Goal: Task Accomplishment & Management: Use online tool/utility

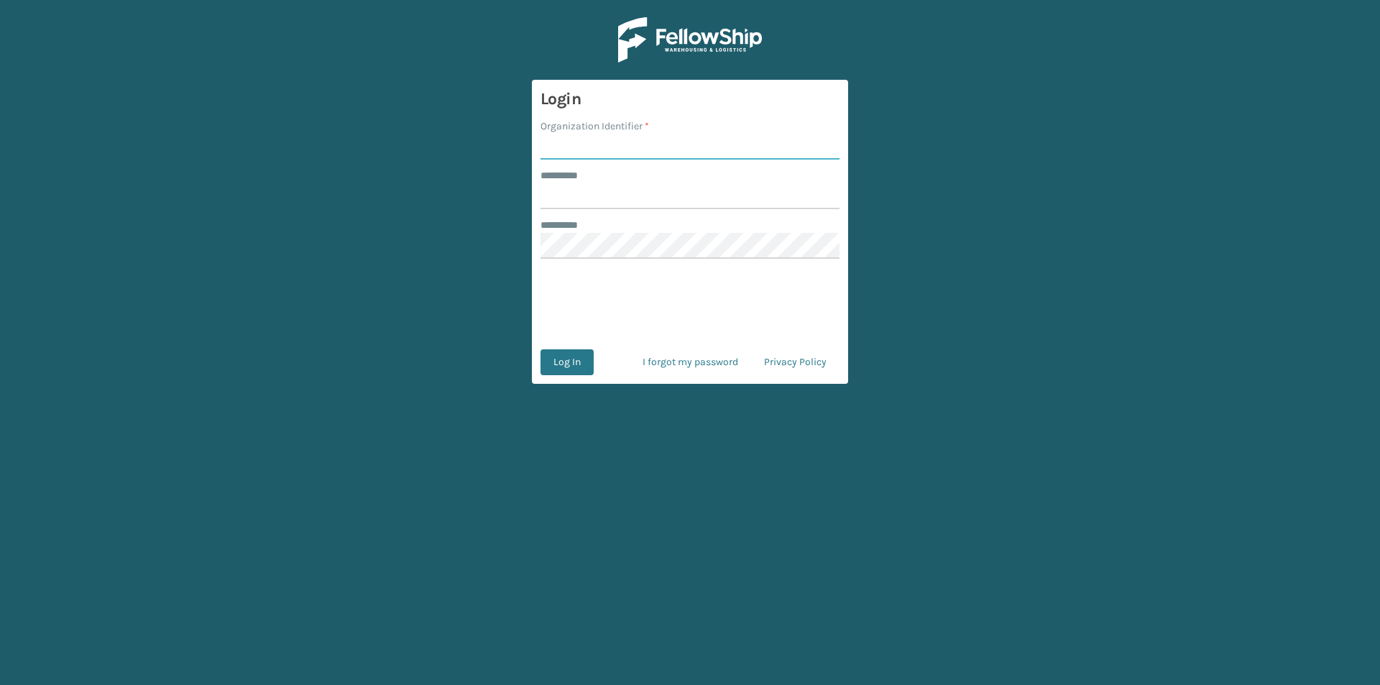
click at [616, 139] on input "Organization Identifier *" at bounding box center [690, 147] width 299 height 26
type input "FELLOWSHIP - WEST"
click at [663, 189] on input "******** *" at bounding box center [690, 196] width 299 height 26
type input "******"
click at [566, 367] on button "Log In" at bounding box center [567, 362] width 53 height 26
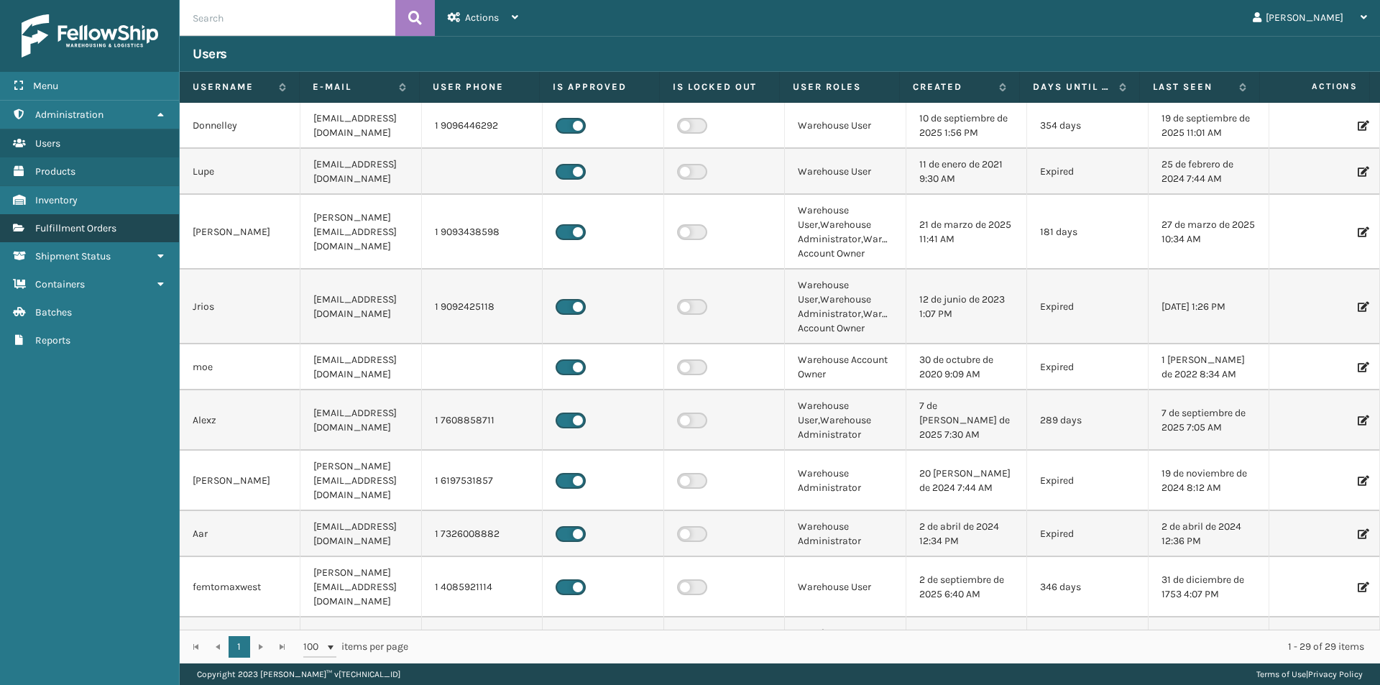
click at [108, 231] on span "Fulfillment Orders" at bounding box center [75, 228] width 81 height 12
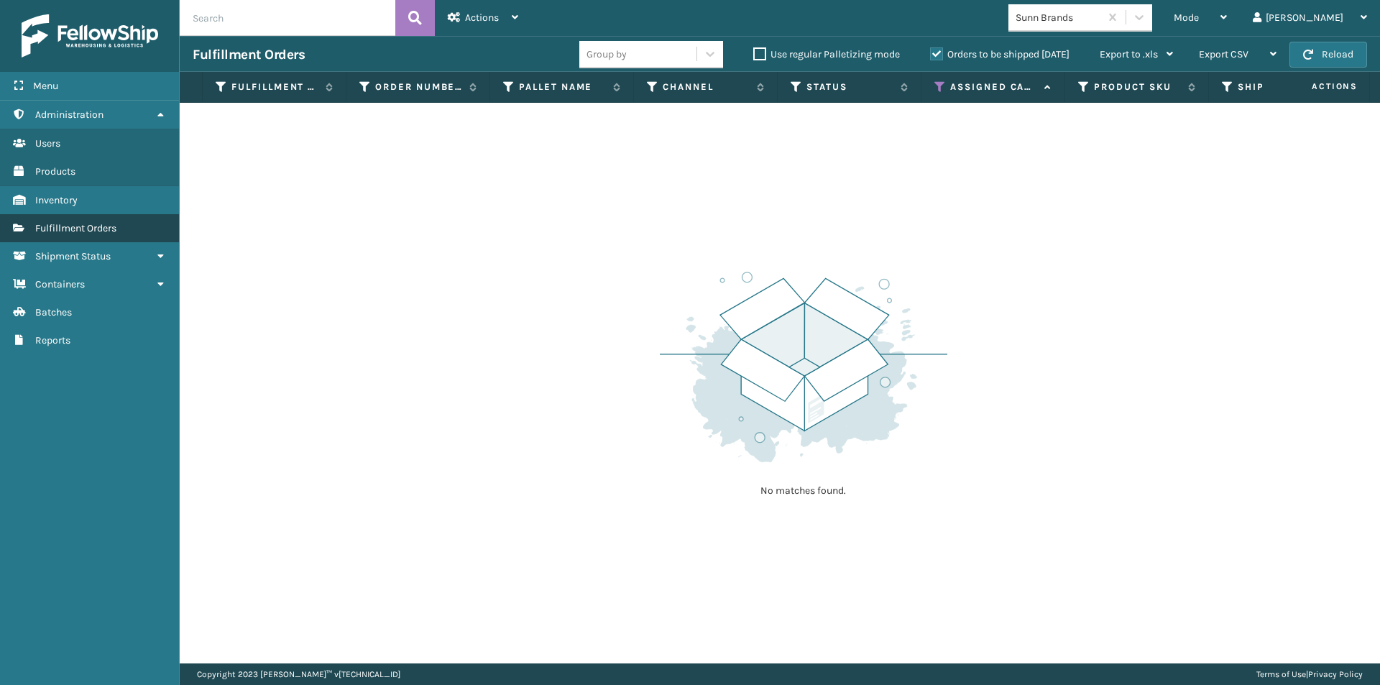
click at [139, 225] on link "Fulfillment Orders" at bounding box center [89, 228] width 179 height 28
click at [1240, 19] on div "Mode Regular Mode Picking Mode Labeling Mode Exit Scan Mode" at bounding box center [1200, 18] width 79 height 36
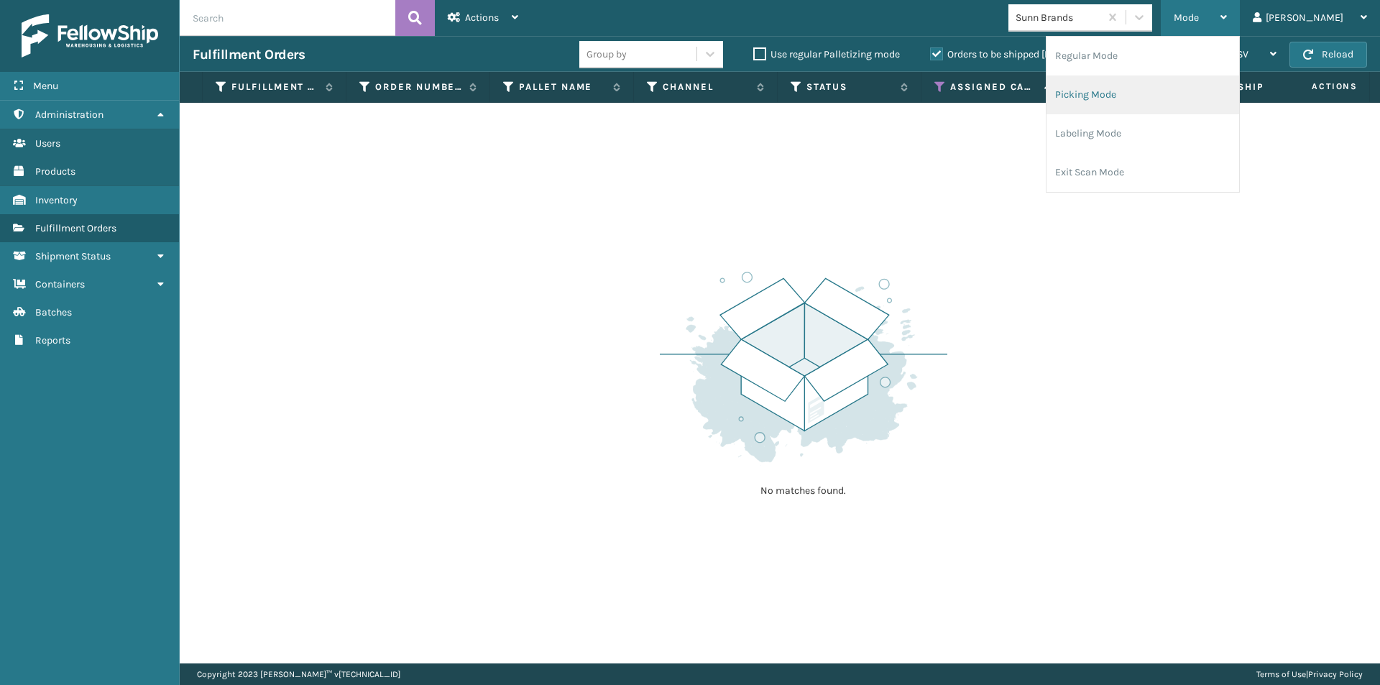
click at [1188, 103] on li "Picking Mode" at bounding box center [1143, 94] width 193 height 39
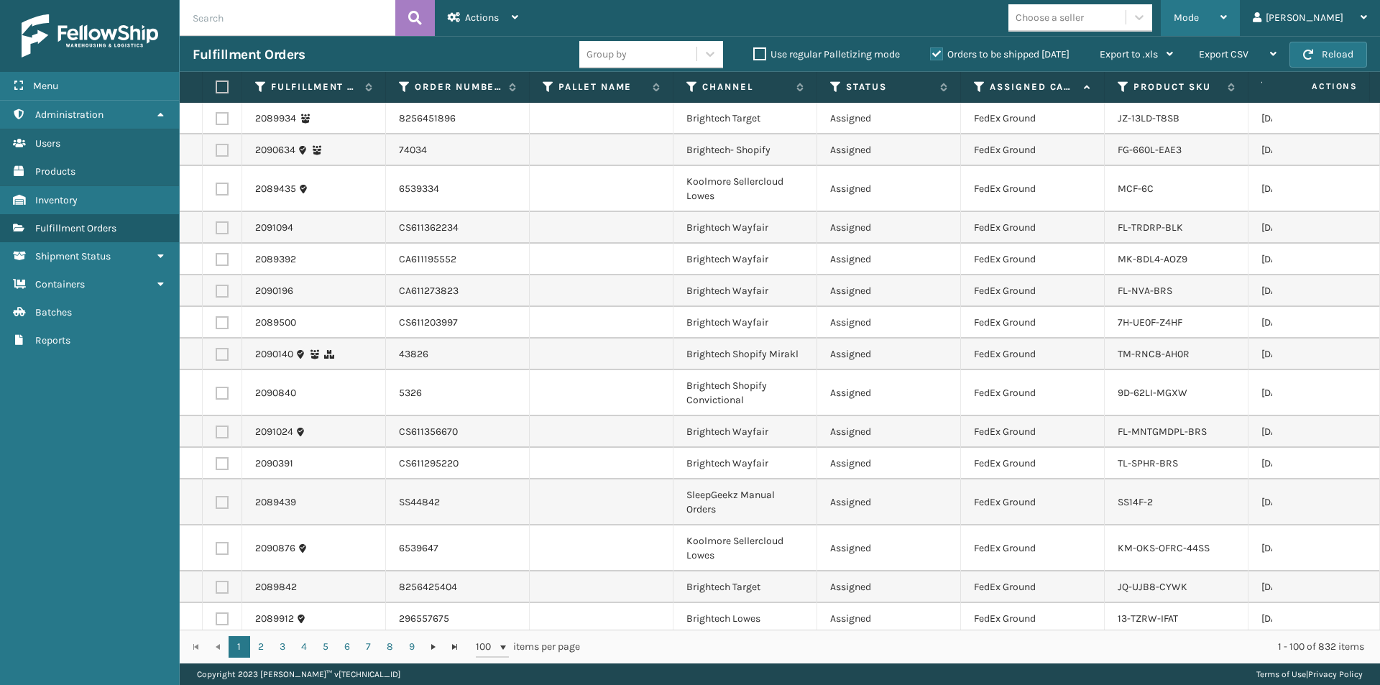
click at [1227, 18] on div "Mode" at bounding box center [1200, 18] width 53 height 36
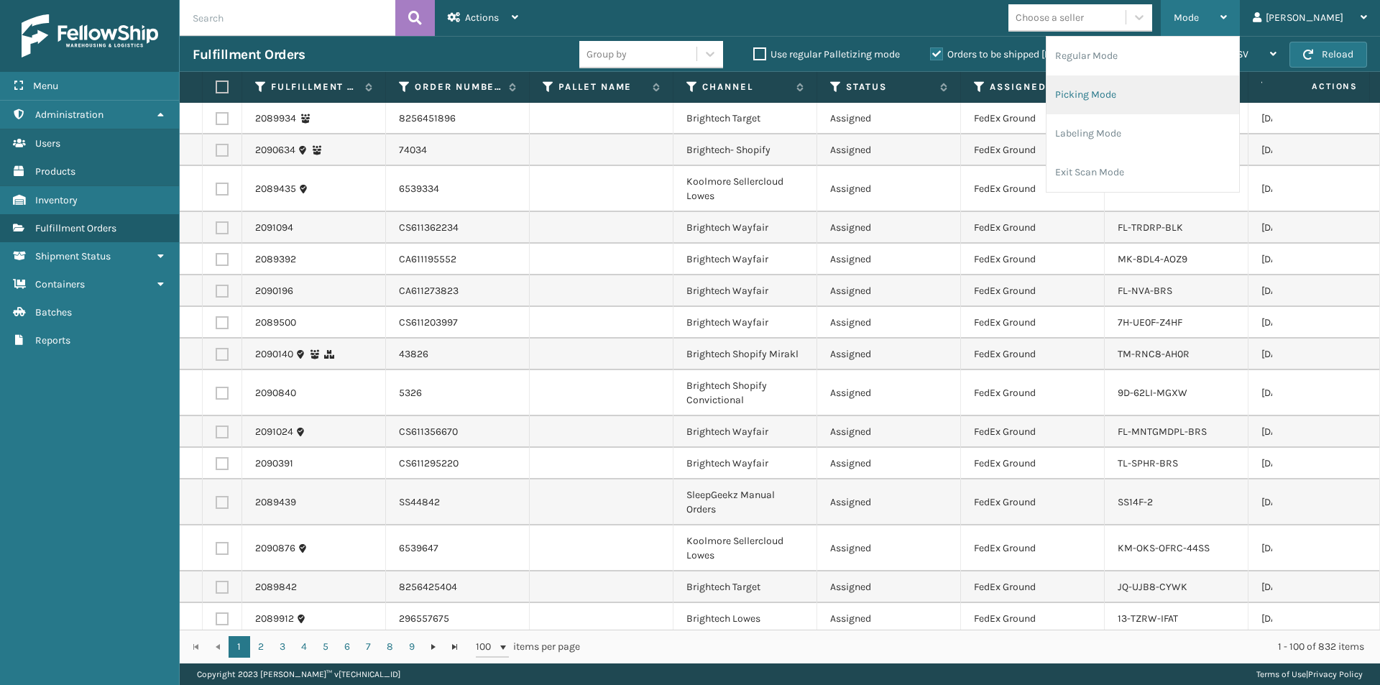
click at [1157, 98] on li "Picking Mode" at bounding box center [1143, 94] width 193 height 39
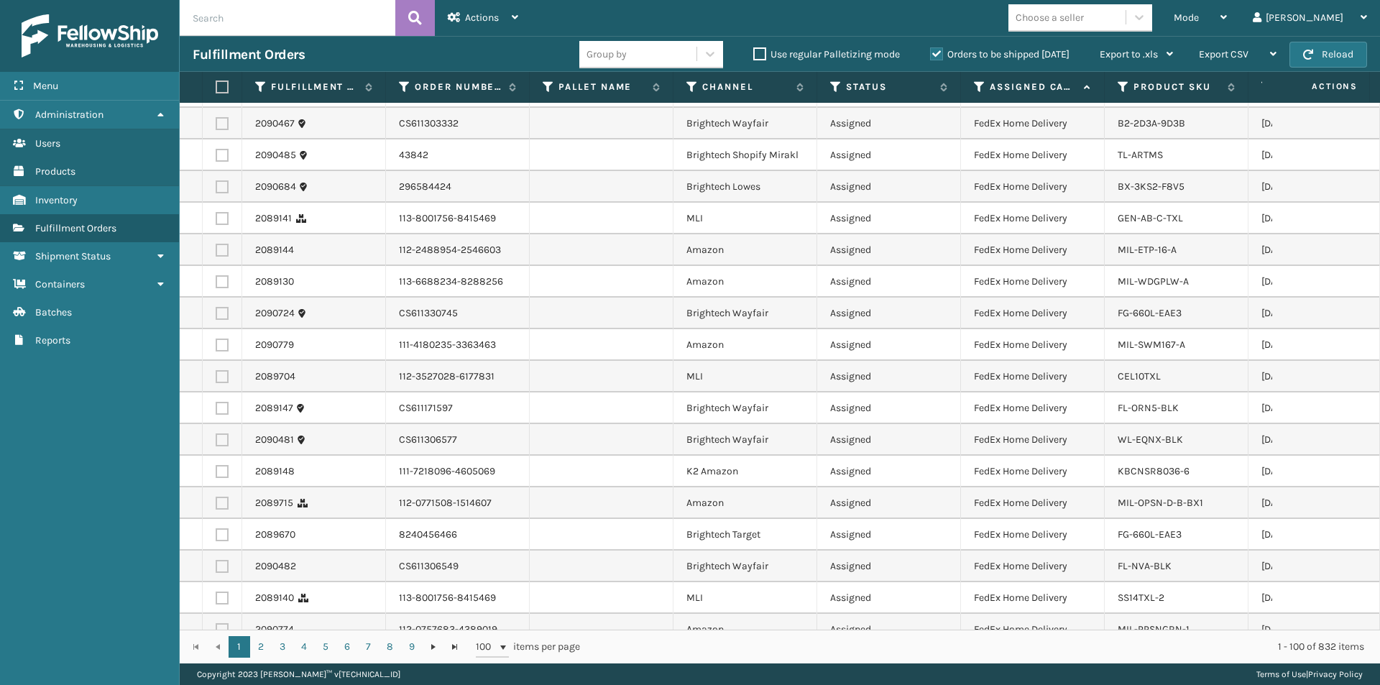
scroll to position [1294, 0]
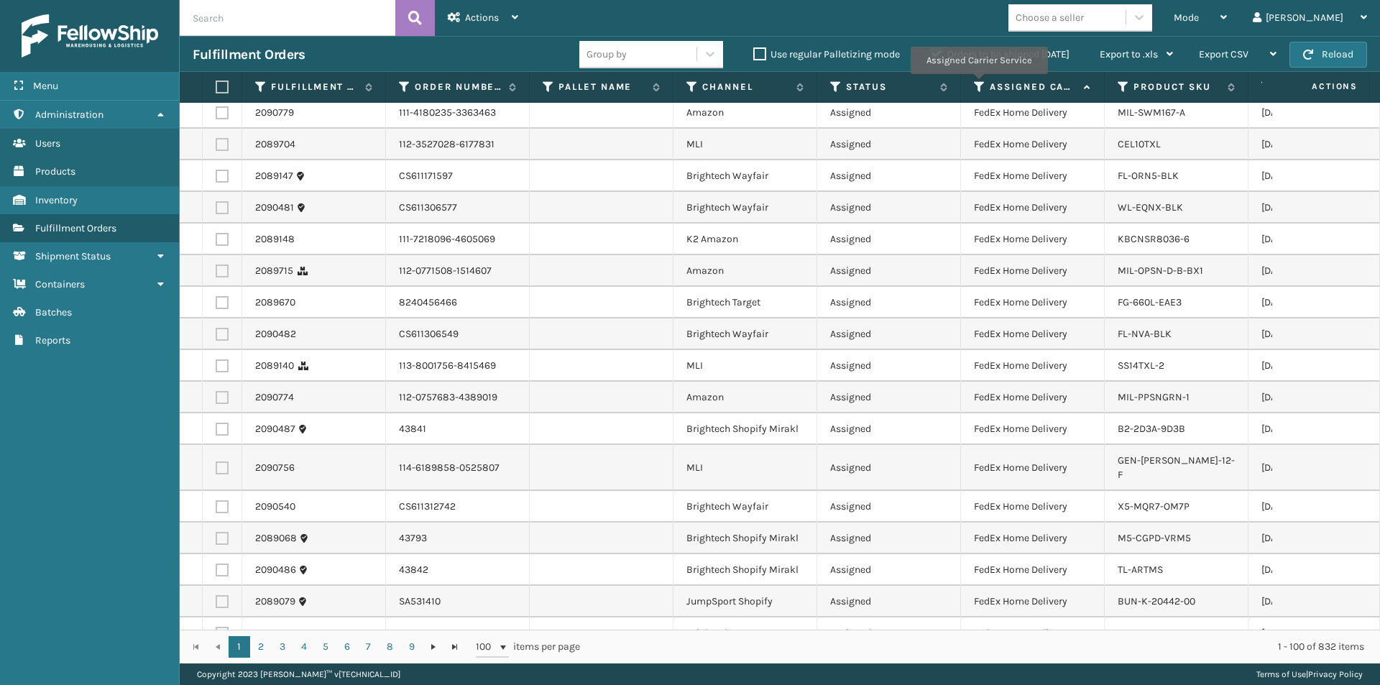
click at [978, 84] on icon at bounding box center [980, 87] width 12 height 13
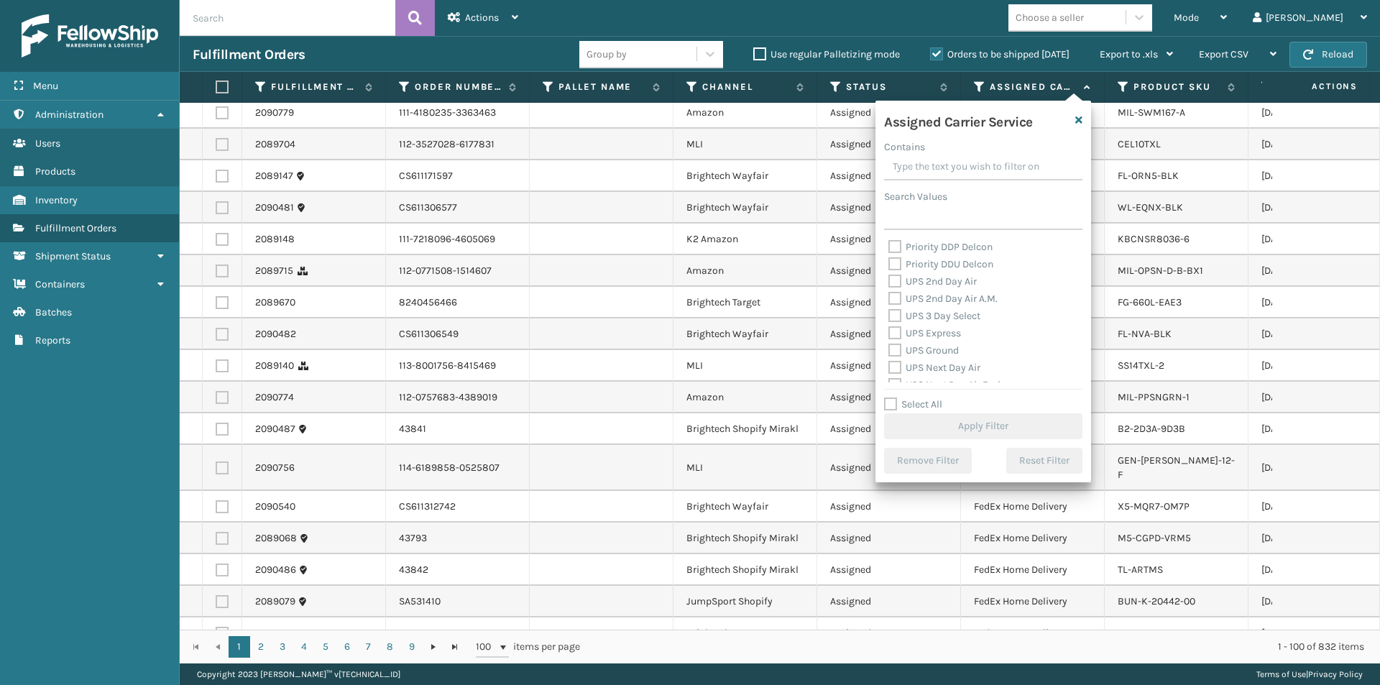
scroll to position [216, 0]
click at [895, 307] on label "UPS 2nd Day Air" at bounding box center [932, 307] width 88 height 12
click at [889, 307] on input "UPS 2nd Day Air" at bounding box center [888, 303] width 1 height 9
checkbox input "true"
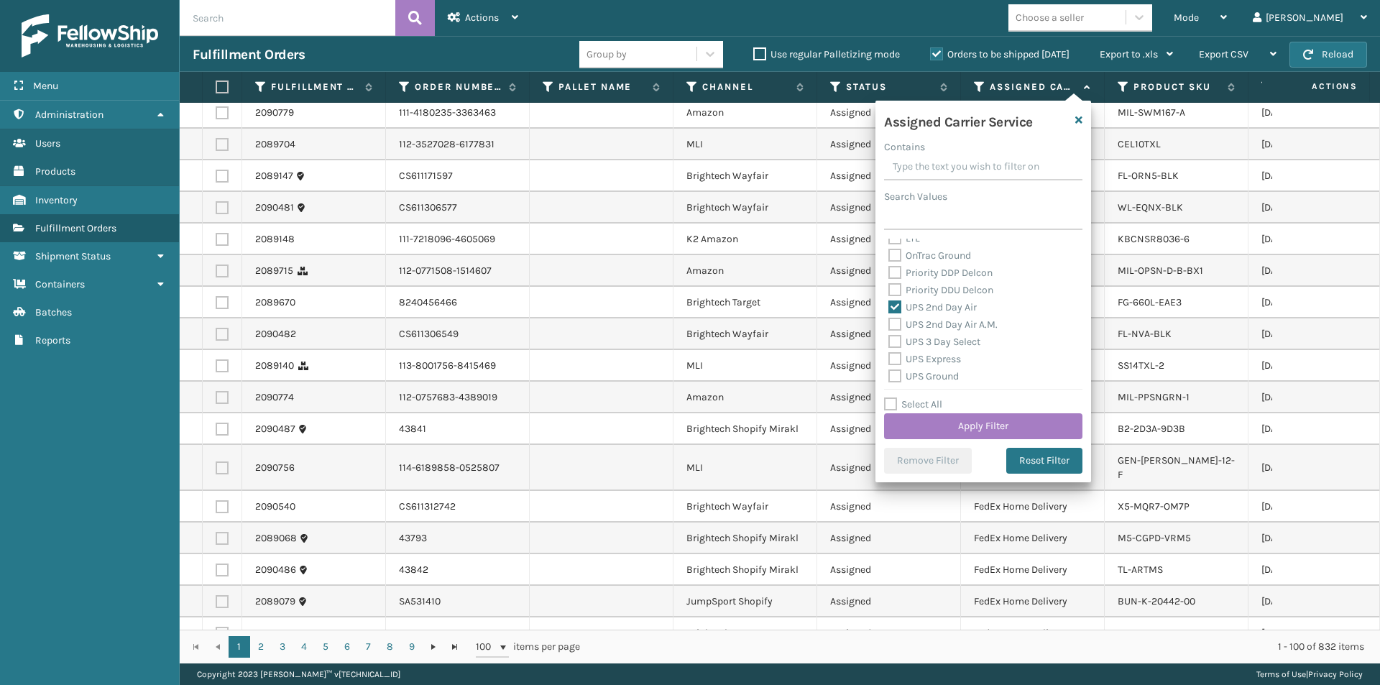
click at [896, 325] on label "UPS 2nd Day Air A.M." at bounding box center [942, 324] width 109 height 12
click at [889, 325] on input "UPS 2nd Day Air A.M." at bounding box center [888, 320] width 1 height 9
checkbox input "true"
click at [894, 289] on label "UPS Express" at bounding box center [924, 287] width 73 height 12
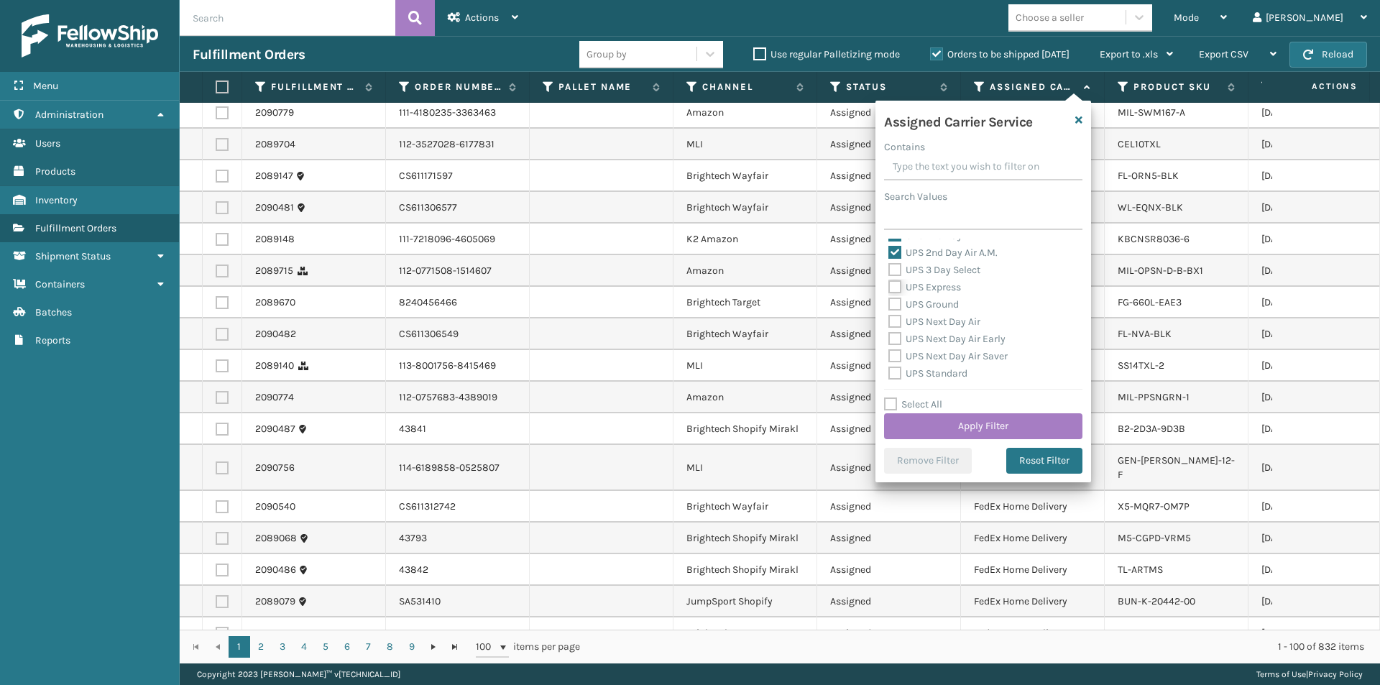
click at [889, 288] on input "UPS Express" at bounding box center [888, 283] width 1 height 9
checkbox input "true"
click at [898, 321] on label "UPS Next Day Air" at bounding box center [934, 322] width 92 height 12
click at [889, 321] on input "UPS Next Day Air" at bounding box center [888, 317] width 1 height 9
checkbox input "true"
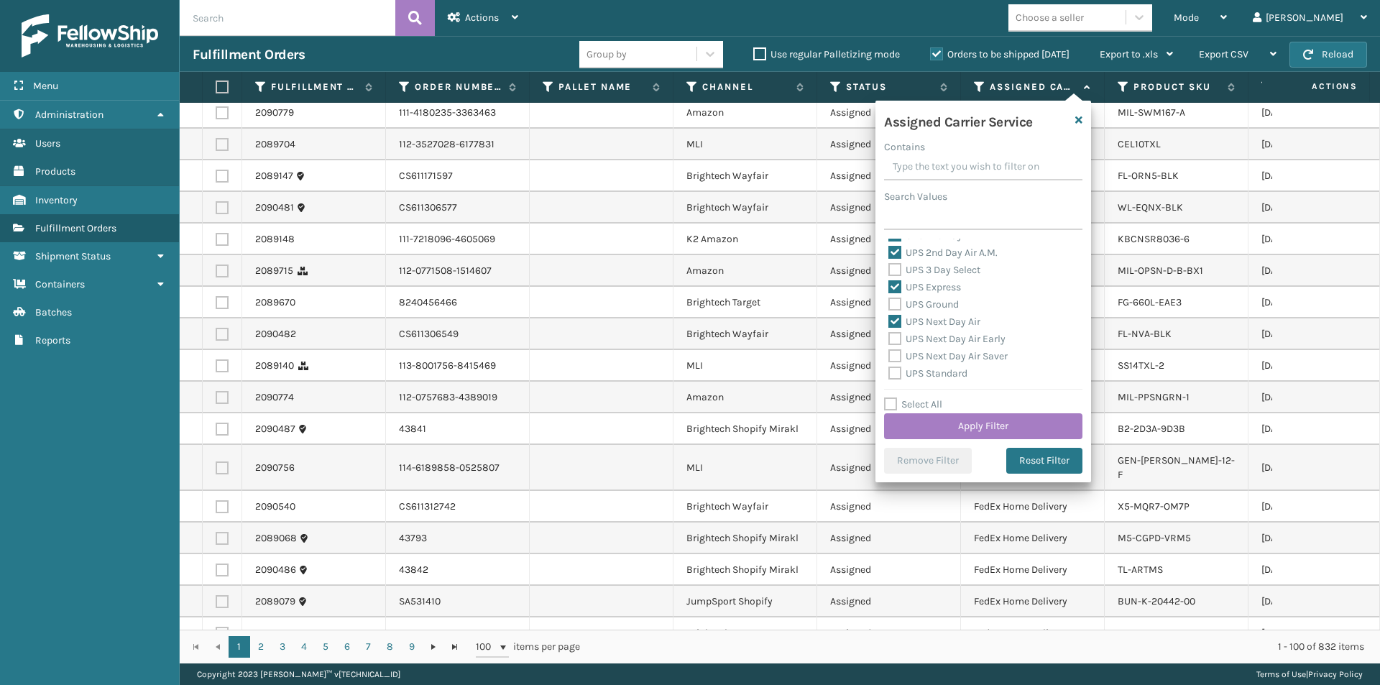
click at [889, 337] on label "UPS Next Day Air Early" at bounding box center [946, 339] width 117 height 12
click at [889, 337] on input "UPS Next Day Air Early" at bounding box center [888, 335] width 1 height 9
checkbox input "true"
click at [897, 354] on label "UPS Next Day Air Saver" at bounding box center [947, 356] width 119 height 12
click at [889, 354] on input "UPS Next Day Air Saver" at bounding box center [888, 352] width 1 height 9
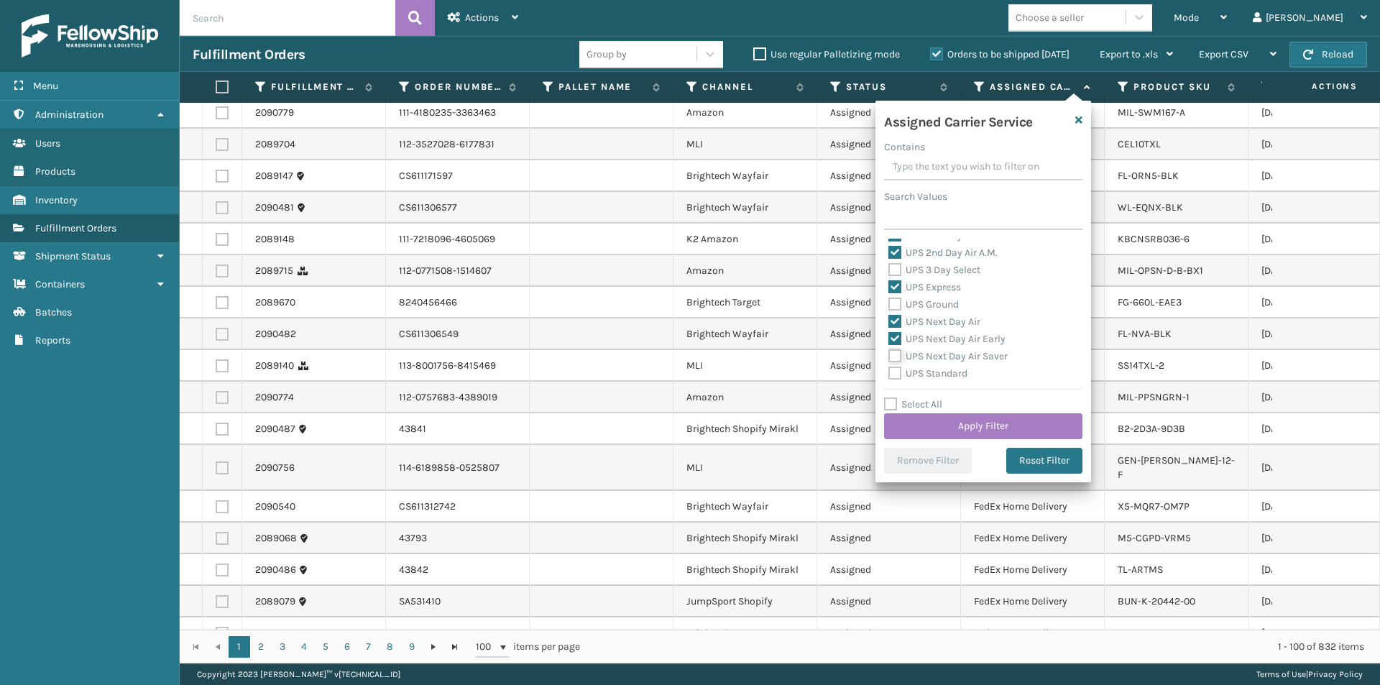
checkbox input "true"
click at [990, 420] on button "Apply Filter" at bounding box center [983, 426] width 198 height 26
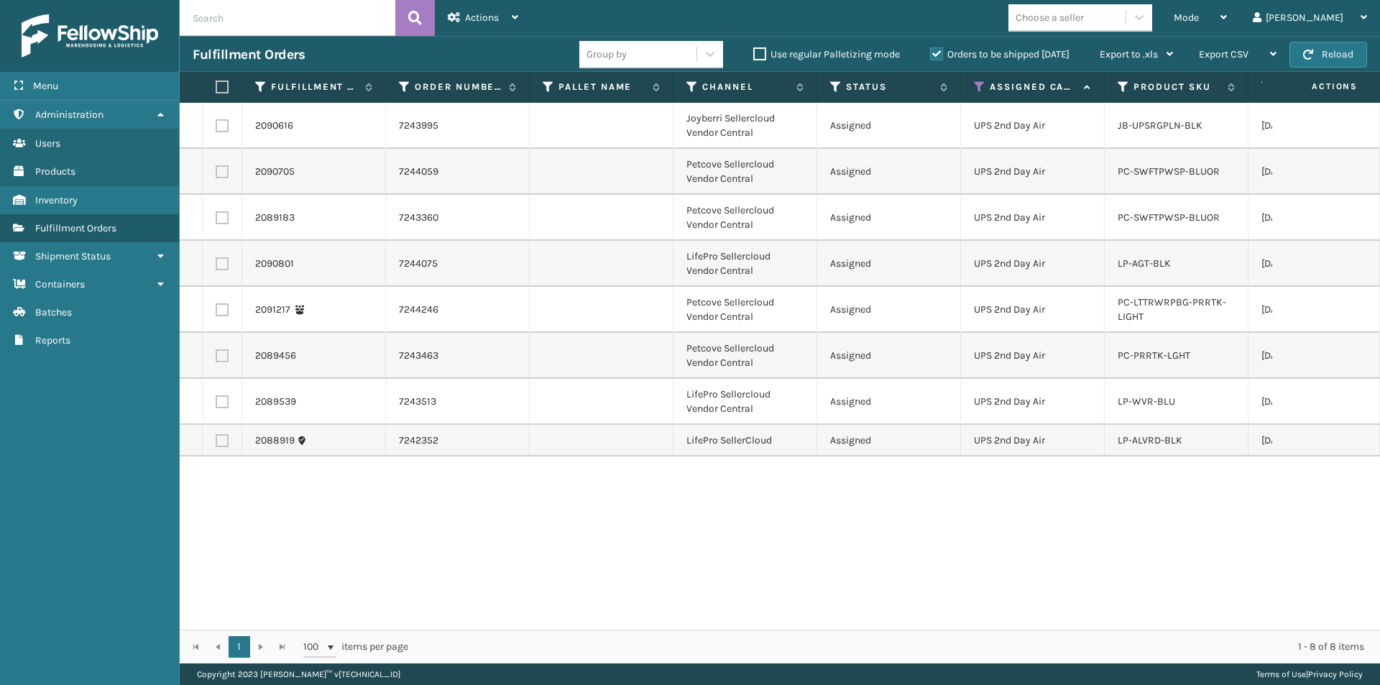
click at [221, 267] on label at bounding box center [222, 263] width 13 height 13
click at [216, 267] on input "checkbox" at bounding box center [216, 261] width 1 height 9
checkbox input "true"
click at [219, 400] on label at bounding box center [222, 401] width 13 height 13
click at [216, 400] on input "checkbox" at bounding box center [216, 399] width 1 height 9
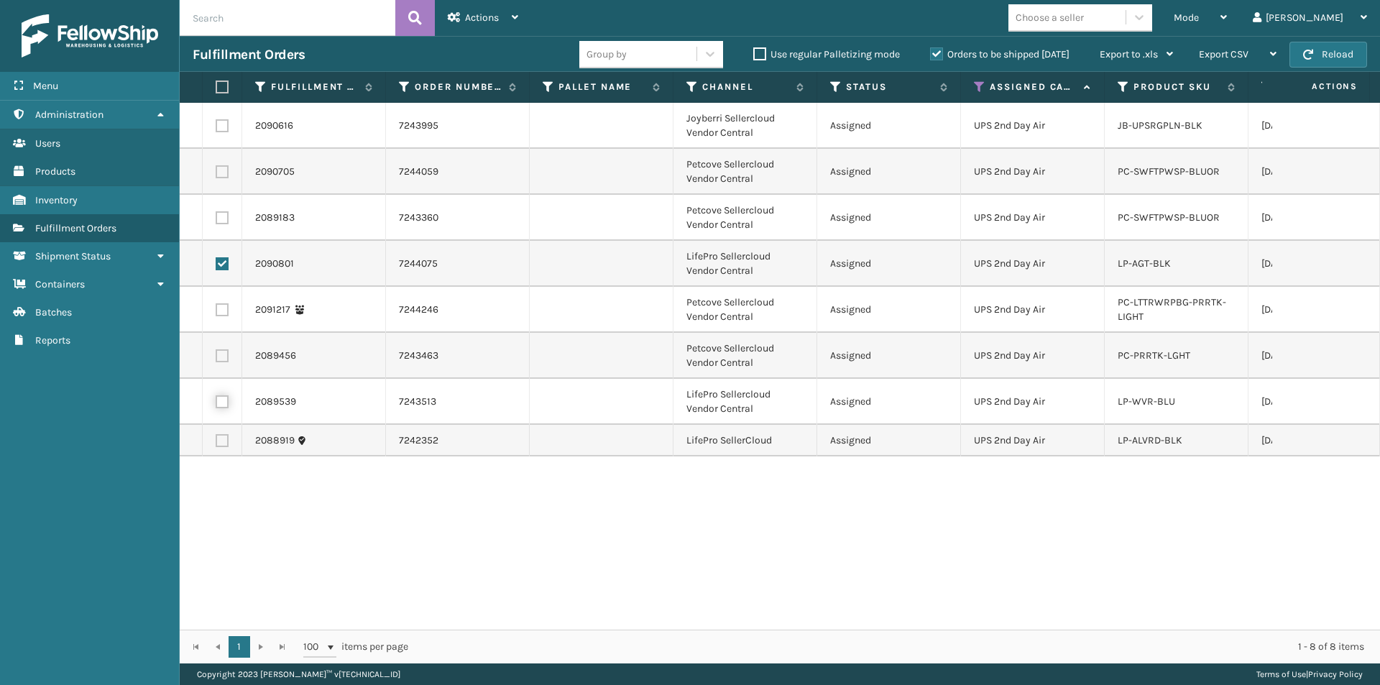
checkbox input "true"
click at [219, 441] on label at bounding box center [222, 440] width 13 height 13
click at [216, 441] on input "checkbox" at bounding box center [216, 438] width 1 height 9
checkbox input "true"
click at [519, 19] on div "Actions Settings Remove All Filters Export Labels Create Picking Batch" at bounding box center [483, 18] width 96 height 36
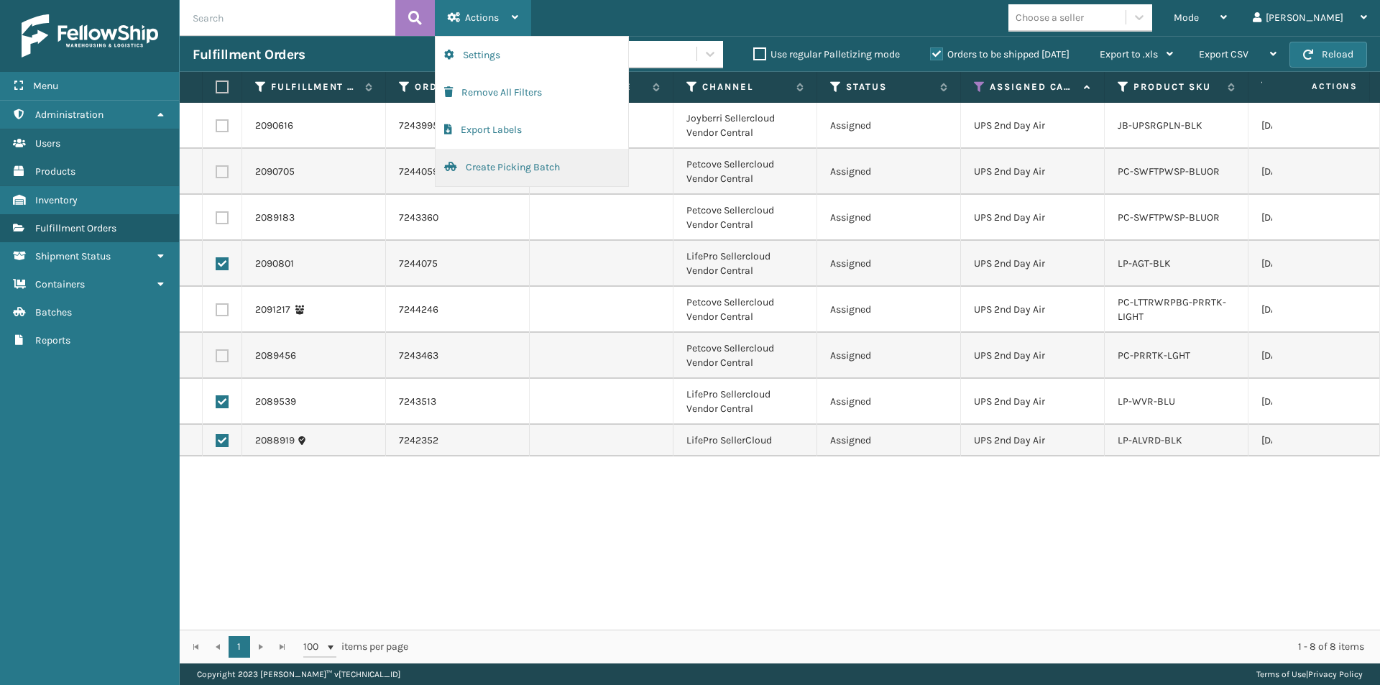
click at [500, 166] on button "Create Picking Batch" at bounding box center [532, 167] width 193 height 37
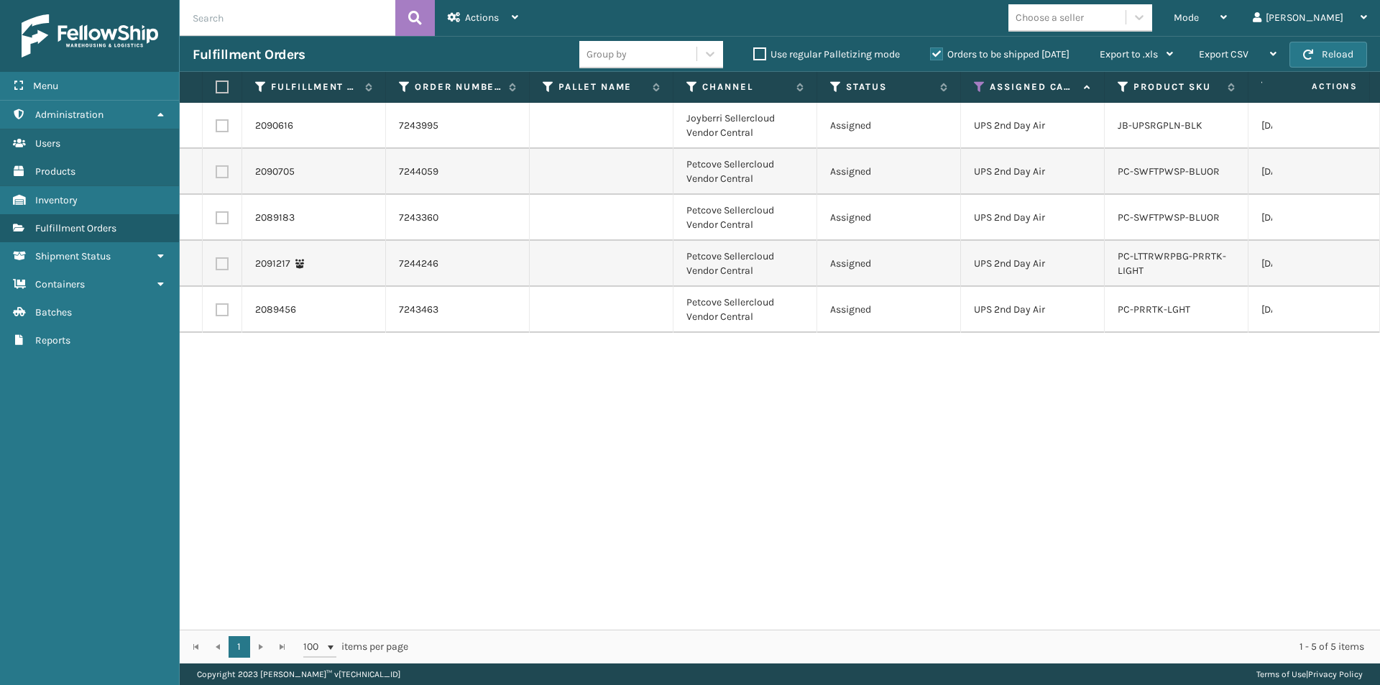
click at [225, 177] on label at bounding box center [222, 171] width 13 height 13
click at [216, 175] on input "checkbox" at bounding box center [216, 169] width 1 height 9
checkbox input "true"
click at [229, 219] on td at bounding box center [223, 218] width 40 height 46
click at [223, 221] on label at bounding box center [222, 217] width 13 height 13
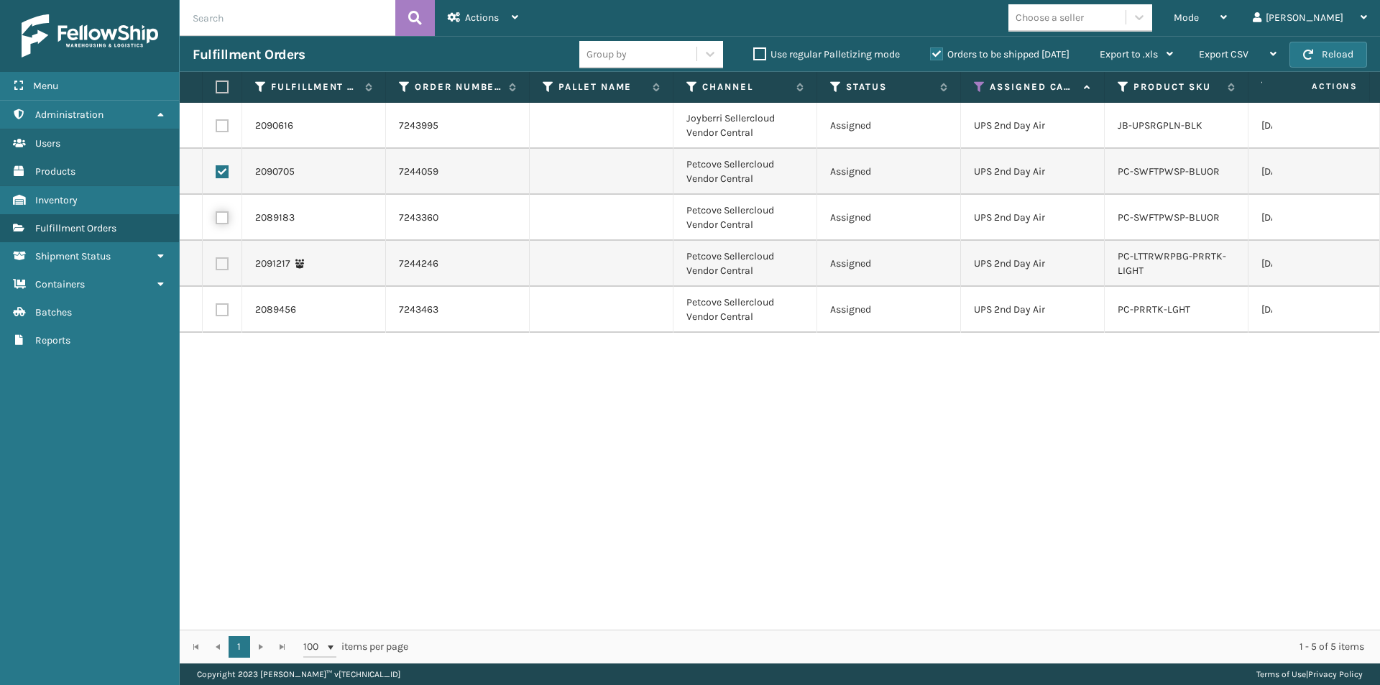
click at [216, 221] on input "checkbox" at bounding box center [216, 215] width 1 height 9
checkbox input "true"
click at [217, 267] on label at bounding box center [222, 263] width 13 height 13
click at [216, 267] on input "checkbox" at bounding box center [216, 261] width 1 height 9
checkbox input "true"
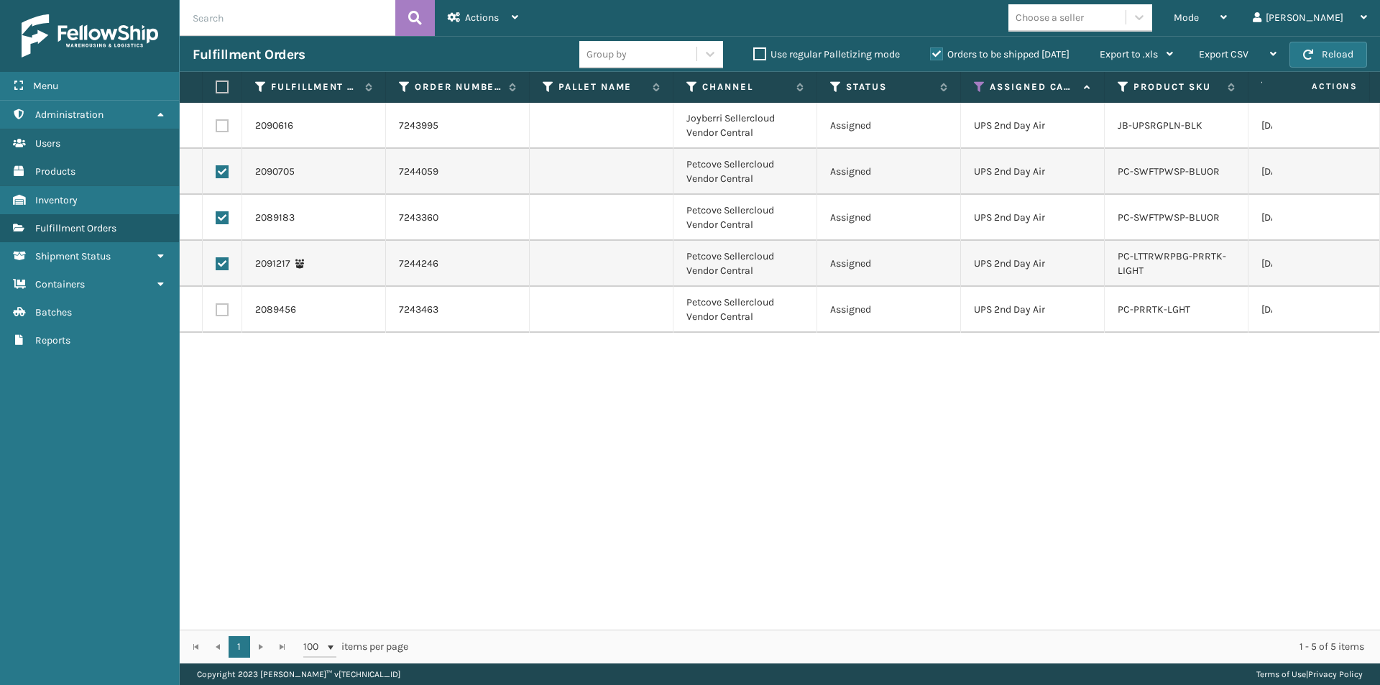
click at [219, 310] on label at bounding box center [222, 309] width 13 height 13
click at [216, 310] on input "checkbox" at bounding box center [216, 307] width 1 height 9
checkbox input "true"
click at [515, 21] on icon at bounding box center [515, 17] width 6 height 10
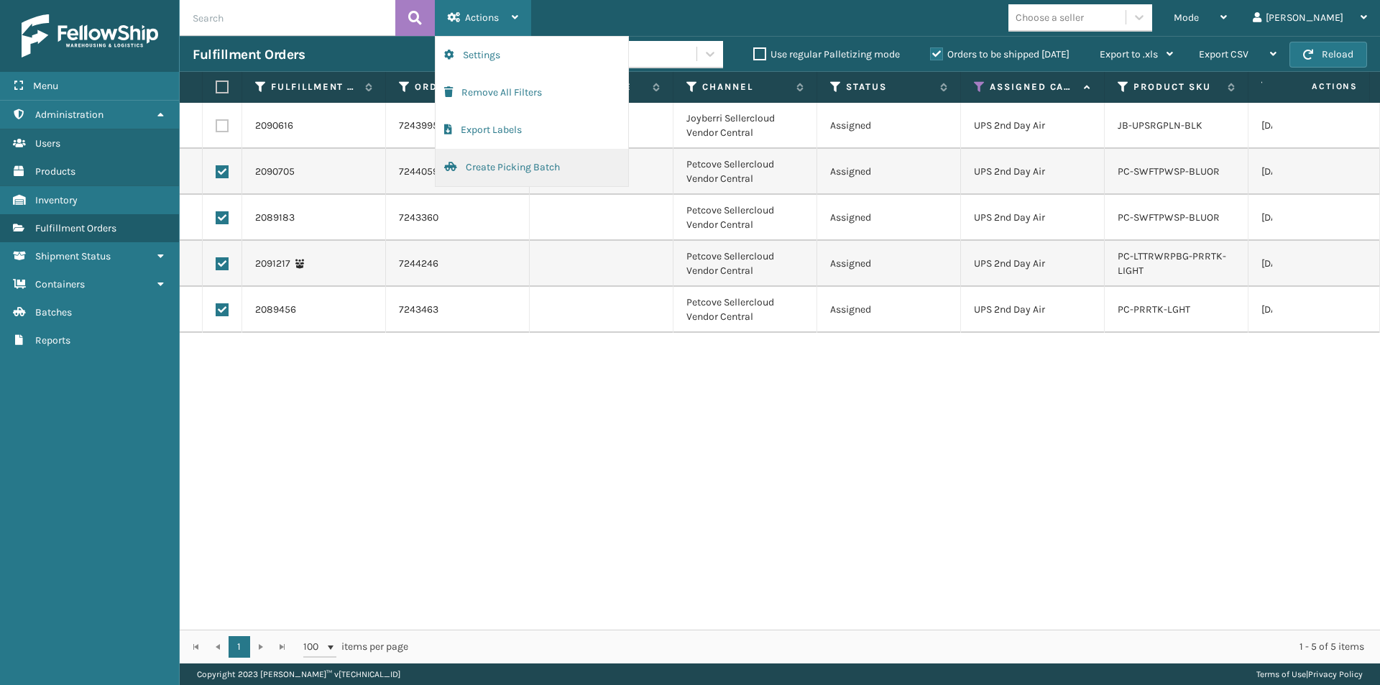
click at [483, 170] on button "Create Picking Batch" at bounding box center [532, 167] width 193 height 37
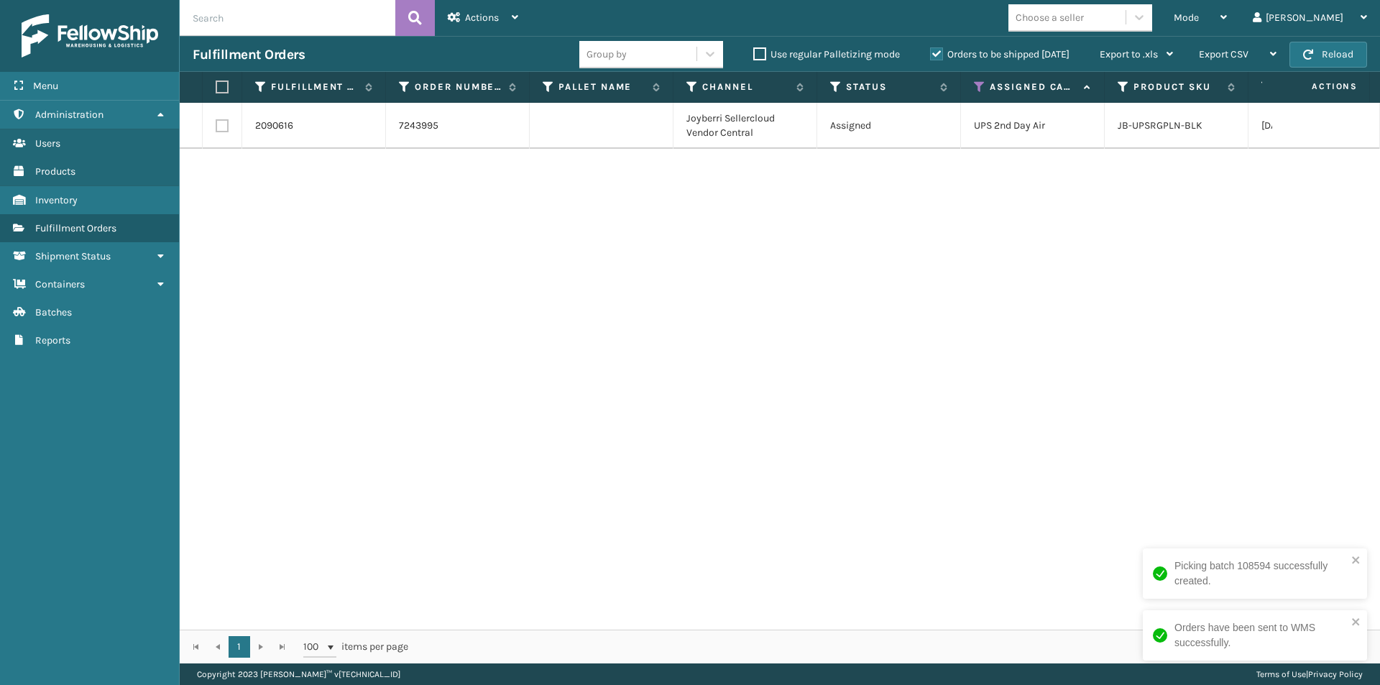
click at [225, 126] on label at bounding box center [222, 125] width 13 height 13
click at [216, 126] on input "checkbox" at bounding box center [216, 123] width 1 height 9
checkbox input "true"
click at [504, 27] on div "Actions" at bounding box center [483, 18] width 70 height 36
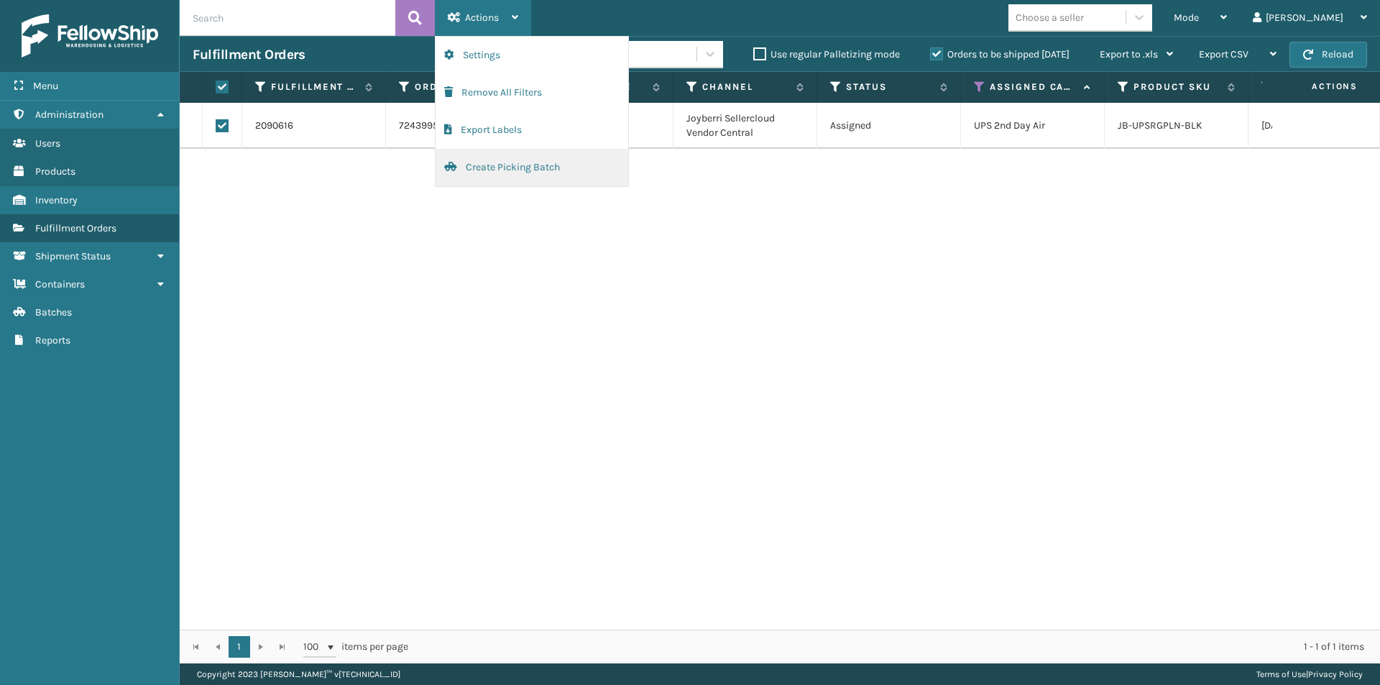
click at [507, 165] on button "Create Picking Batch" at bounding box center [532, 167] width 193 height 37
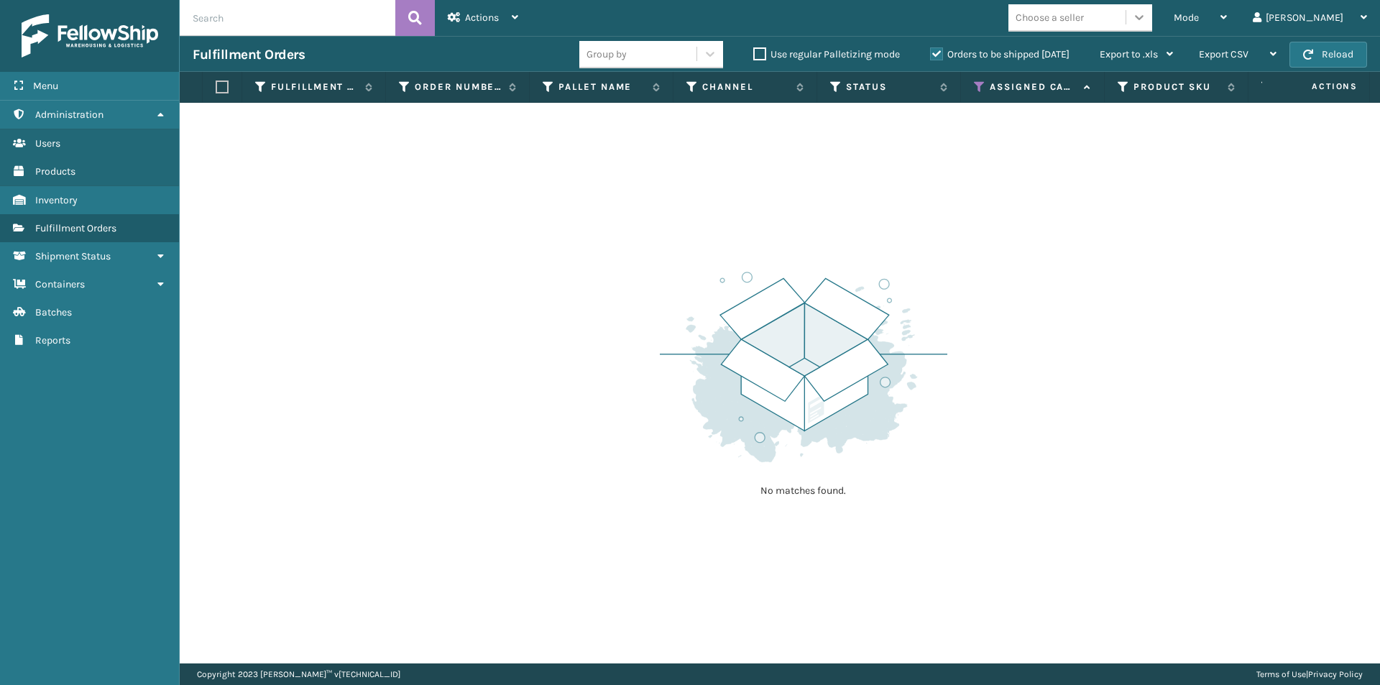
click at [1146, 13] on icon at bounding box center [1139, 17] width 14 height 14
click at [970, 213] on div "No matches found." at bounding box center [780, 383] width 1200 height 561
click at [980, 87] on icon at bounding box center [980, 87] width 12 height 13
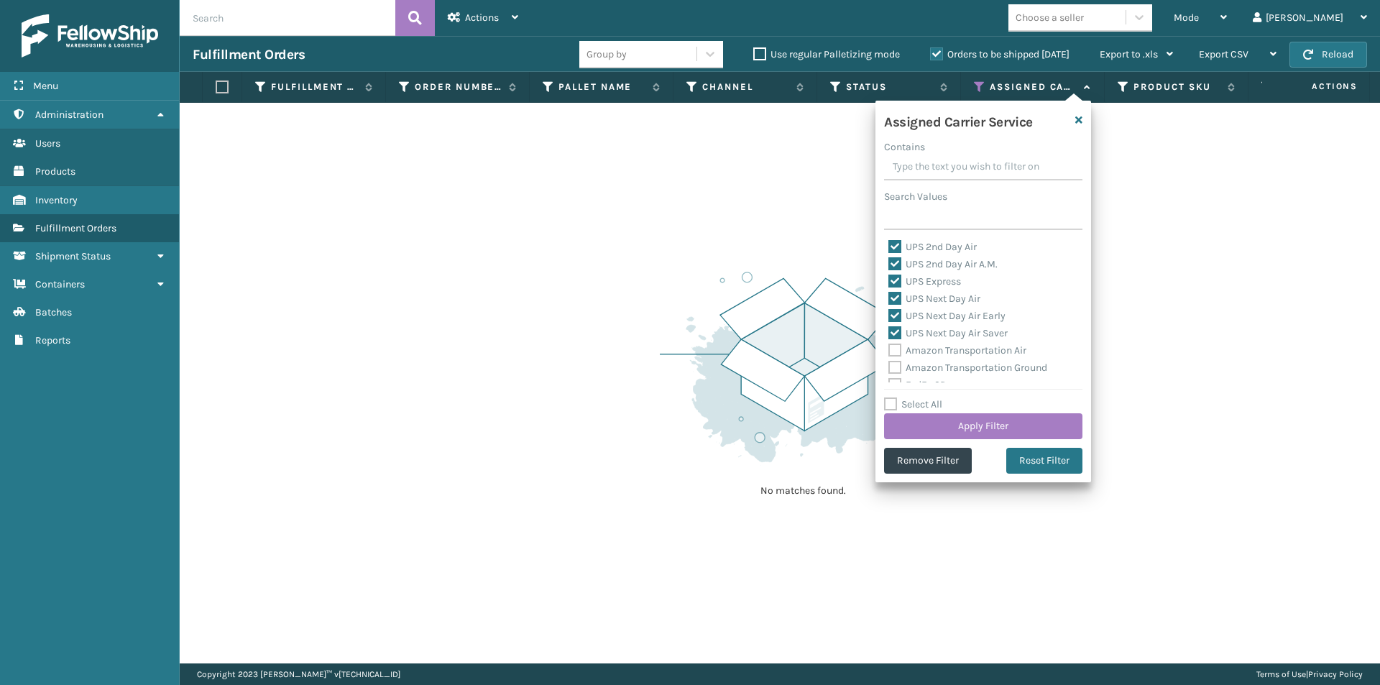
click at [896, 245] on label "UPS 2nd Day Air" at bounding box center [932, 247] width 88 height 12
click at [889, 245] on input "UPS 2nd Day Air" at bounding box center [888, 243] width 1 height 9
checkbox input "false"
click at [893, 262] on label "UPS 2nd Day Air A.M." at bounding box center [942, 264] width 109 height 12
click at [889, 262] on input "UPS 2nd Day Air A.M." at bounding box center [888, 260] width 1 height 9
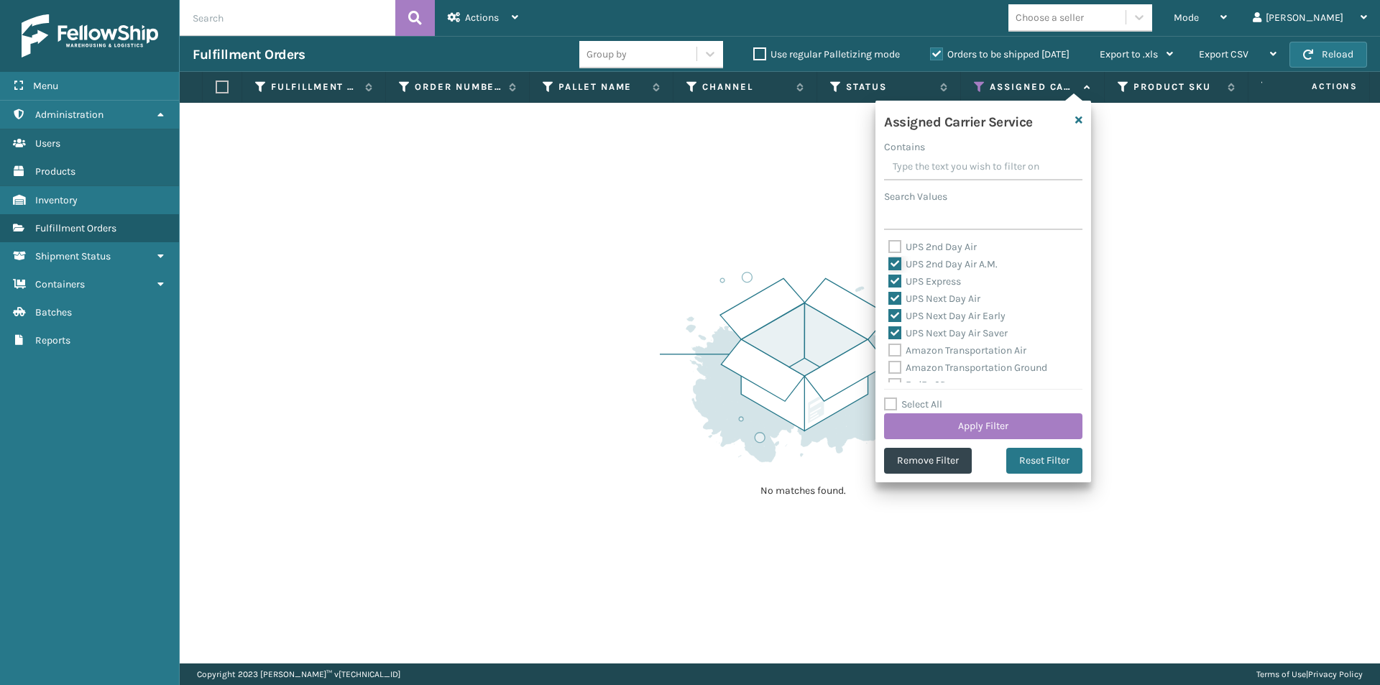
checkbox input "false"
click at [895, 282] on label "UPS Express" at bounding box center [924, 281] width 73 height 12
click at [889, 282] on input "UPS Express" at bounding box center [888, 277] width 1 height 9
checkbox input "false"
click at [891, 299] on label "UPS Next Day Air" at bounding box center [934, 299] width 92 height 12
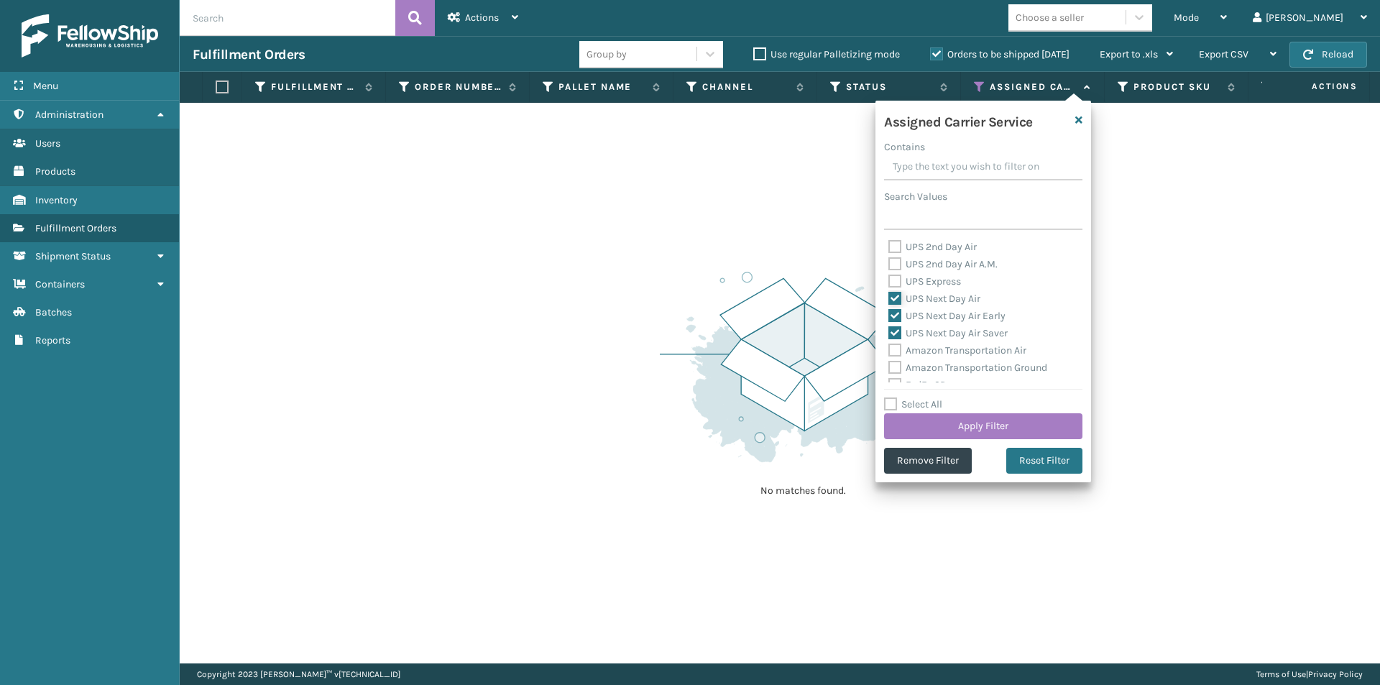
click at [889, 299] on input "UPS Next Day Air" at bounding box center [888, 294] width 1 height 9
checkbox input "false"
click at [893, 312] on label "UPS Next Day Air Early" at bounding box center [946, 316] width 117 height 12
click at [889, 312] on input "UPS Next Day Air Early" at bounding box center [888, 312] width 1 height 9
checkbox input "false"
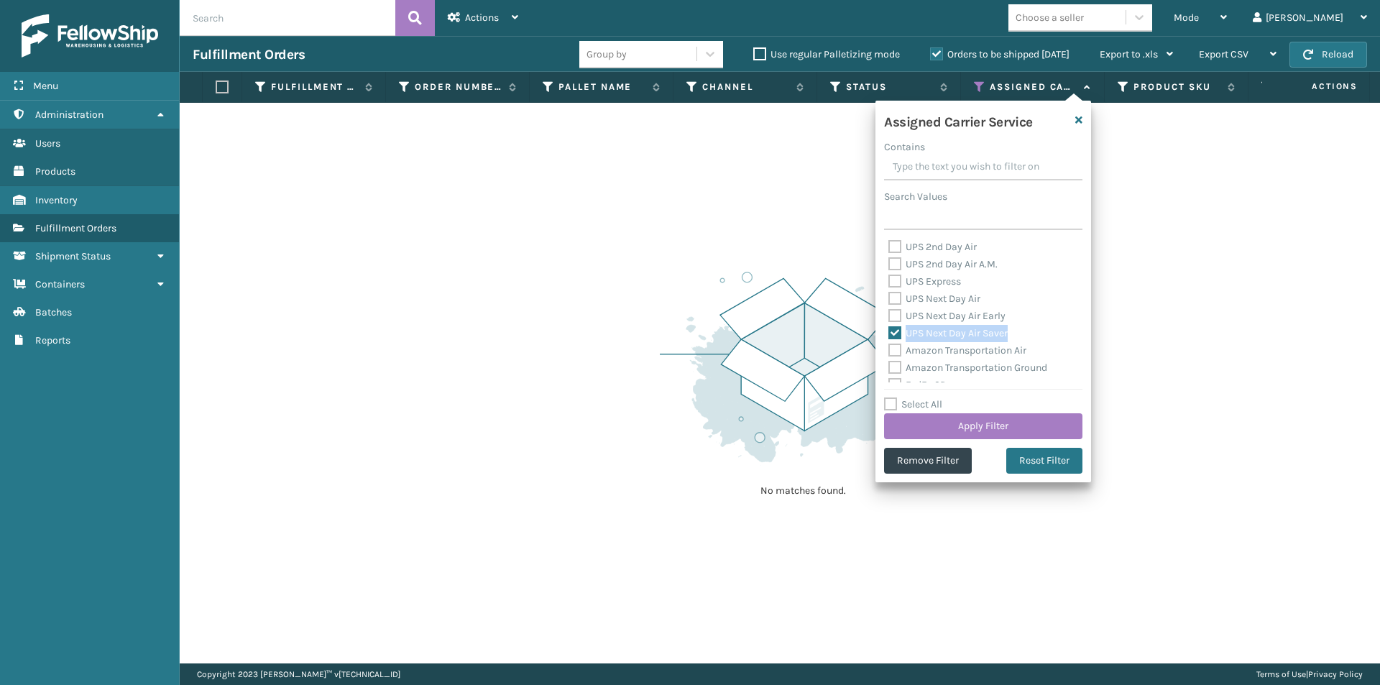
click at [893, 328] on label "UPS Next Day Air Saver" at bounding box center [947, 333] width 119 height 12
click at [897, 332] on label "UPS Next Day Air Saver" at bounding box center [947, 333] width 119 height 12
click at [889, 332] on input "UPS Next Day Air Saver" at bounding box center [888, 329] width 1 height 9
checkbox input "false"
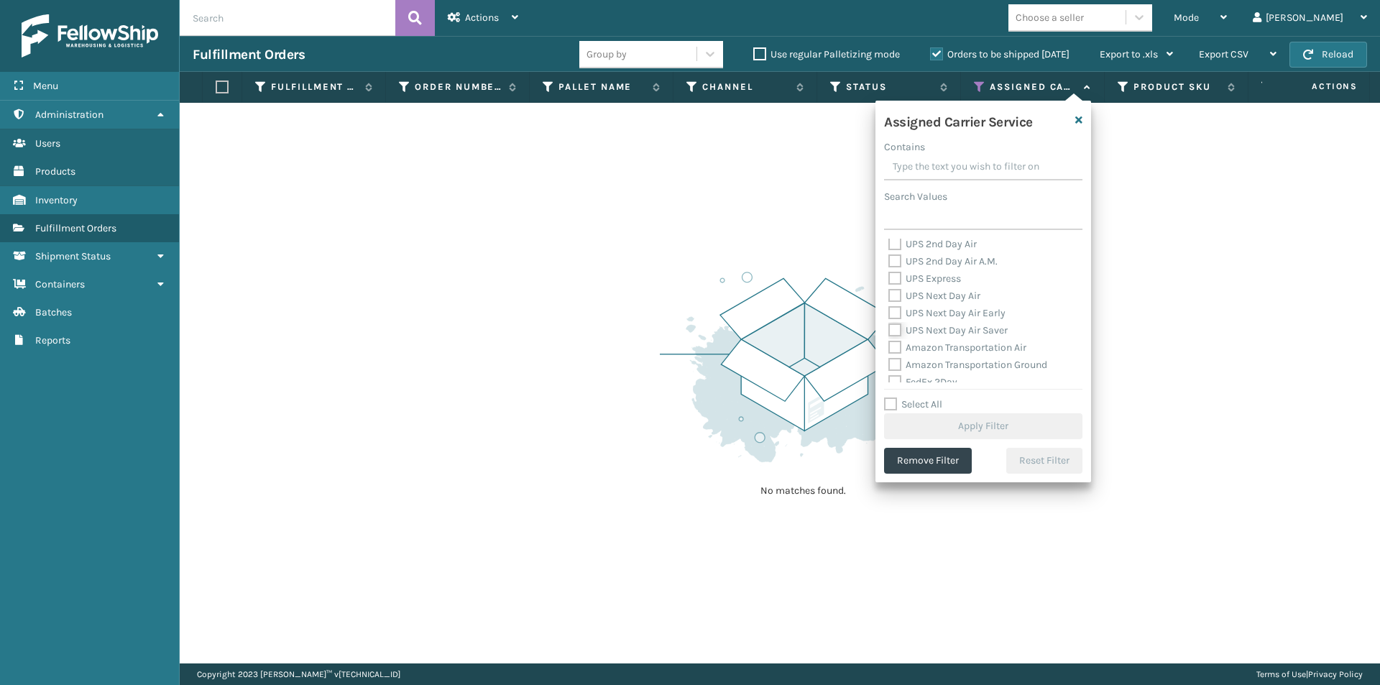
scroll to position [0, 0]
click at [920, 459] on button "Remove Filter" at bounding box center [928, 461] width 88 height 26
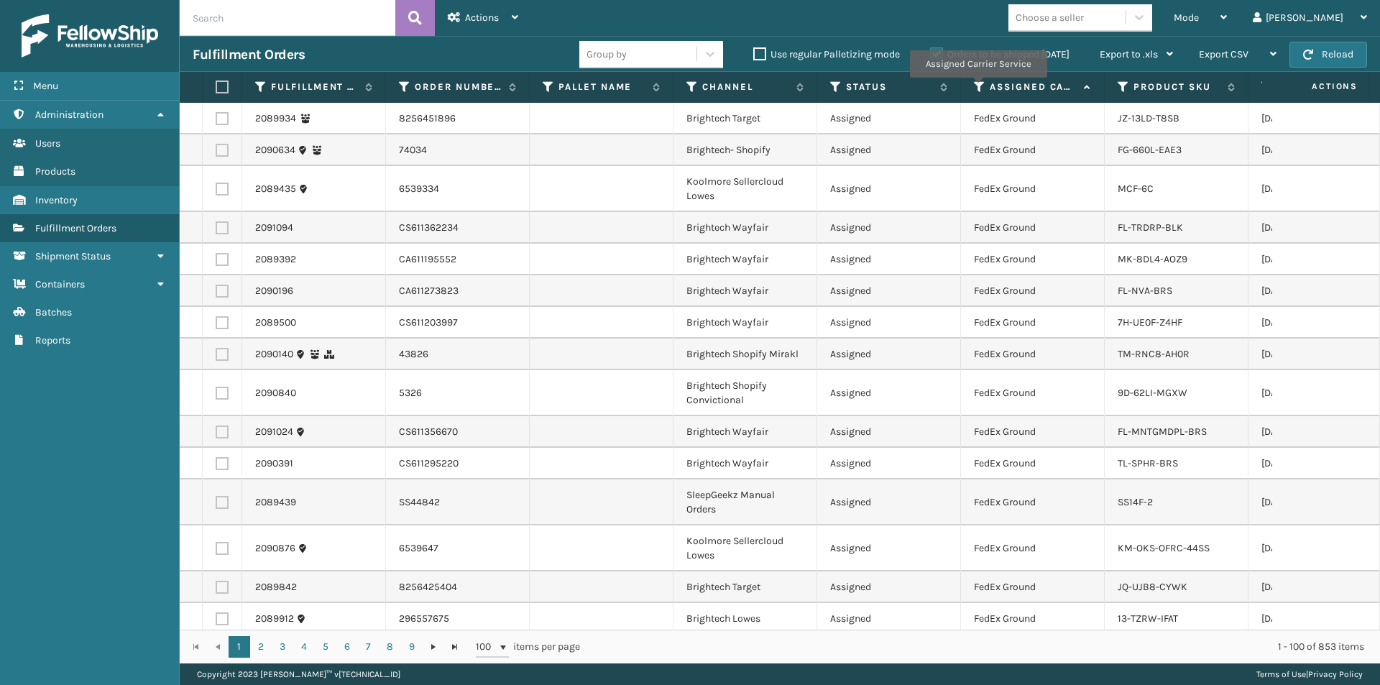
click at [978, 88] on icon at bounding box center [980, 87] width 12 height 13
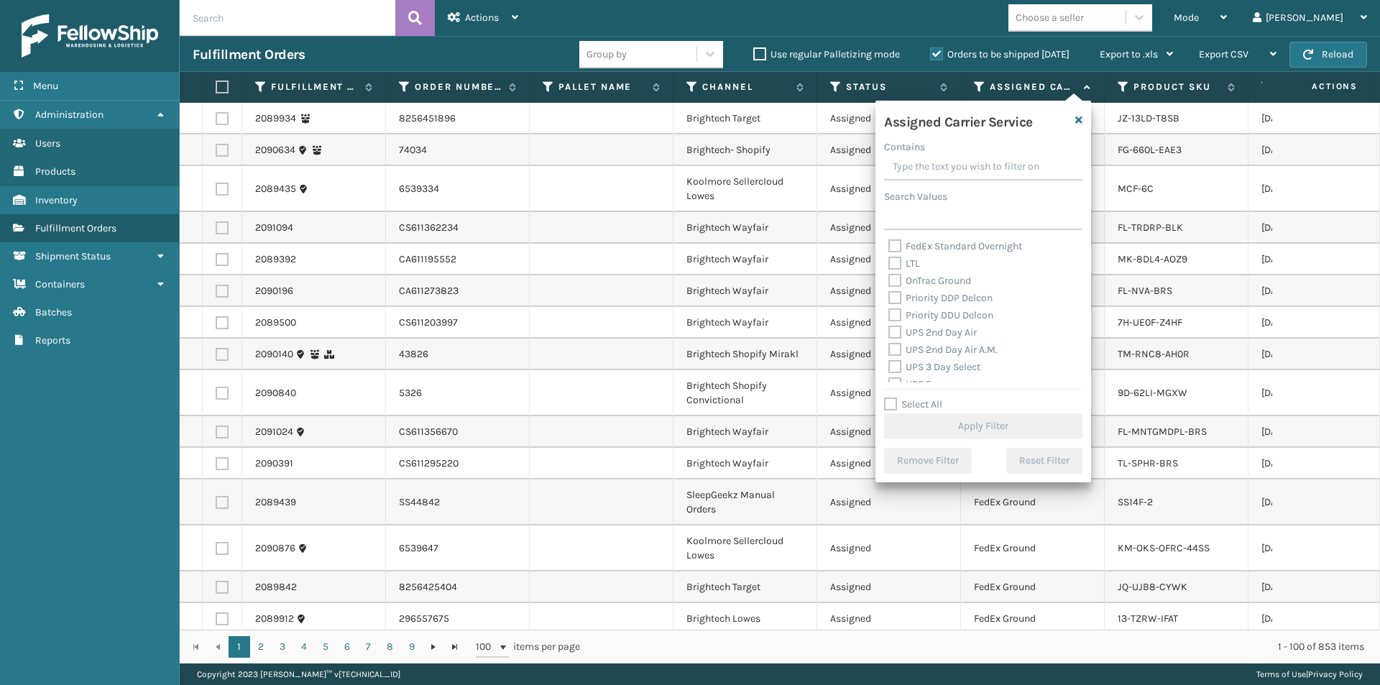
scroll to position [216, 0]
click at [895, 308] on label "UPS 2nd Day Air" at bounding box center [932, 307] width 88 height 12
click at [889, 308] on input "UPS 2nd Day Air" at bounding box center [888, 303] width 1 height 9
checkbox input "true"
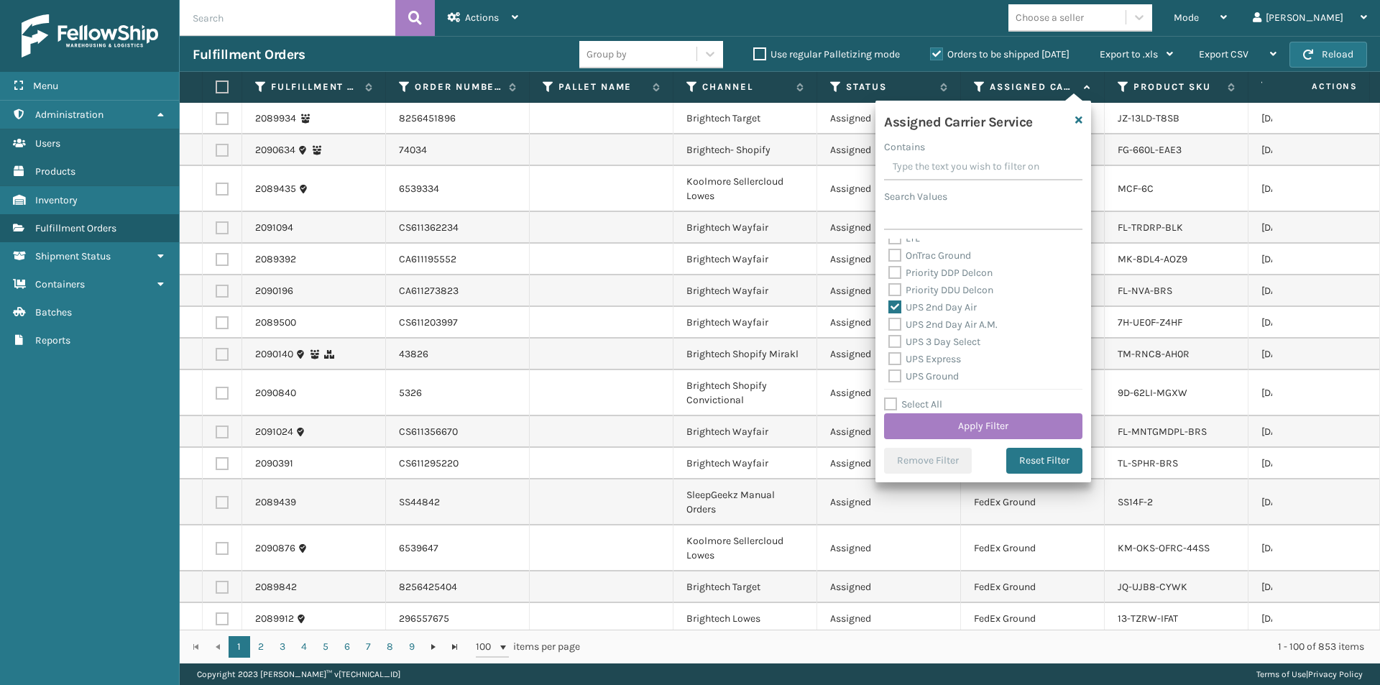
click at [897, 323] on label "UPS 2nd Day Air A.M." at bounding box center [942, 324] width 109 height 12
click at [889, 323] on input "UPS 2nd Day Air A.M." at bounding box center [888, 320] width 1 height 9
checkbox input "true"
click at [897, 337] on label "UPS 3 Day Select" at bounding box center [934, 342] width 92 height 12
click at [889, 337] on input "UPS 3 Day Select" at bounding box center [888, 338] width 1 height 9
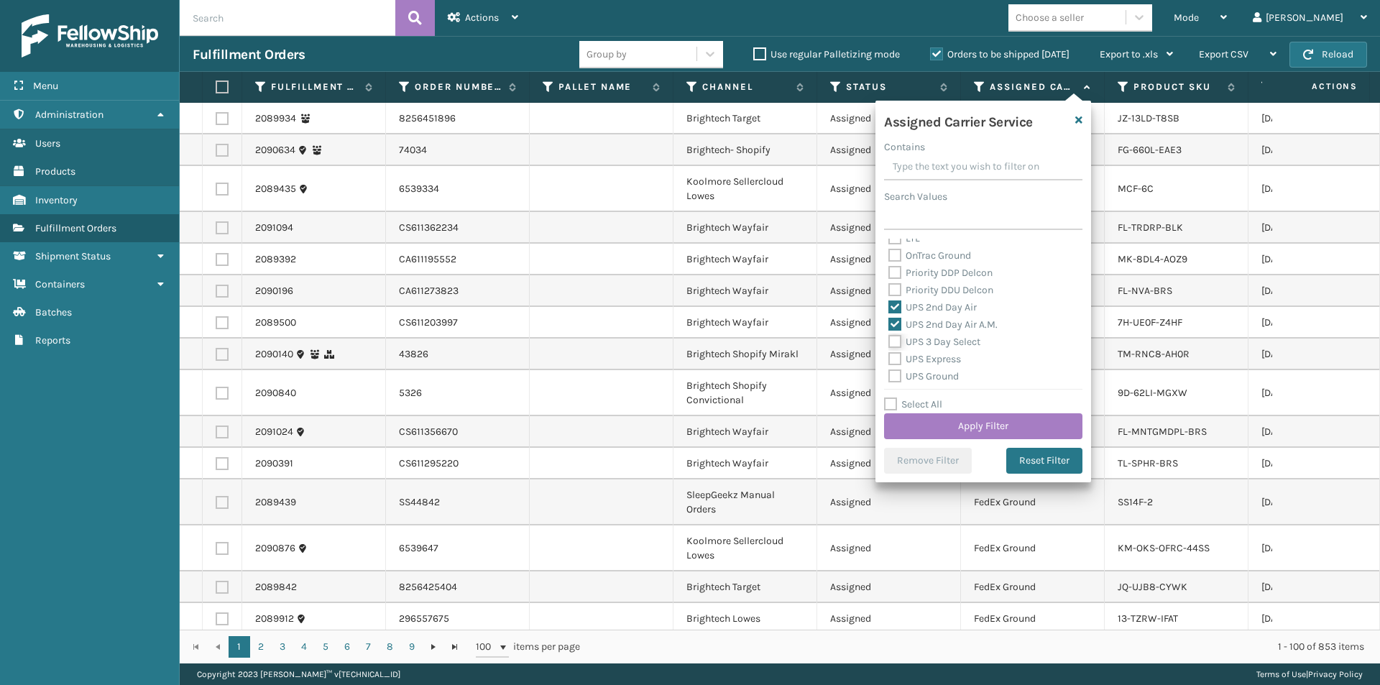
checkbox input "true"
click at [895, 356] on label "UPS Express" at bounding box center [924, 359] width 73 height 12
click at [889, 356] on input "UPS Express" at bounding box center [888, 355] width 1 height 9
checkbox input "true"
click at [896, 373] on label "UPS Ground" at bounding box center [923, 376] width 70 height 12
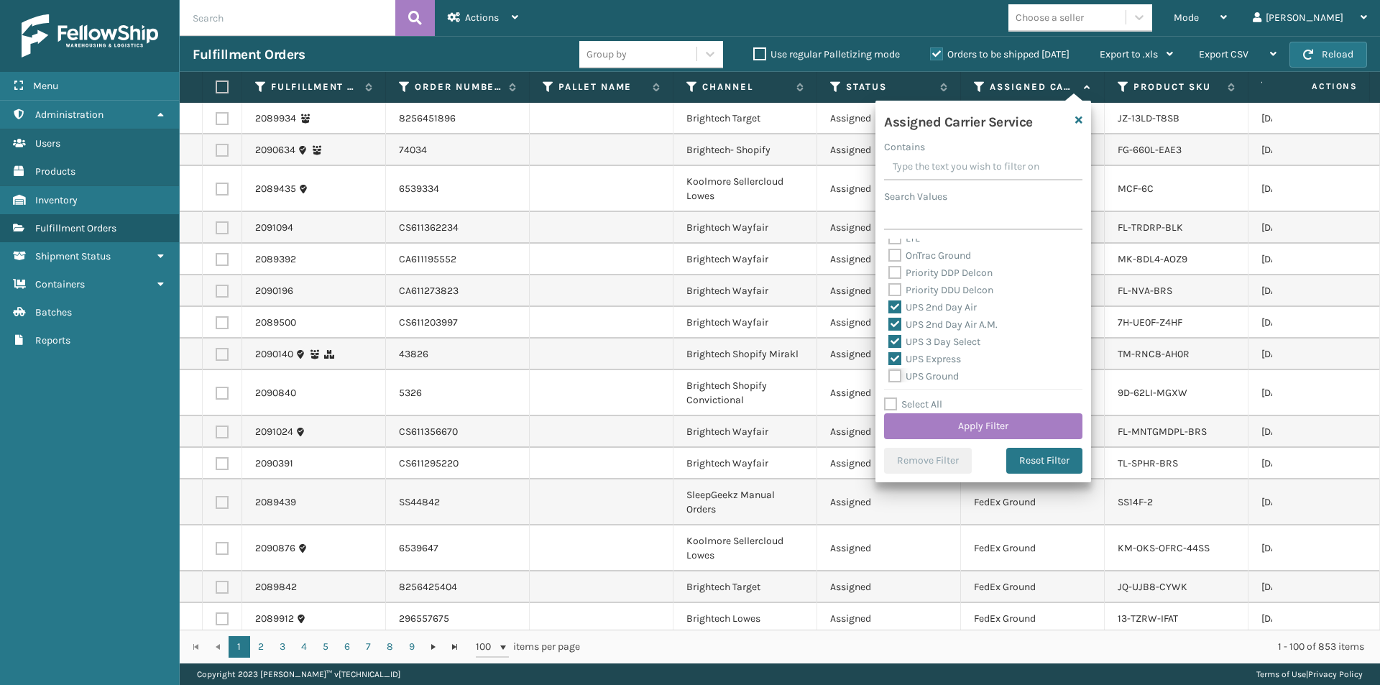
click at [889, 373] on input "UPS Ground" at bounding box center [888, 372] width 1 height 9
checkbox input "true"
click at [893, 322] on label "UPS Next Day Air" at bounding box center [934, 322] width 92 height 12
click at [889, 322] on input "UPS Next Day Air" at bounding box center [888, 317] width 1 height 9
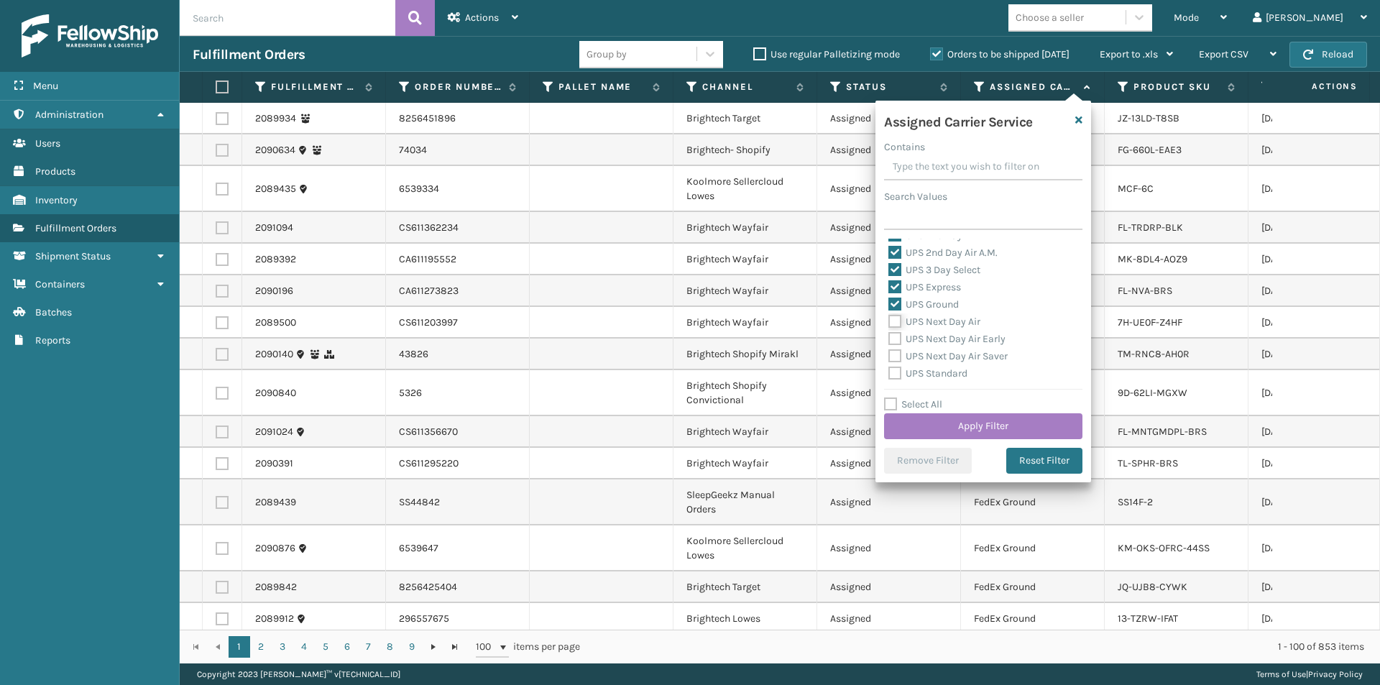
checkbox input "true"
click at [891, 339] on label "UPS Next Day Air Early" at bounding box center [946, 339] width 117 height 12
click at [889, 339] on input "UPS Next Day Air Early" at bounding box center [888, 335] width 1 height 9
checkbox input "true"
click at [896, 351] on label "UPS Next Day Air Saver" at bounding box center [947, 356] width 119 height 12
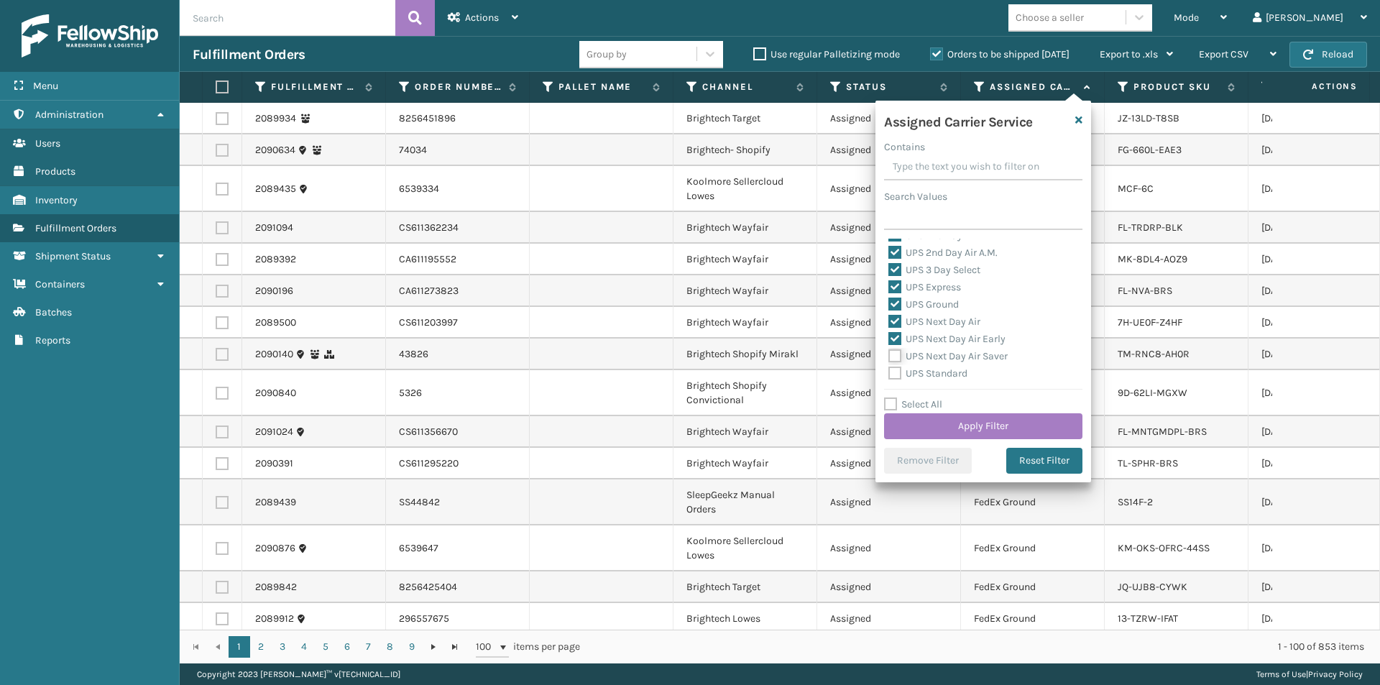
click at [889, 351] on input "UPS Next Day Air Saver" at bounding box center [888, 352] width 1 height 9
checkbox input "true"
click at [896, 370] on label "UPS Standard" at bounding box center [927, 373] width 79 height 12
click at [889, 370] on input "UPS Standard" at bounding box center [888, 369] width 1 height 9
checkbox input "true"
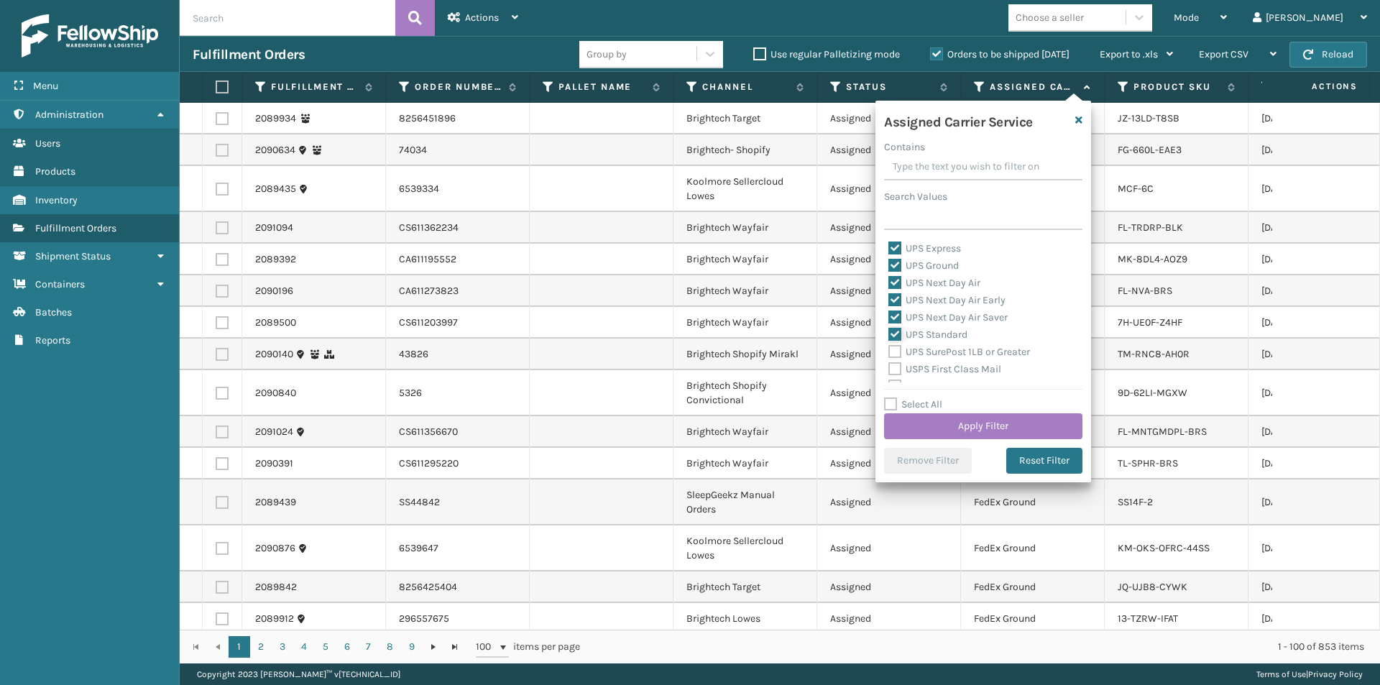
scroll to position [359, 0]
click at [893, 319] on label "UPS SurePost 1LB or Greater" at bounding box center [959, 319] width 142 height 12
click at [889, 319] on input "UPS SurePost 1LB or Greater" at bounding box center [888, 315] width 1 height 9
checkbox input "true"
click at [1028, 420] on button "Apply Filter" at bounding box center [983, 426] width 198 height 26
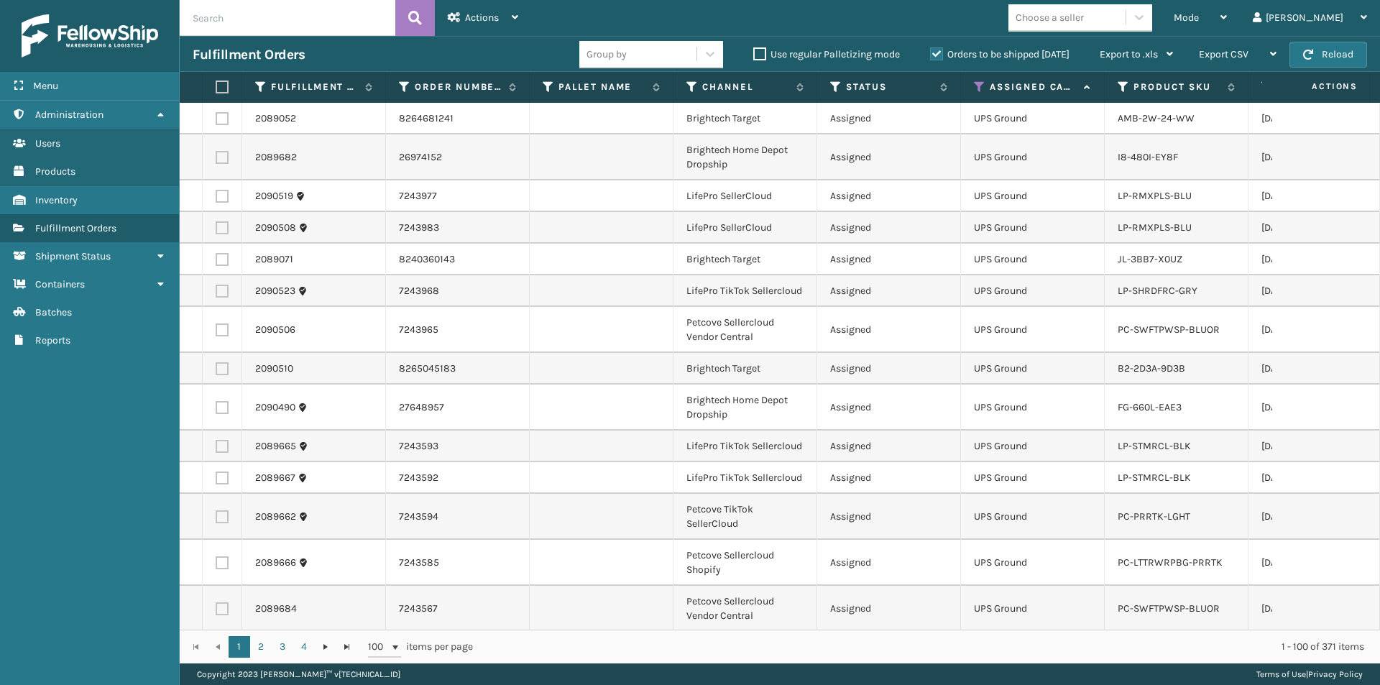
click at [1146, 21] on icon at bounding box center [1139, 17] width 14 height 14
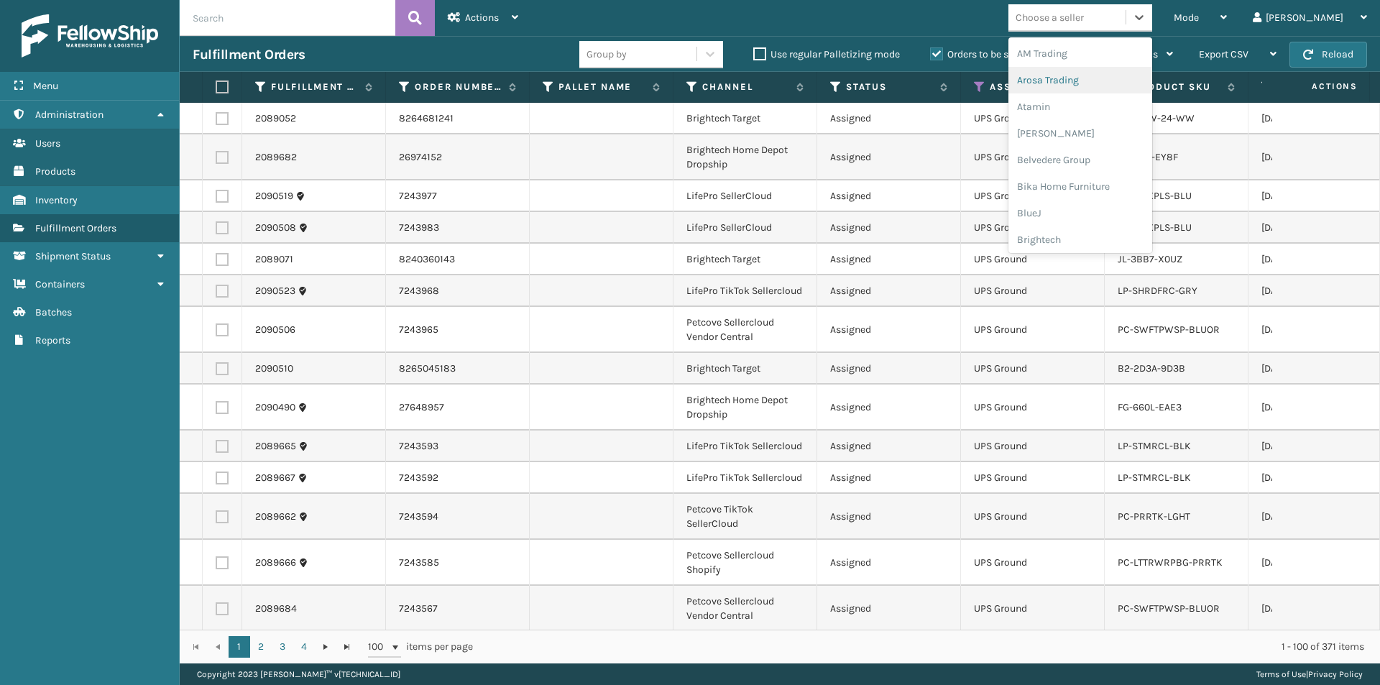
click at [1141, 83] on div "Arosa Trading" at bounding box center [1080, 80] width 144 height 27
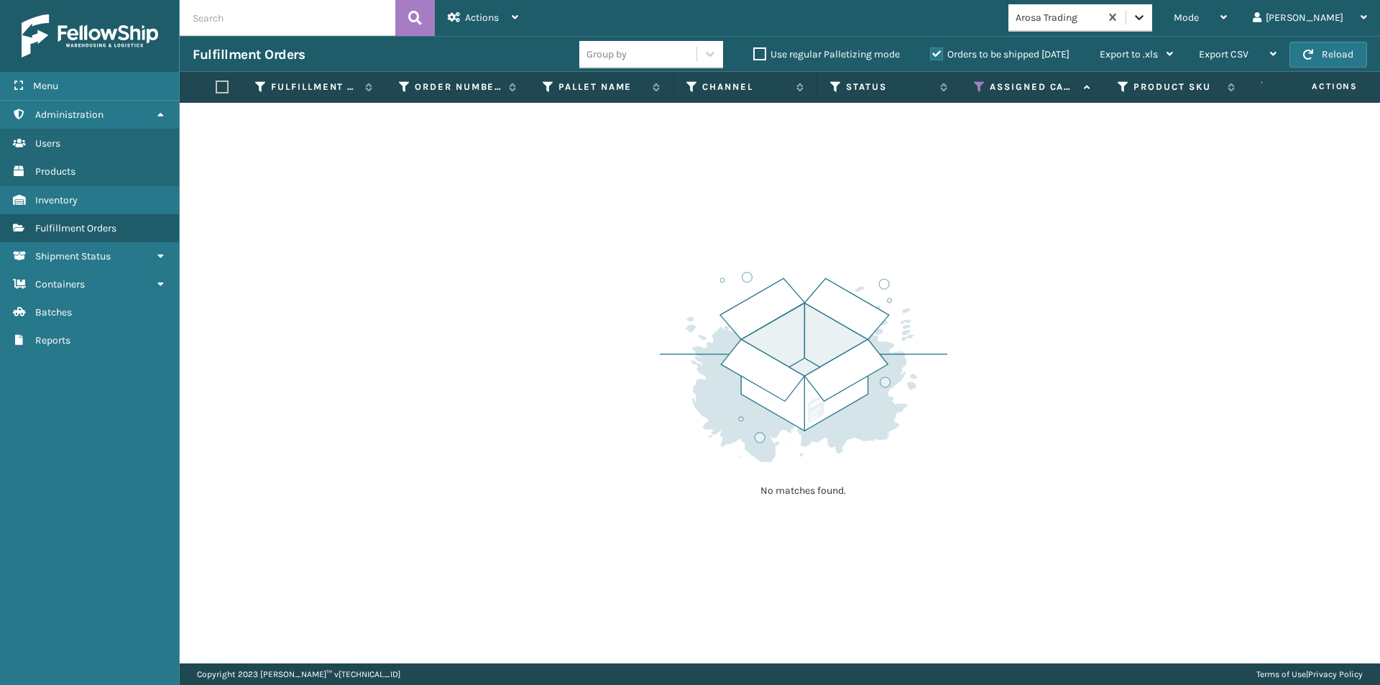
click at [1144, 18] on icon at bounding box center [1139, 17] width 9 height 5
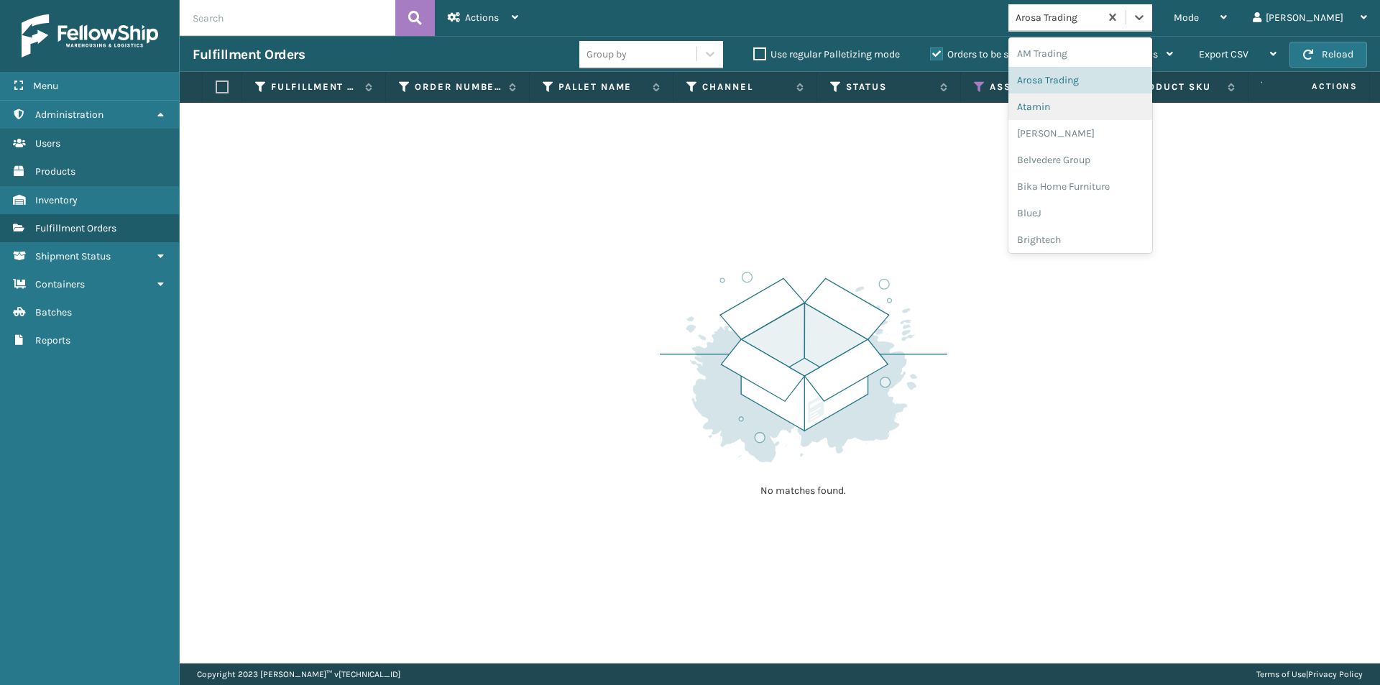
click at [1103, 111] on div "Atamin" at bounding box center [1080, 106] width 144 height 27
click at [1146, 19] on icon at bounding box center [1139, 17] width 14 height 14
click at [1115, 137] on div "[PERSON_NAME]" at bounding box center [1080, 133] width 144 height 27
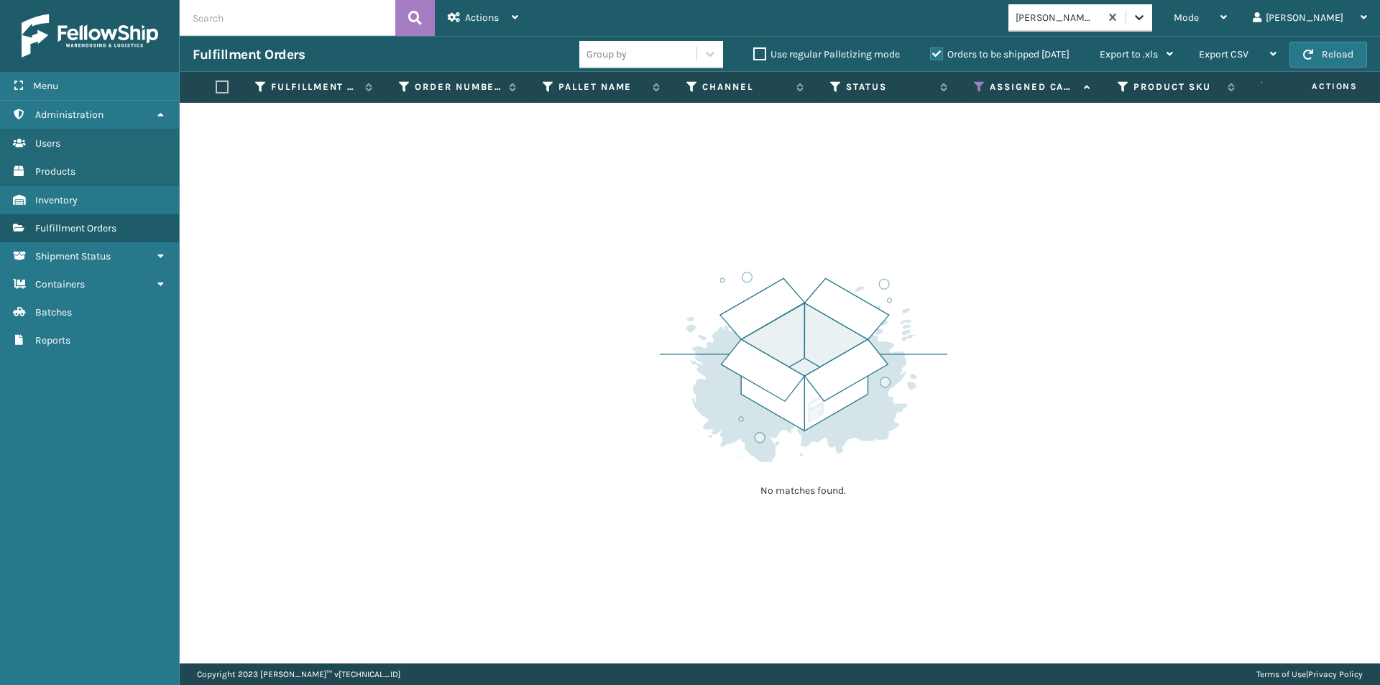
click at [1146, 17] on icon at bounding box center [1139, 17] width 14 height 14
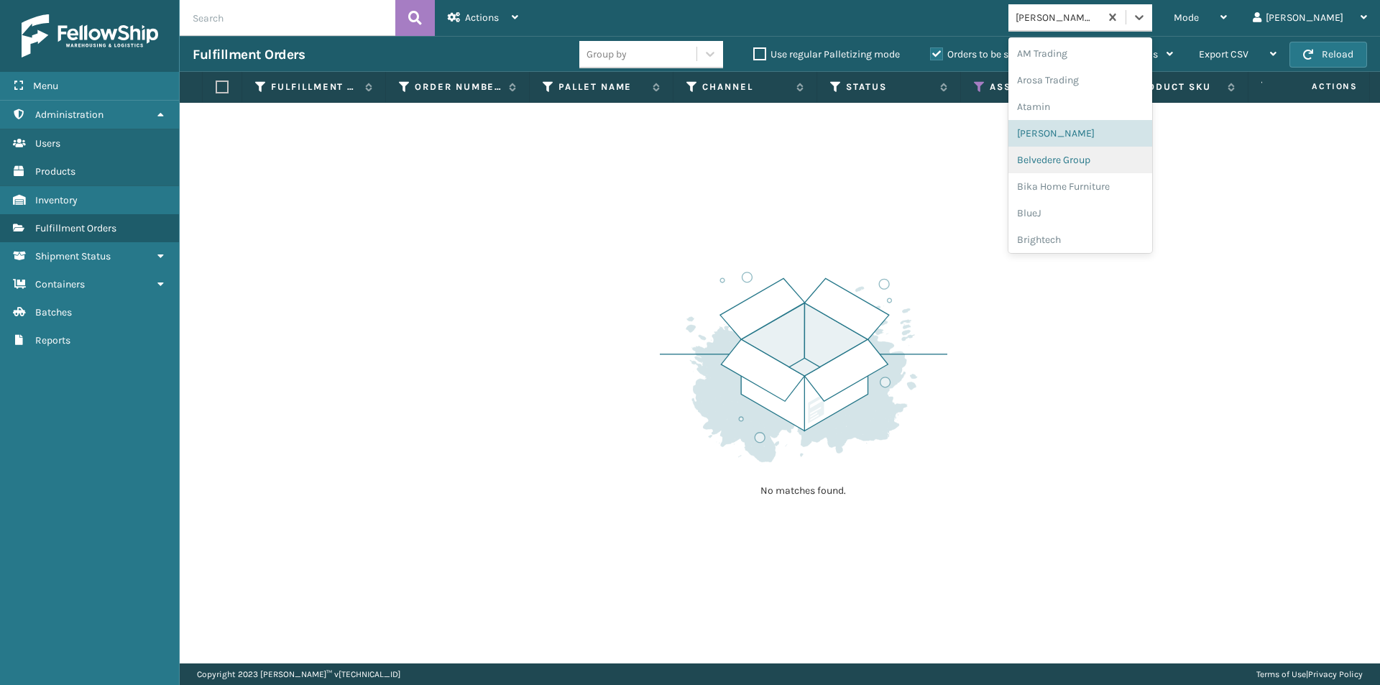
click at [1101, 156] on div "Belvedere Group" at bounding box center [1080, 160] width 144 height 27
click at [1144, 19] on icon at bounding box center [1139, 17] width 9 height 5
click at [1108, 181] on div "Bika Home Furniture" at bounding box center [1080, 186] width 144 height 27
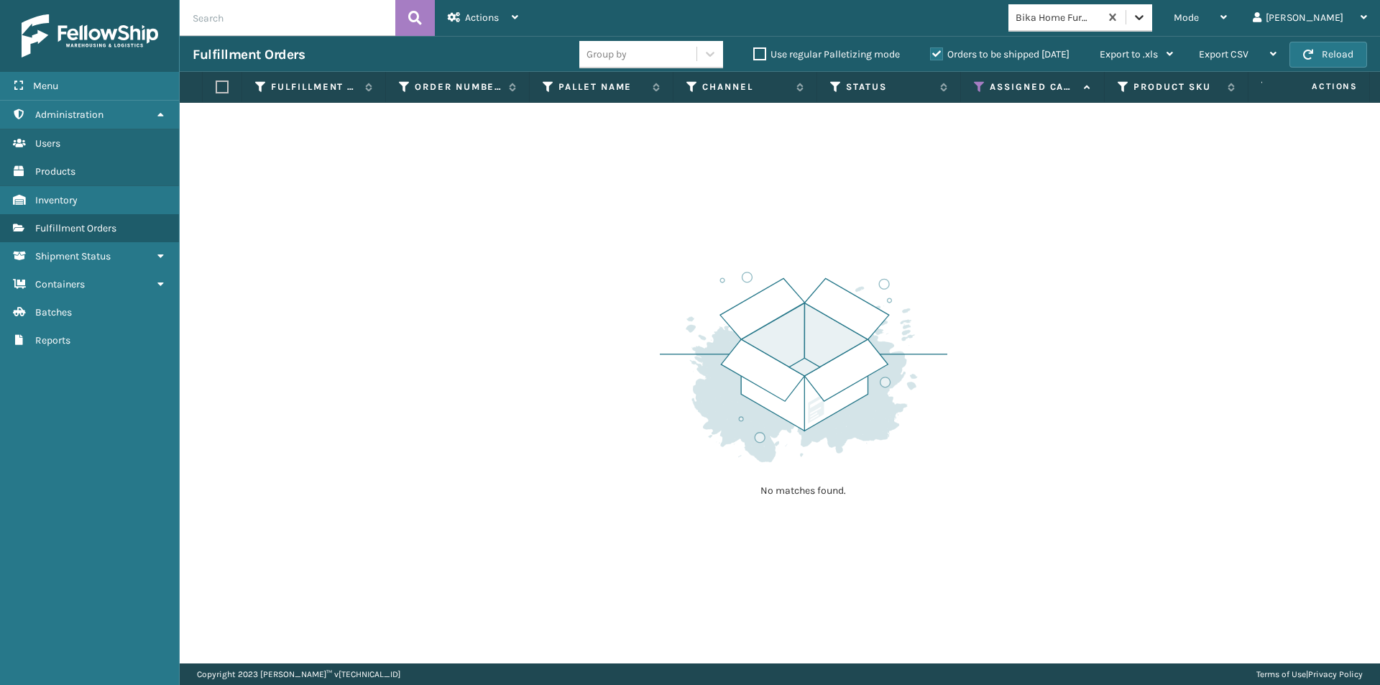
click at [1146, 18] on icon at bounding box center [1139, 17] width 14 height 14
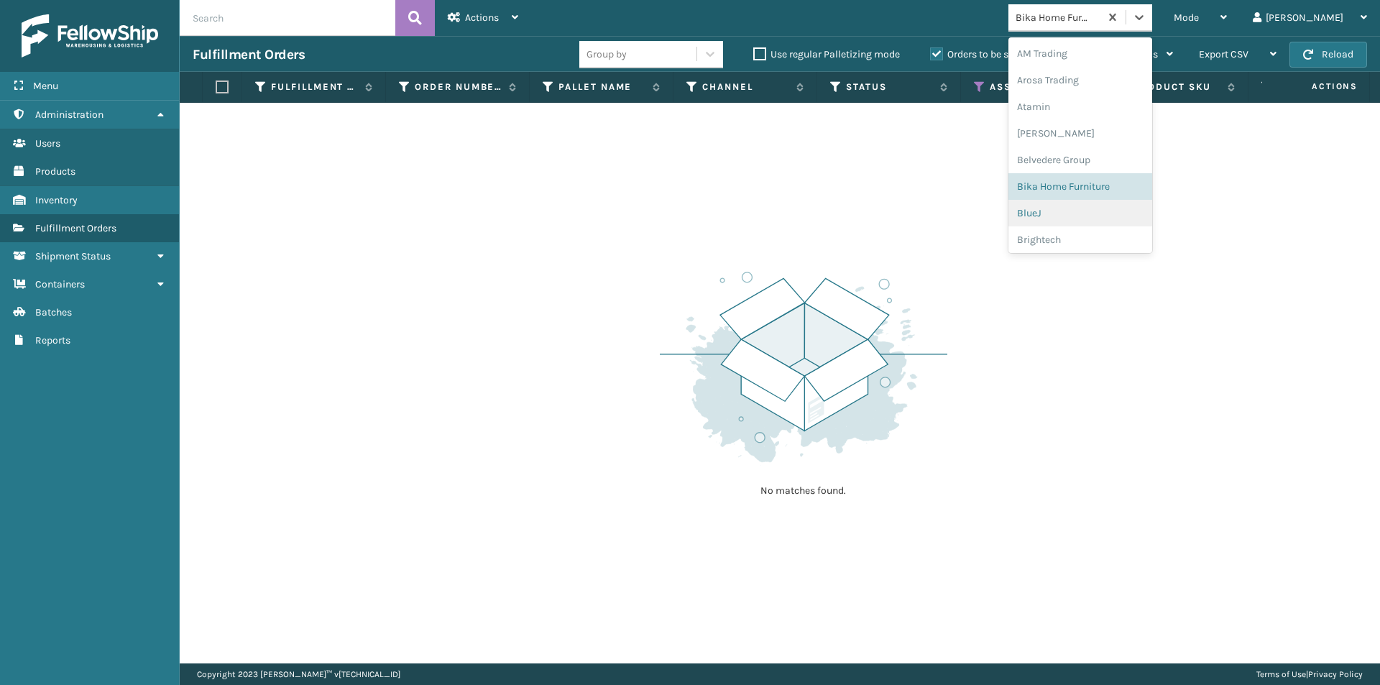
click at [1079, 213] on div "BlueJ" at bounding box center [1080, 213] width 144 height 27
click at [1146, 22] on icon at bounding box center [1139, 17] width 14 height 14
click at [1105, 242] on div "Brightech" at bounding box center [1080, 239] width 144 height 27
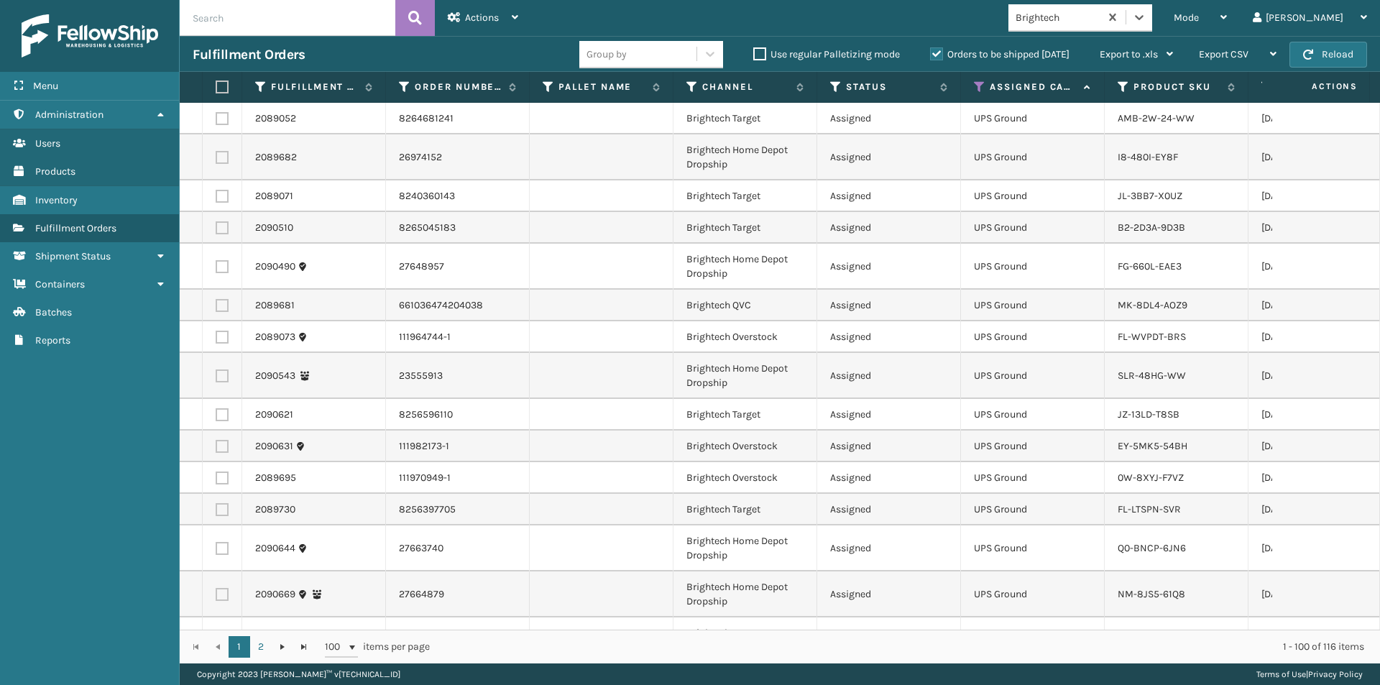
click at [222, 88] on label at bounding box center [220, 87] width 9 height 13
click at [216, 88] on input "checkbox" at bounding box center [216, 87] width 1 height 9
checkbox input "true"
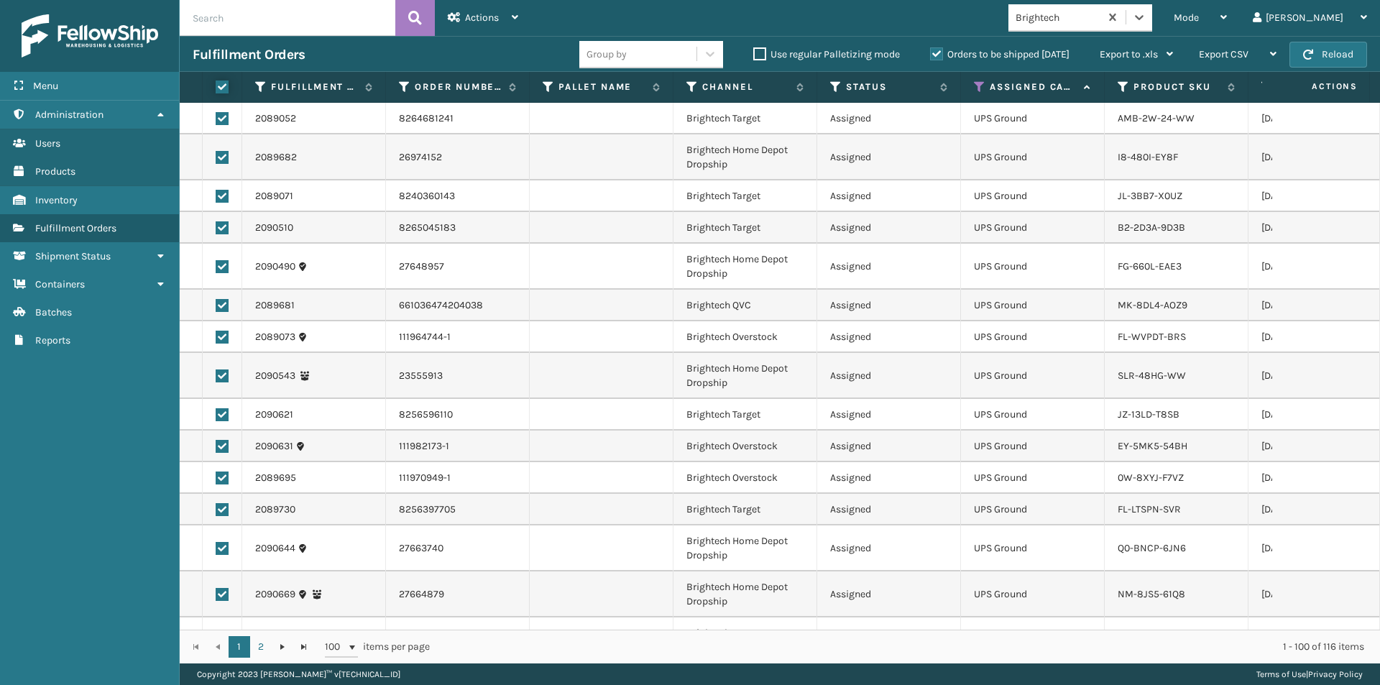
checkbox input "true"
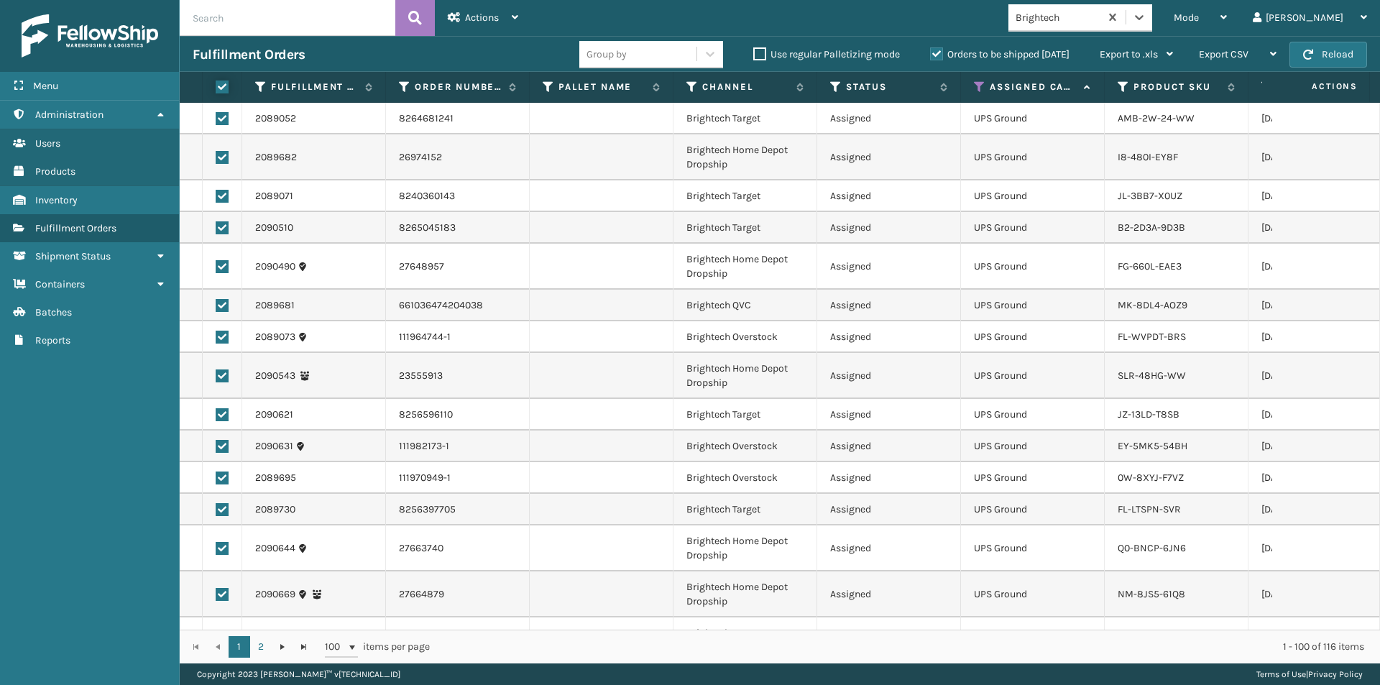
checkbox input "true"
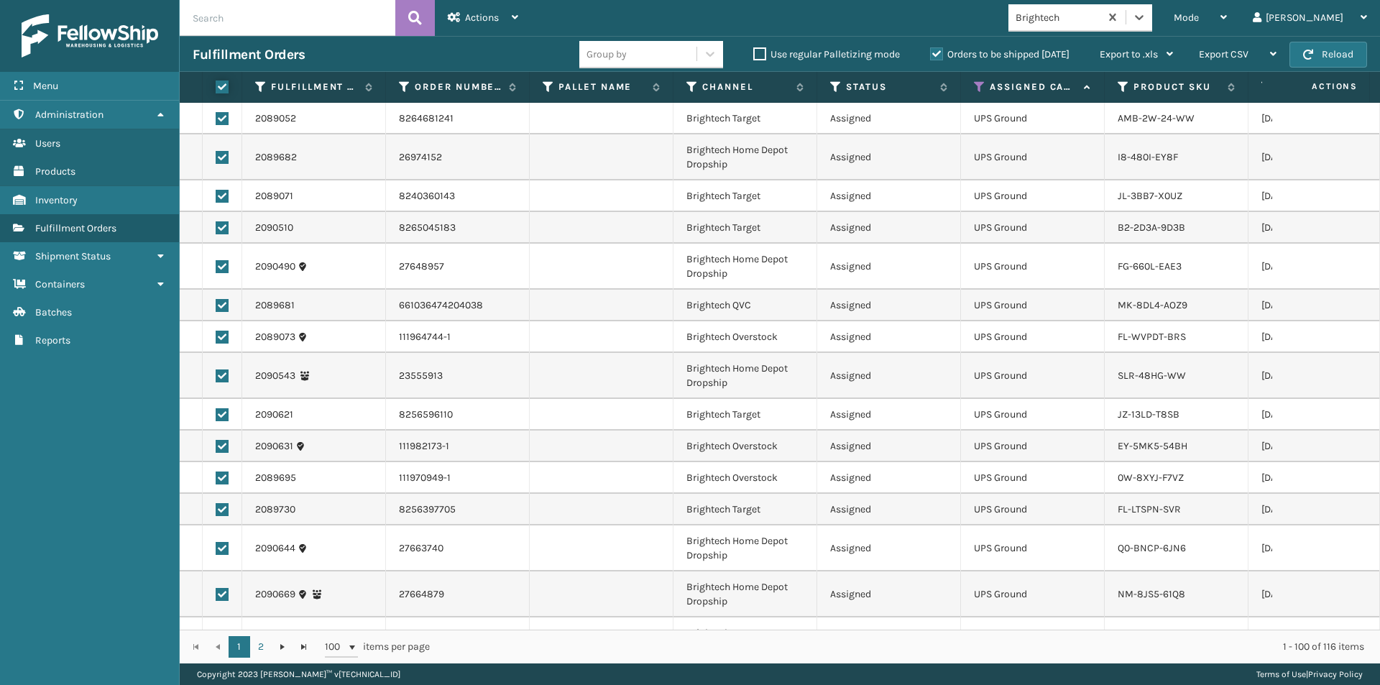
checkbox input "true"
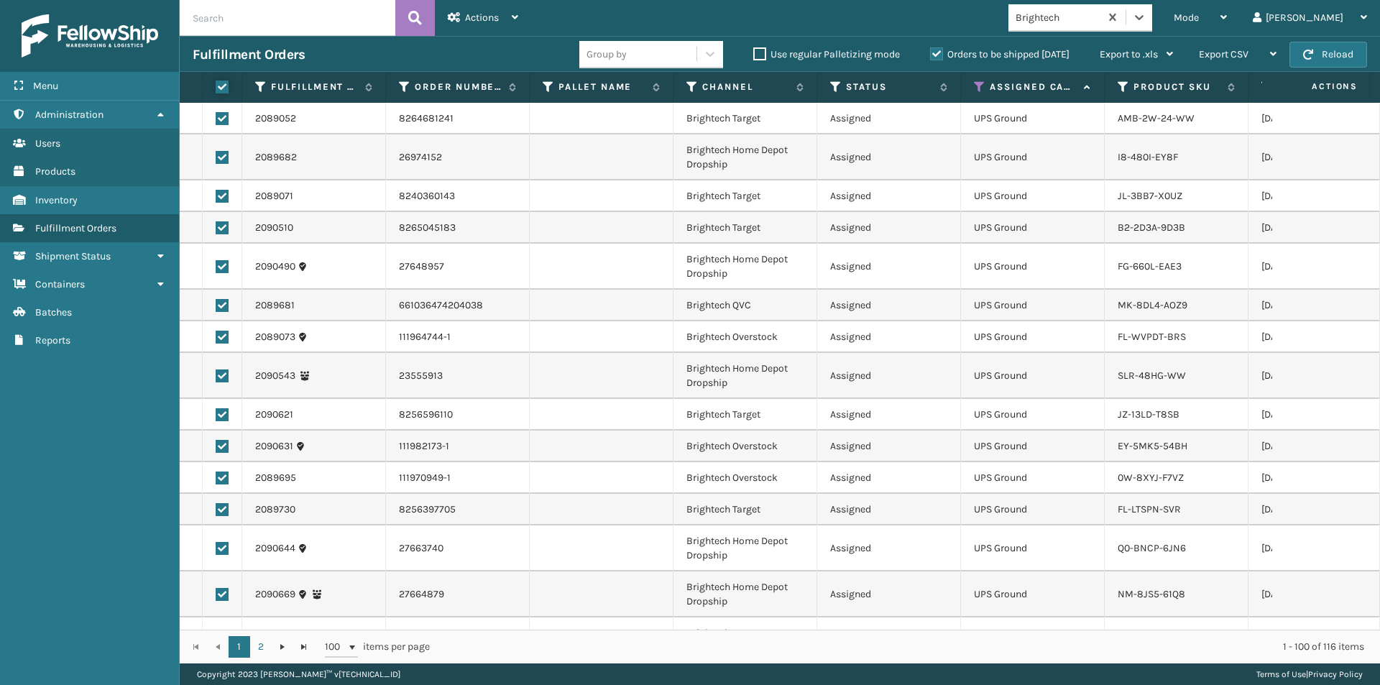
checkbox input "true"
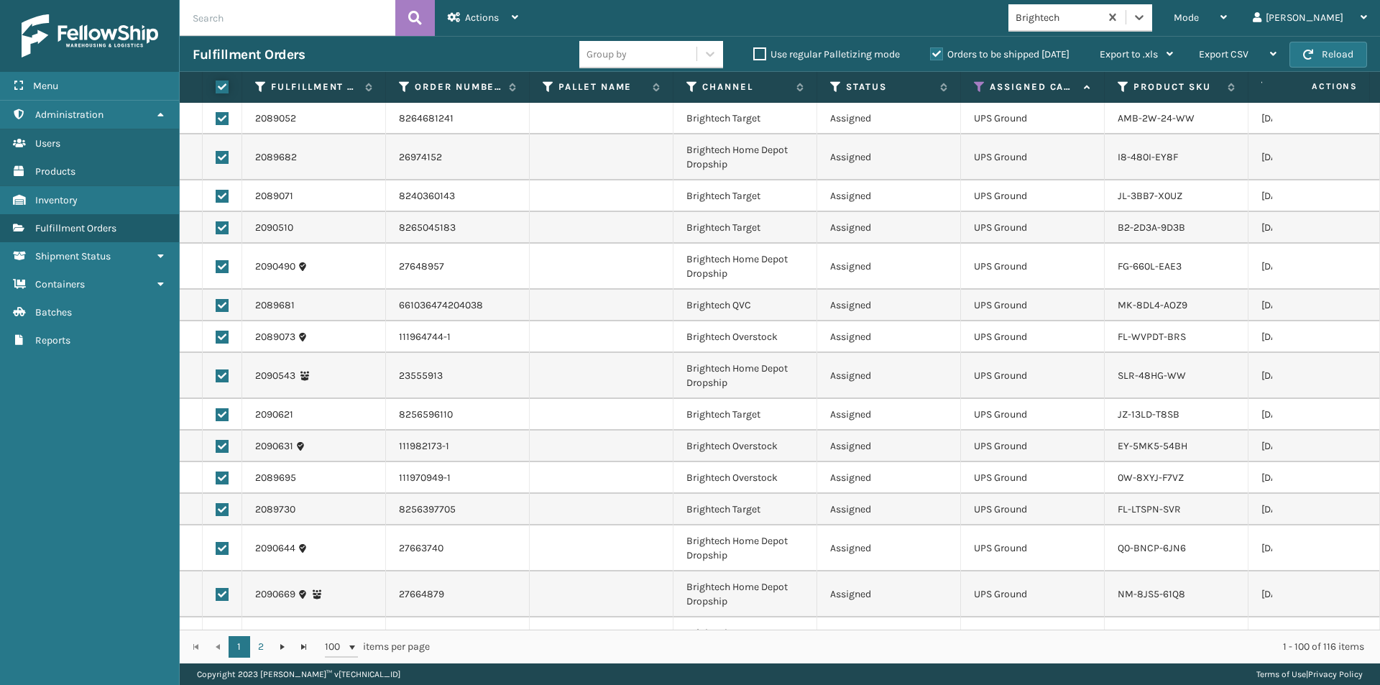
checkbox input "true"
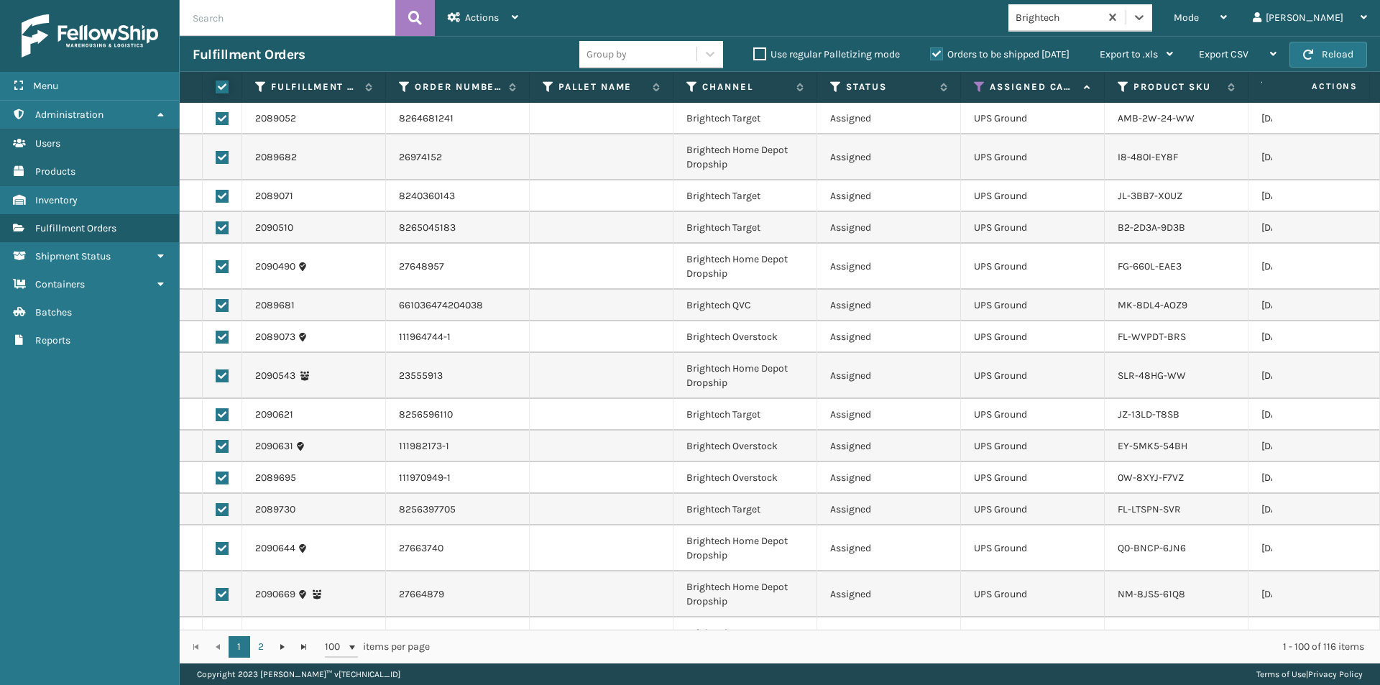
checkbox input "true"
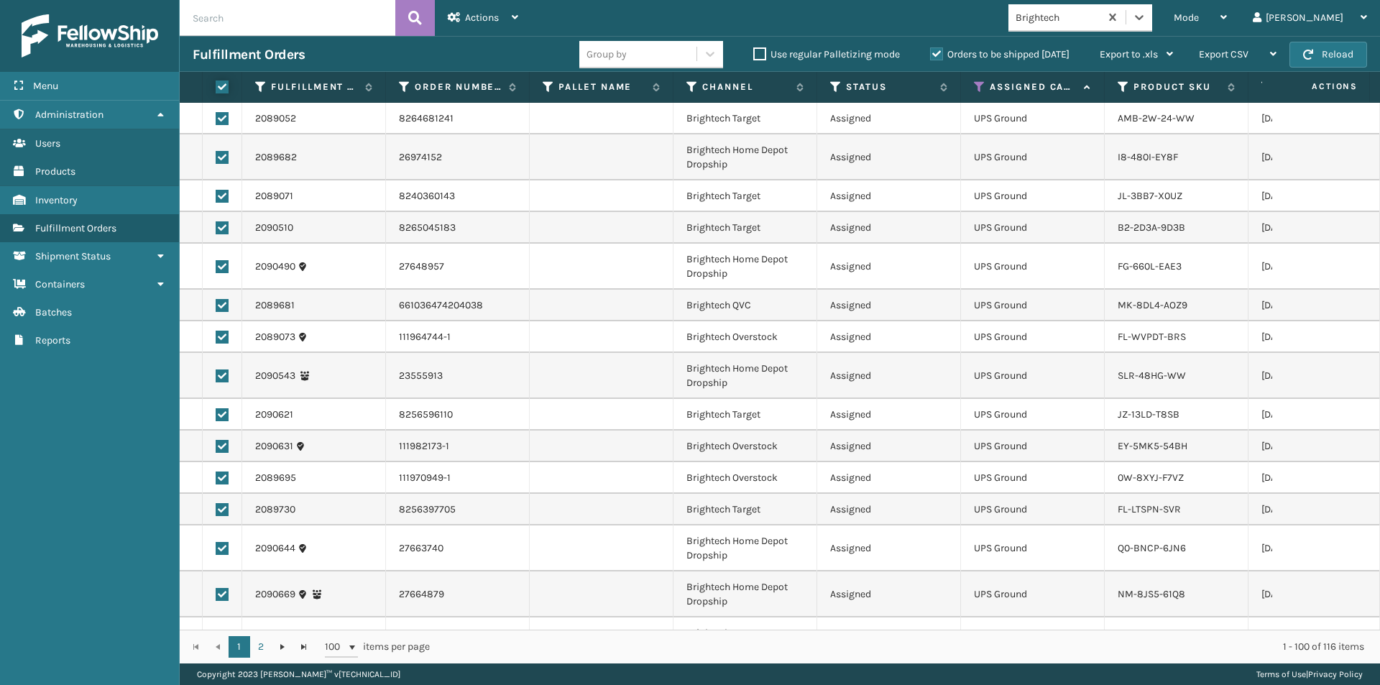
checkbox input "true"
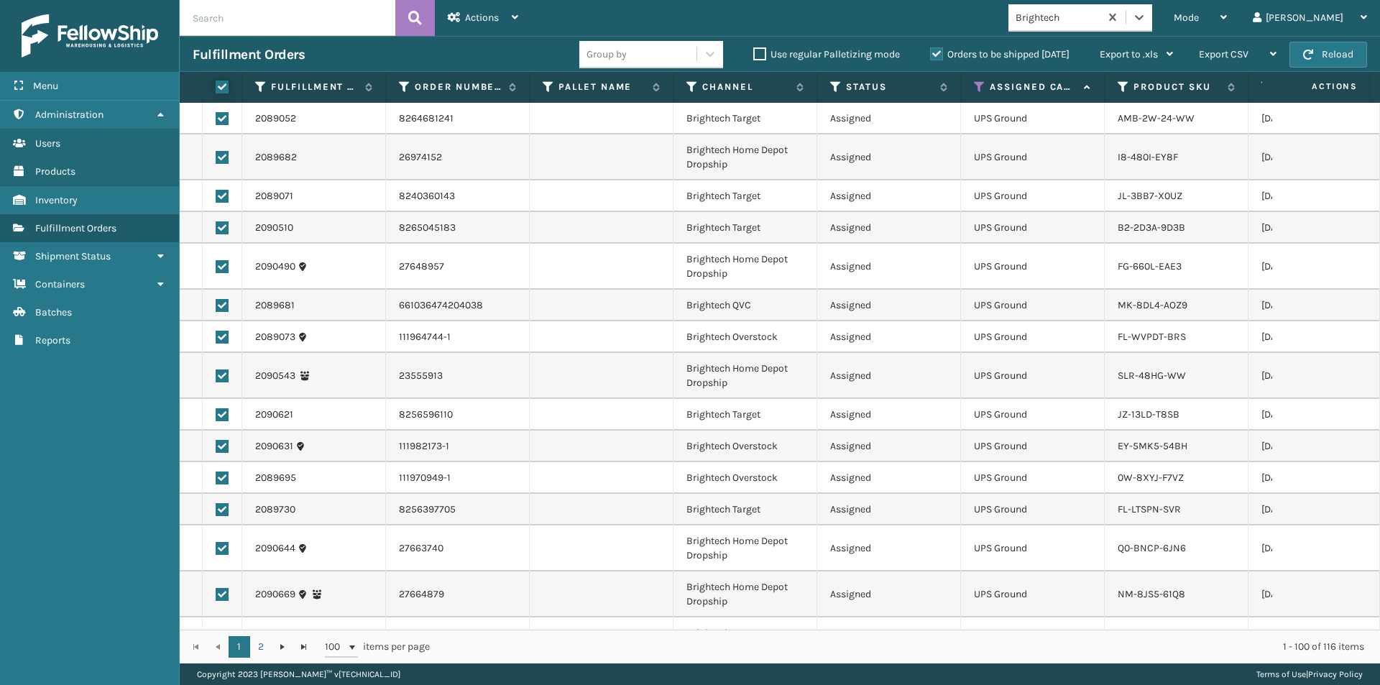
checkbox input "true"
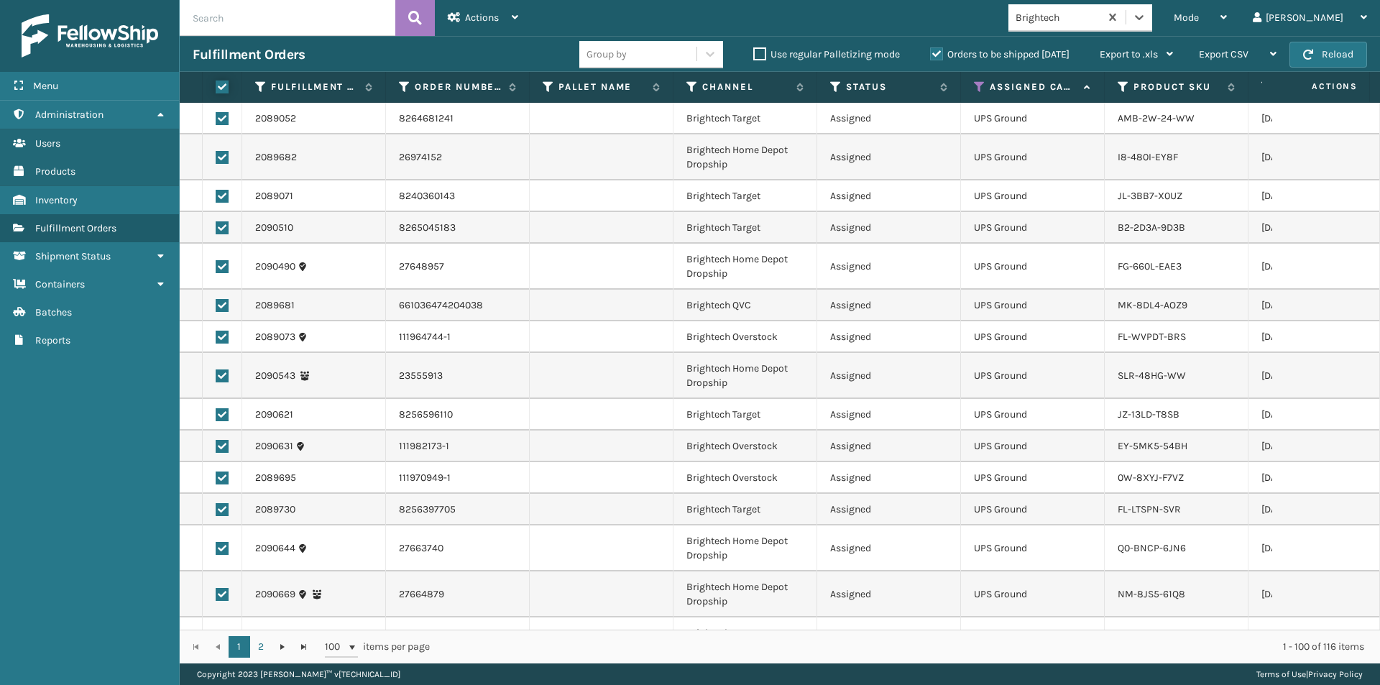
checkbox input "true"
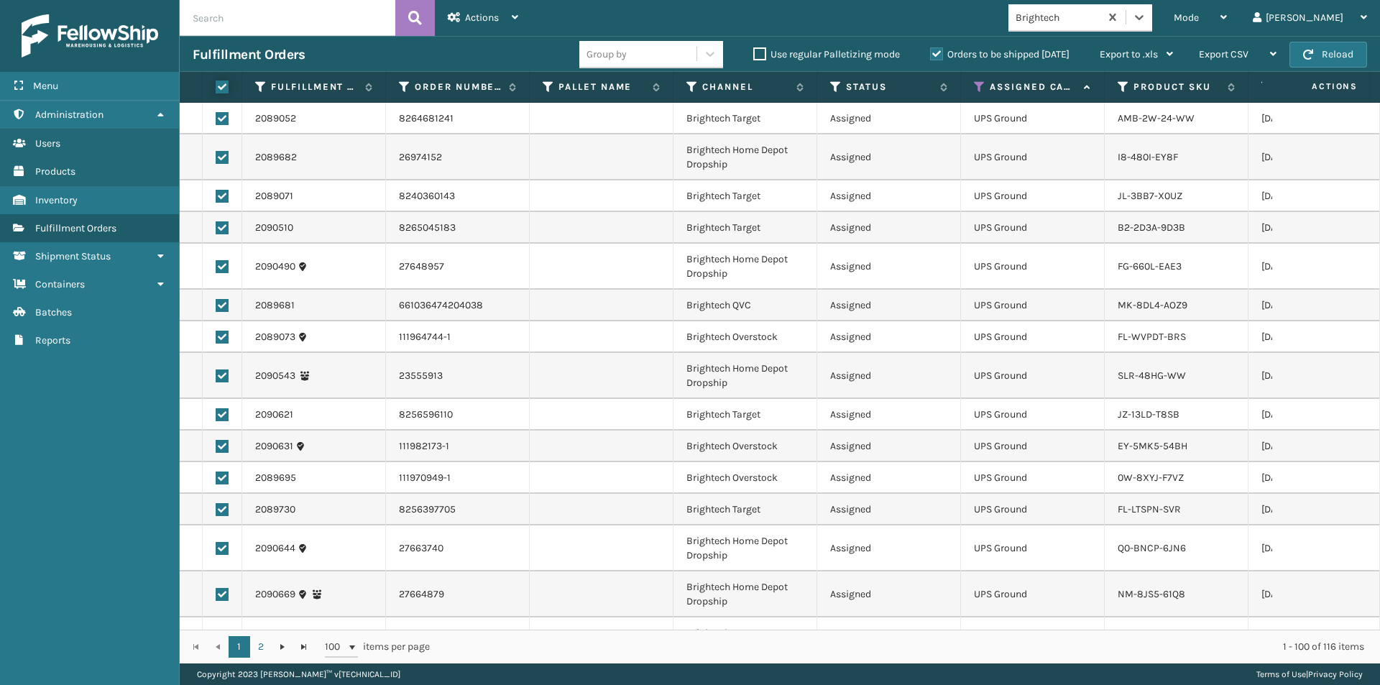
checkbox input "true"
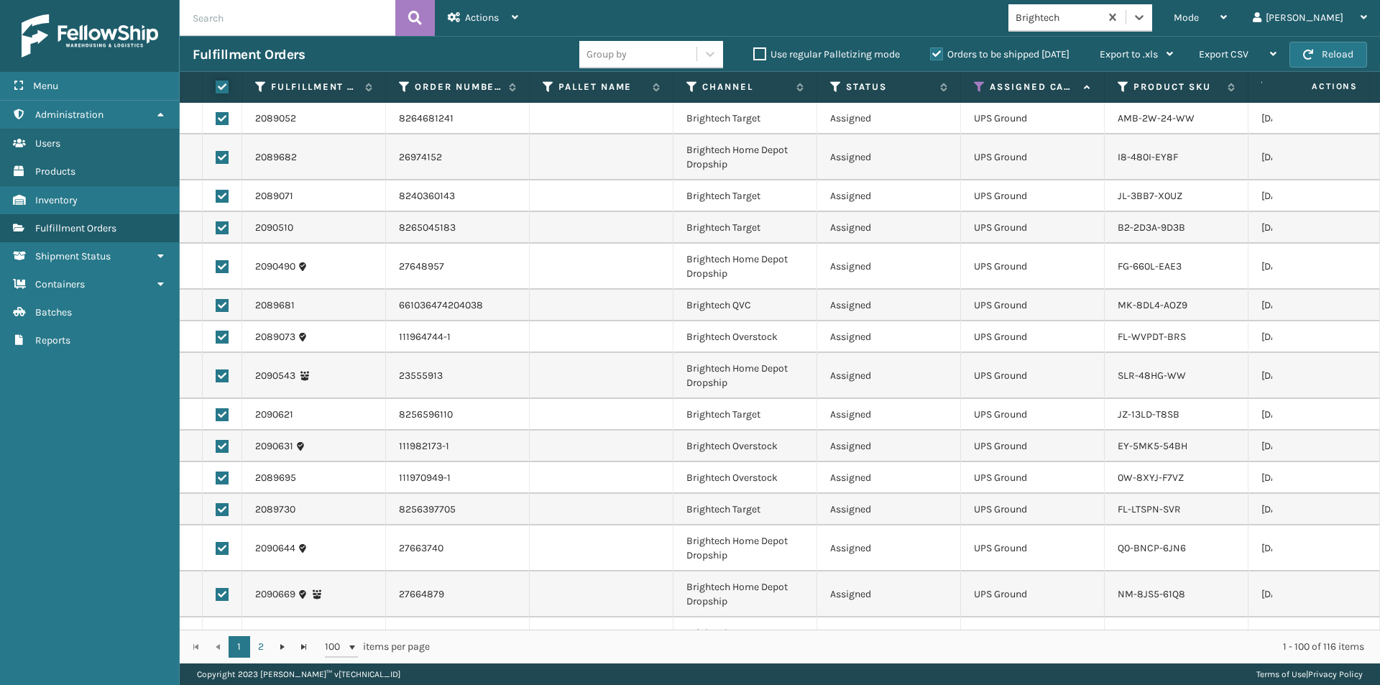
checkbox input "true"
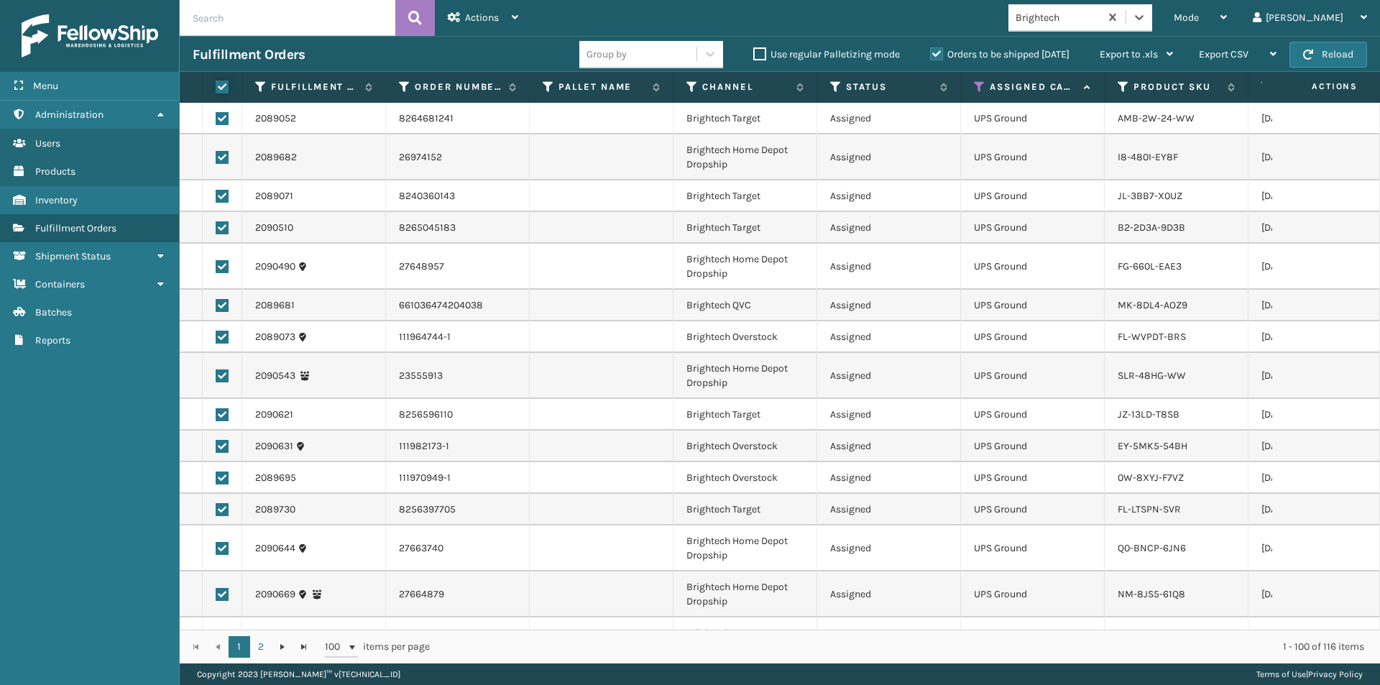
checkbox input "true"
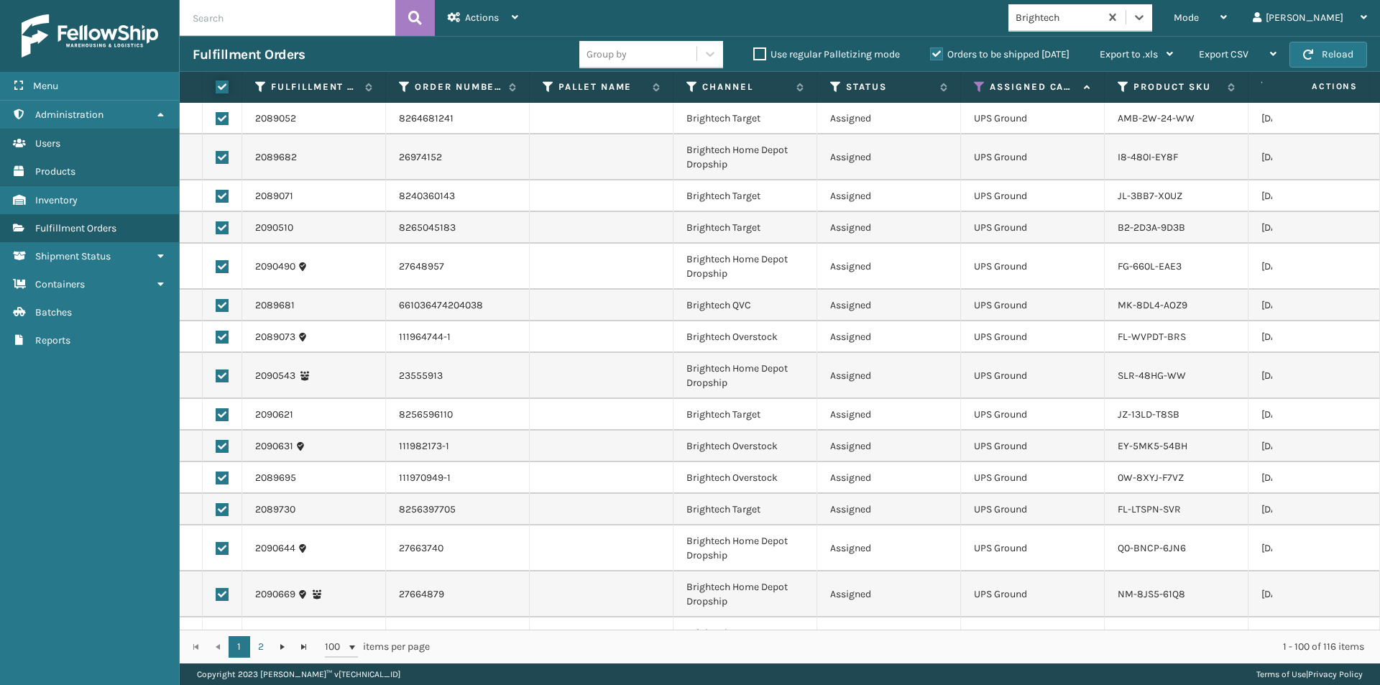
checkbox input "true"
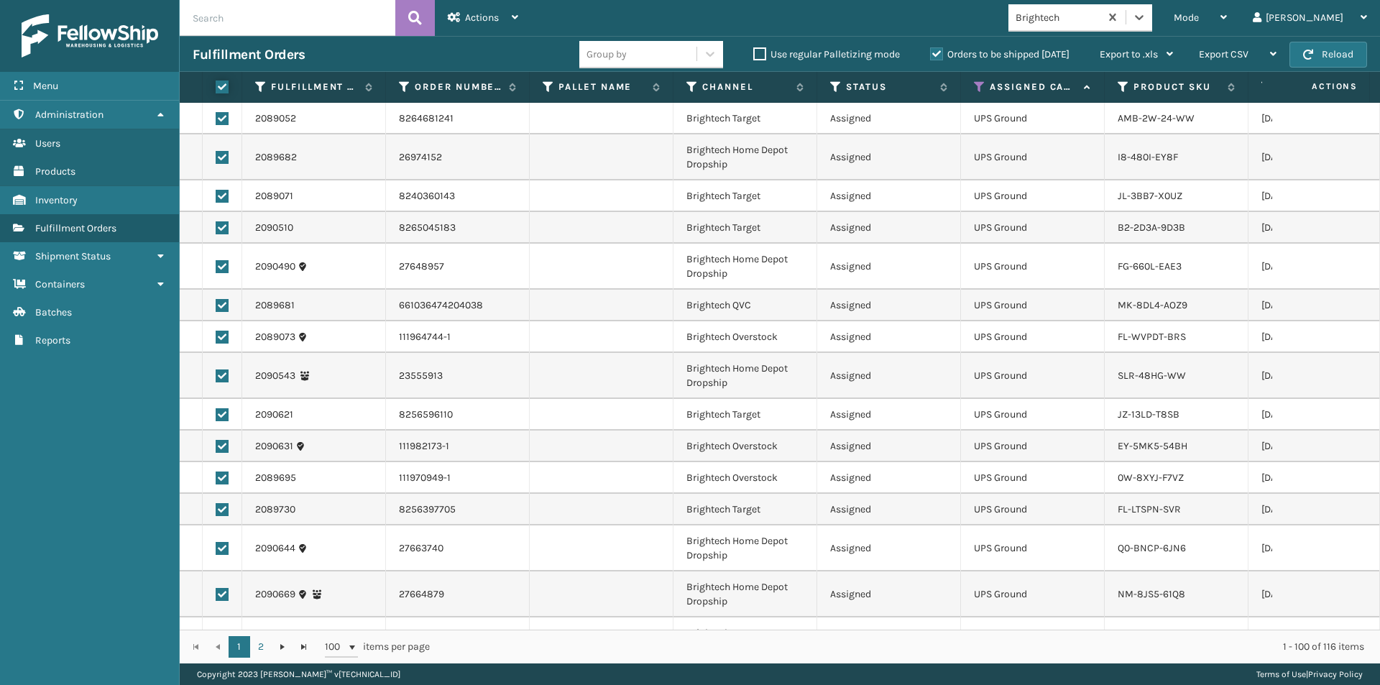
checkbox input "true"
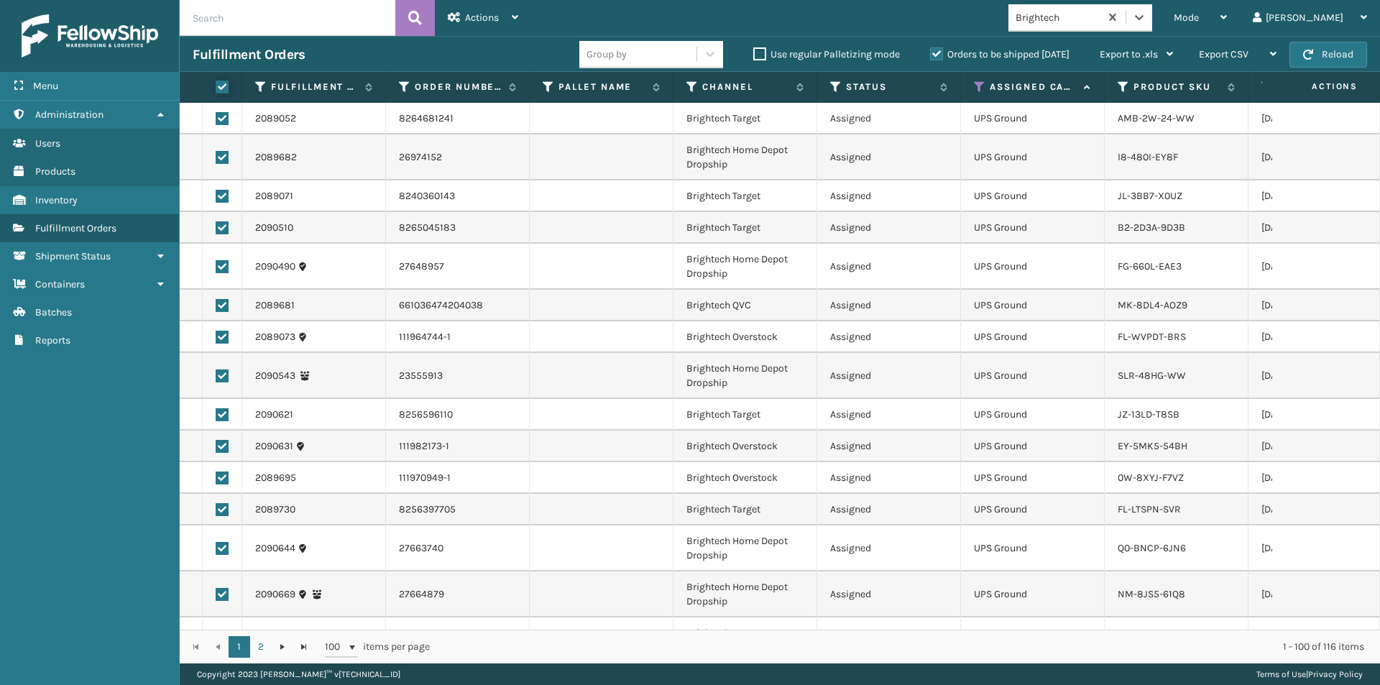
checkbox input "true"
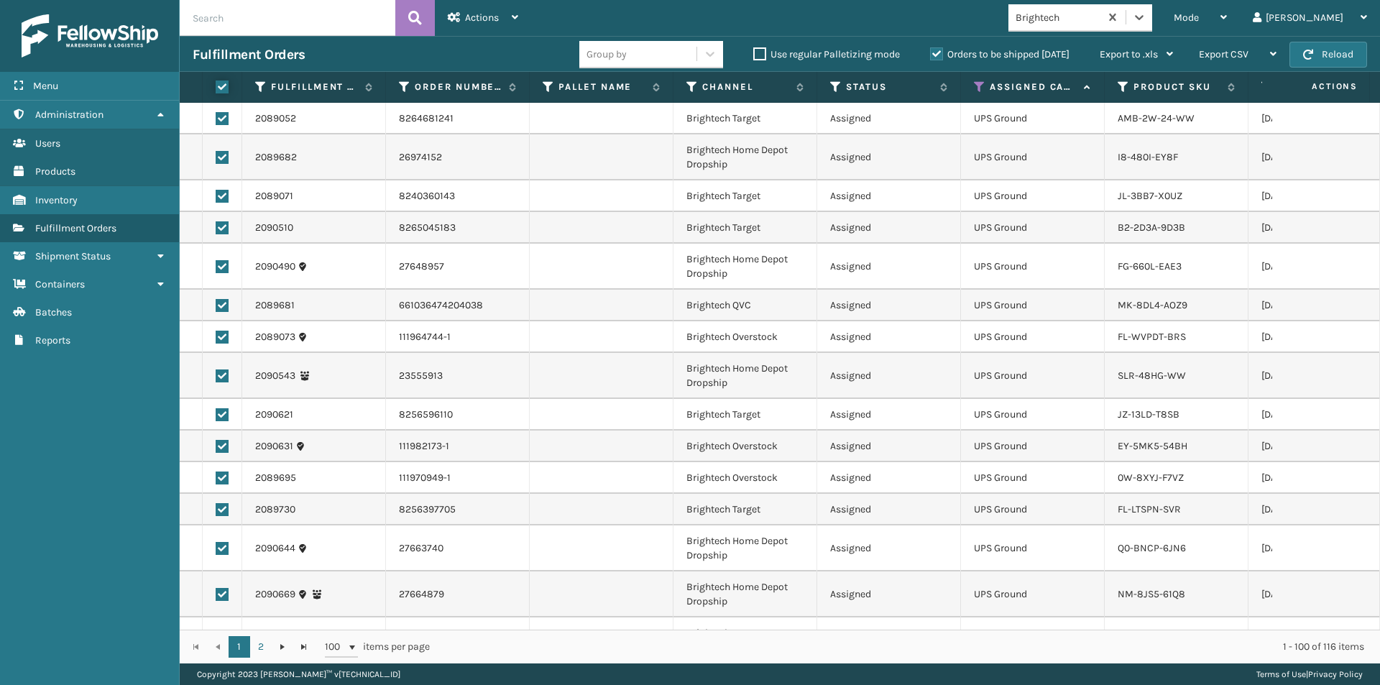
checkbox input "true"
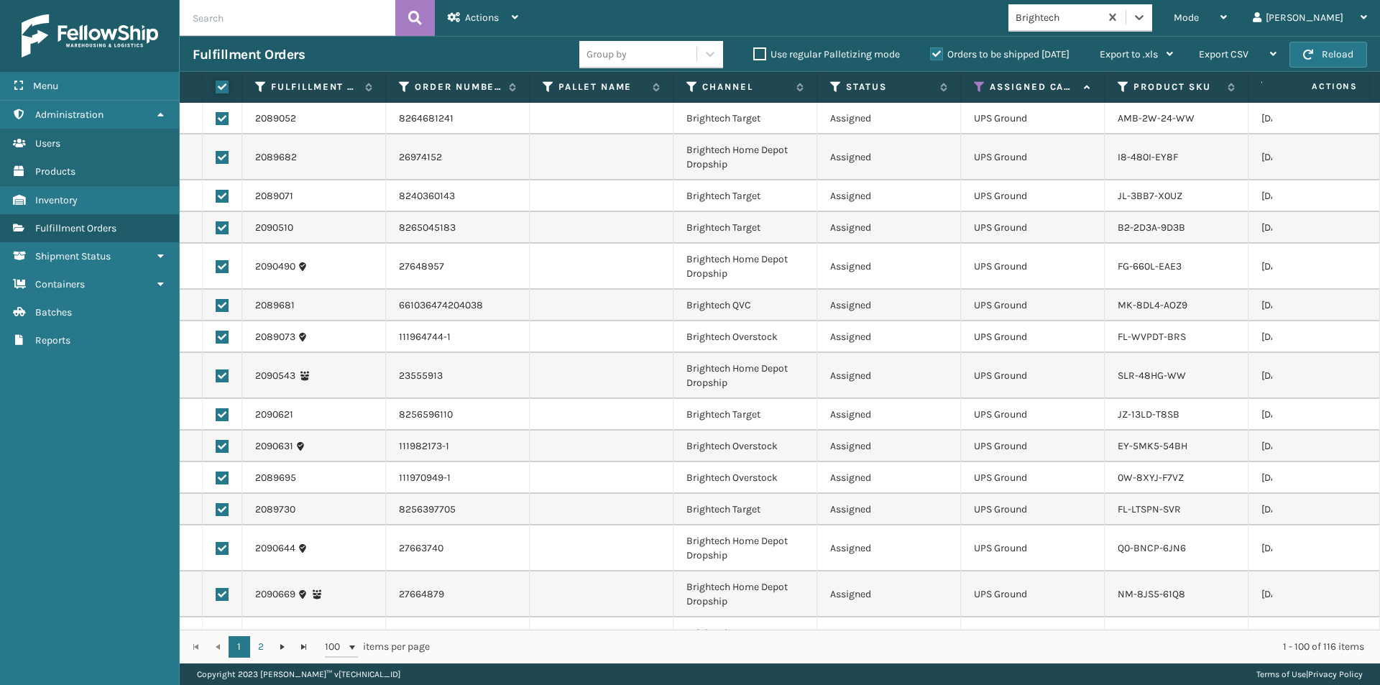
checkbox input "true"
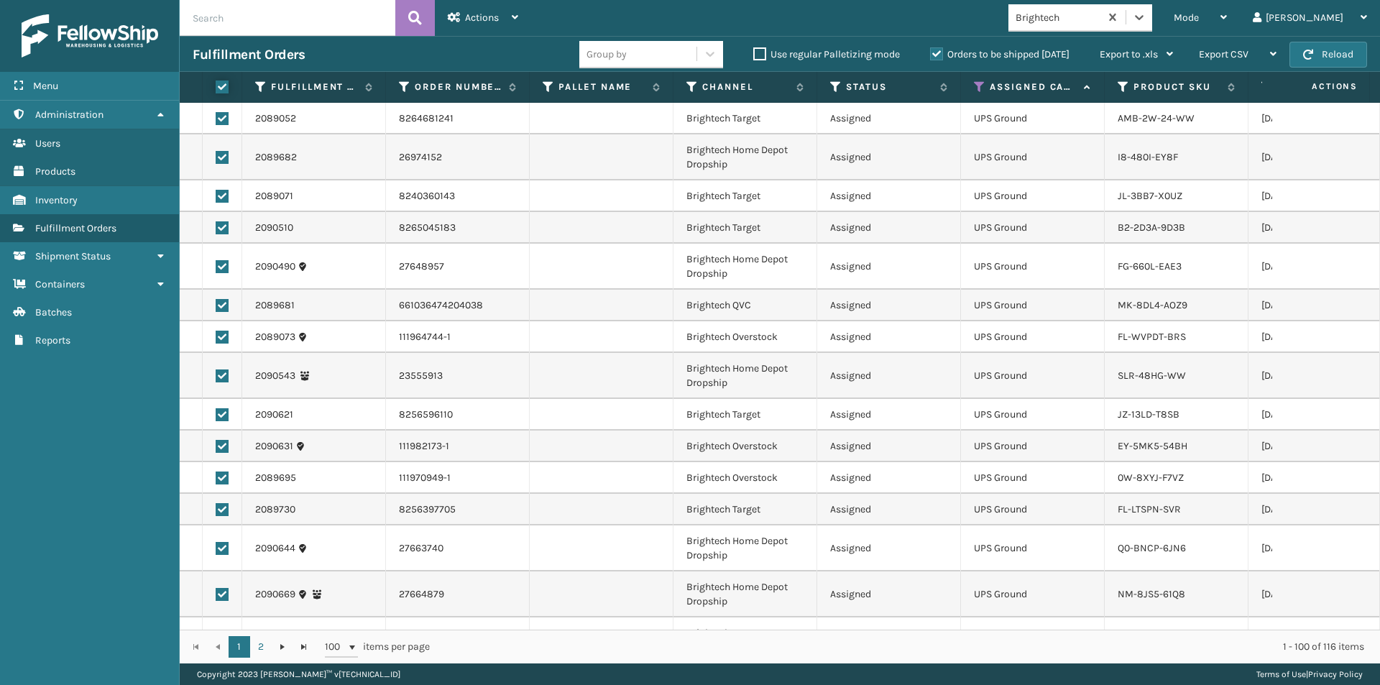
checkbox input "true"
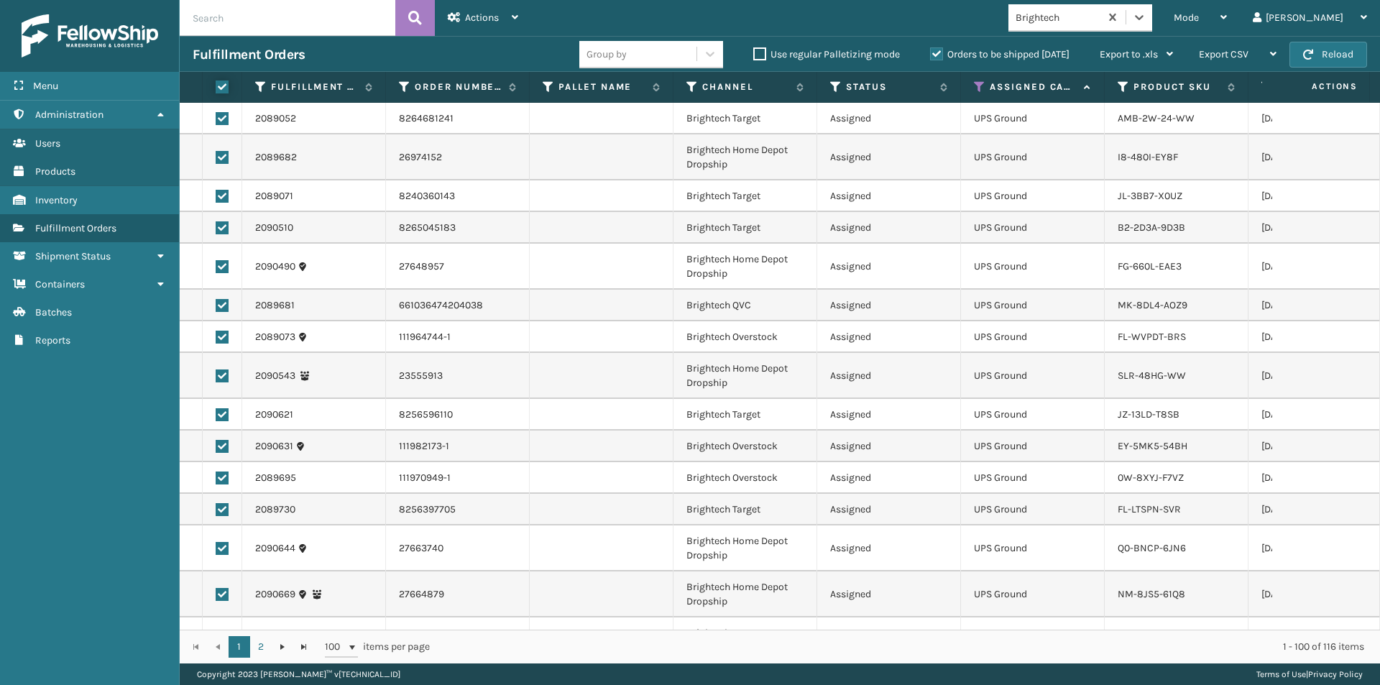
checkbox input "true"
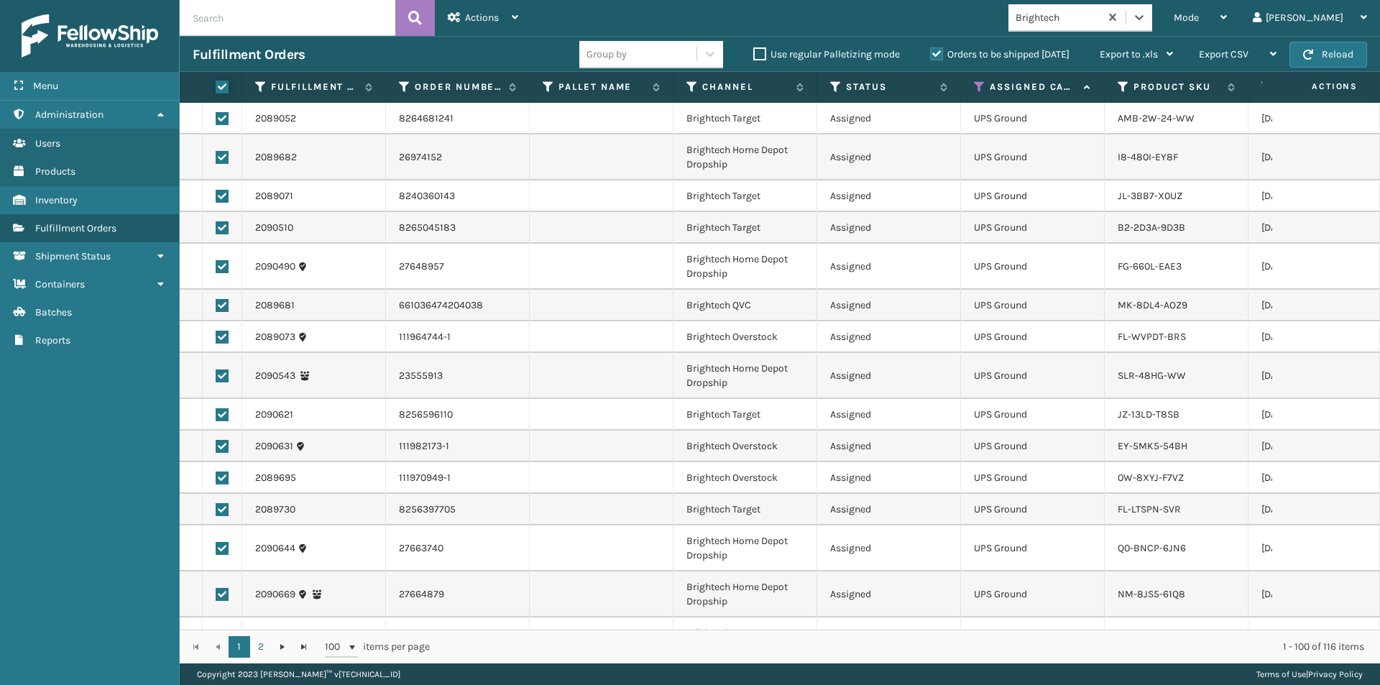
checkbox input "true"
click at [512, 19] on icon at bounding box center [515, 17] width 6 height 10
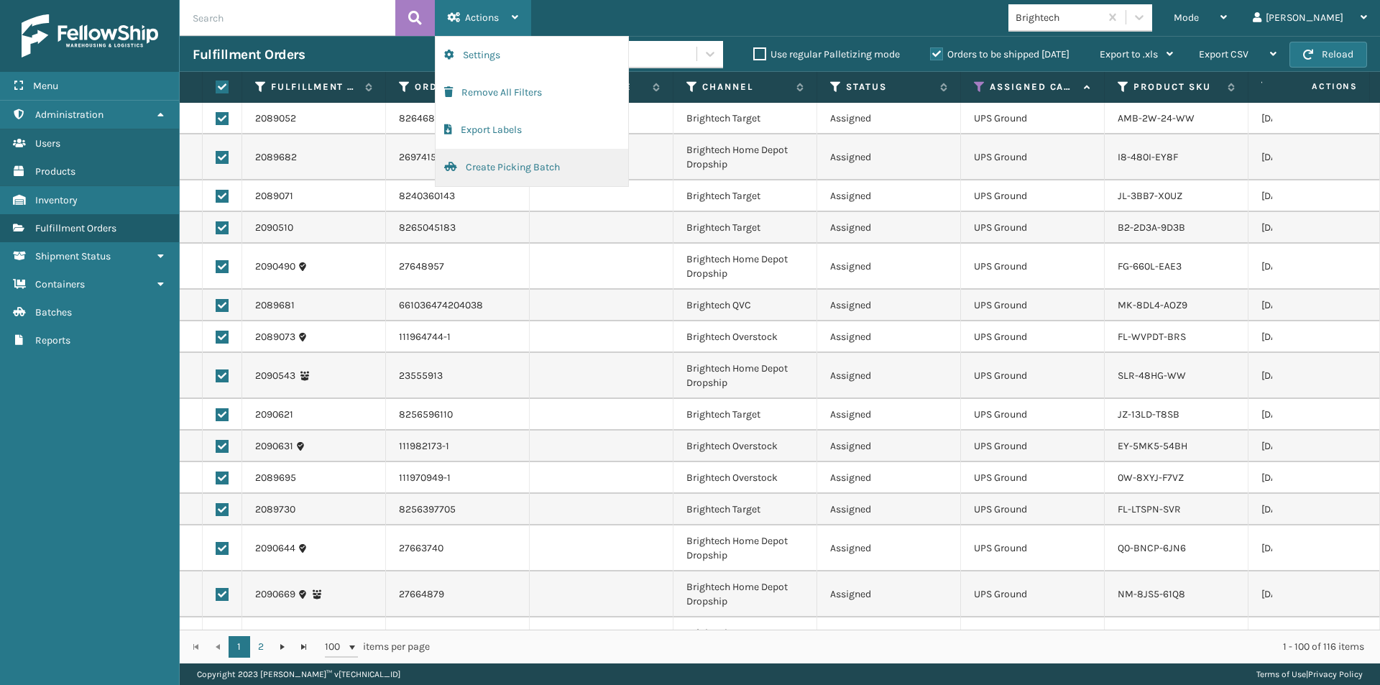
click at [513, 168] on button "Create Picking Batch" at bounding box center [532, 167] width 193 height 37
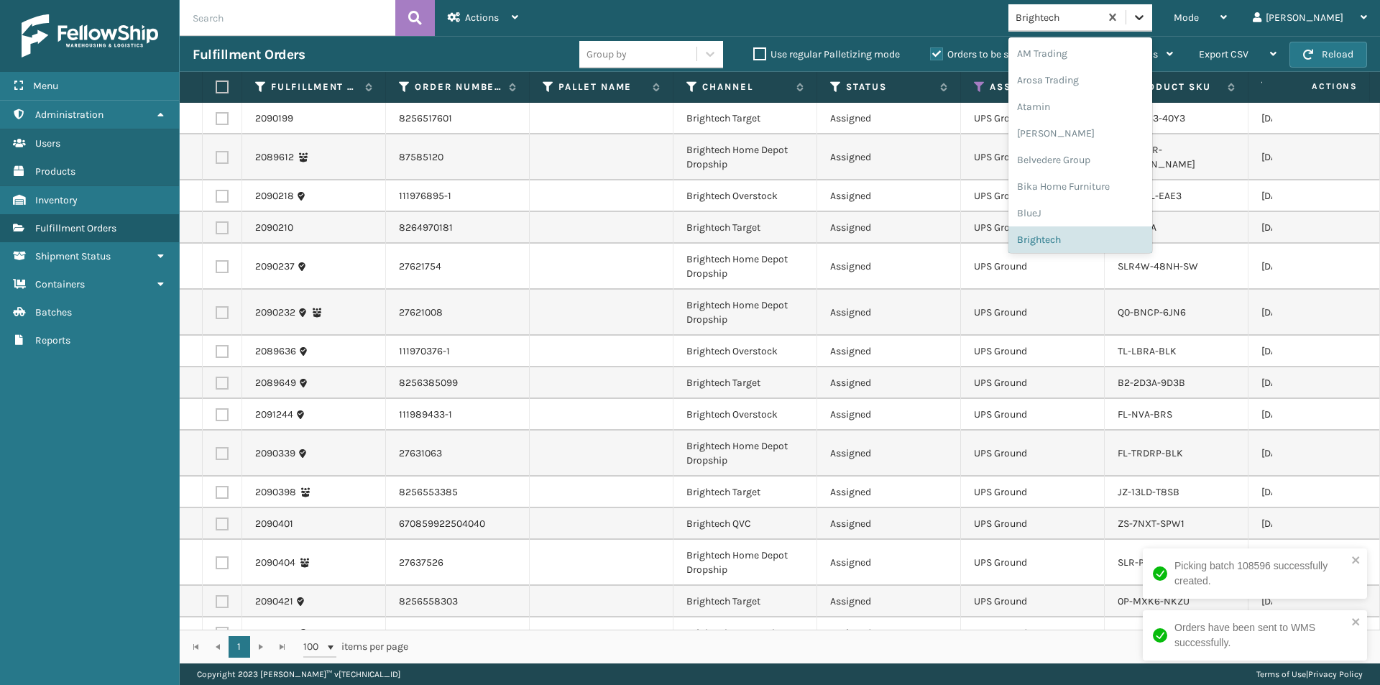
click at [1146, 16] on icon at bounding box center [1139, 17] width 14 height 14
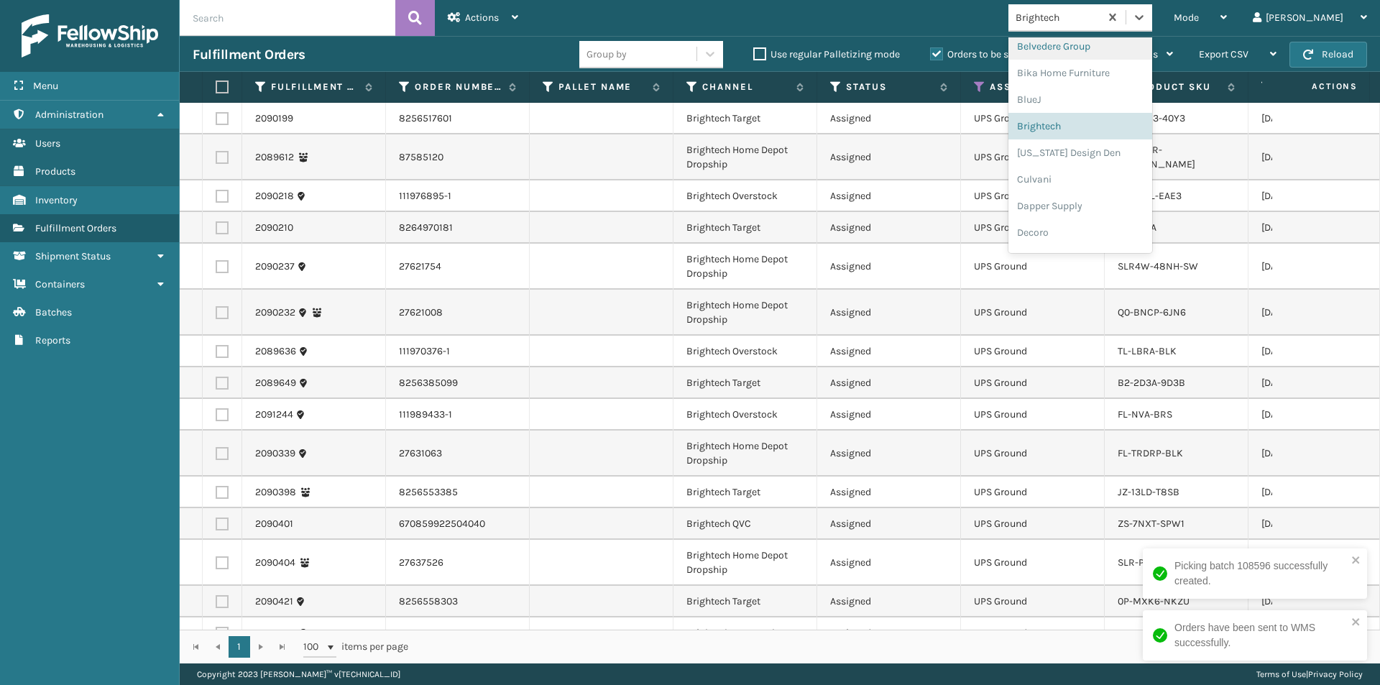
scroll to position [152, 0]
click at [1108, 142] on div "Culvani" at bounding box center [1080, 140] width 144 height 27
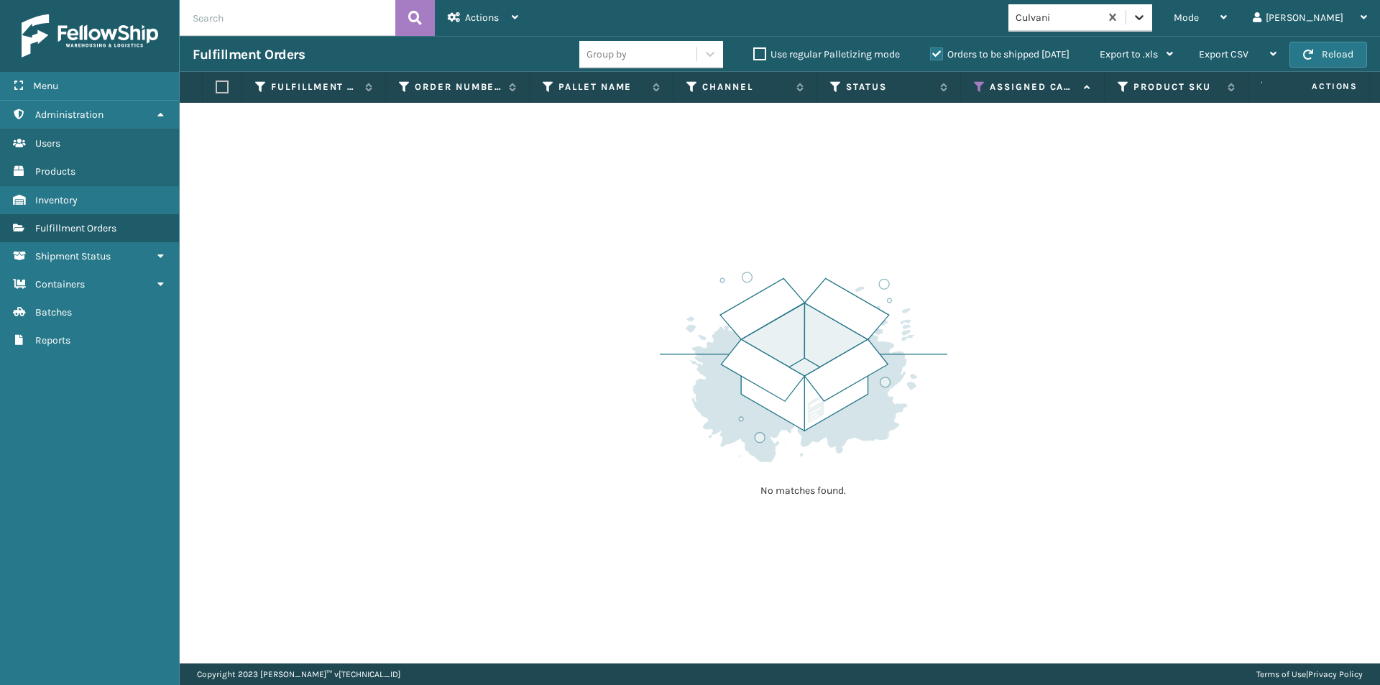
click at [1152, 24] on div at bounding box center [1139, 17] width 26 height 26
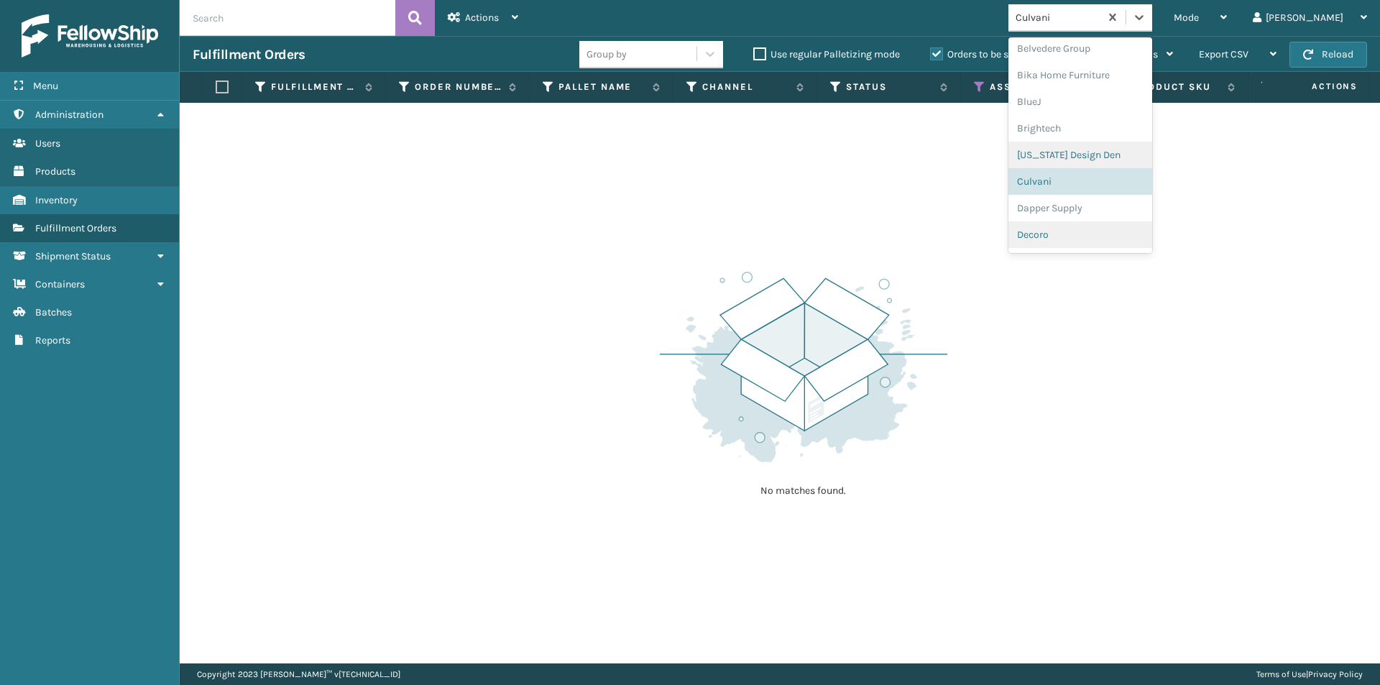
scroll to position [134, 0]
click at [1108, 190] on div "Dapper Supply" at bounding box center [1080, 186] width 144 height 27
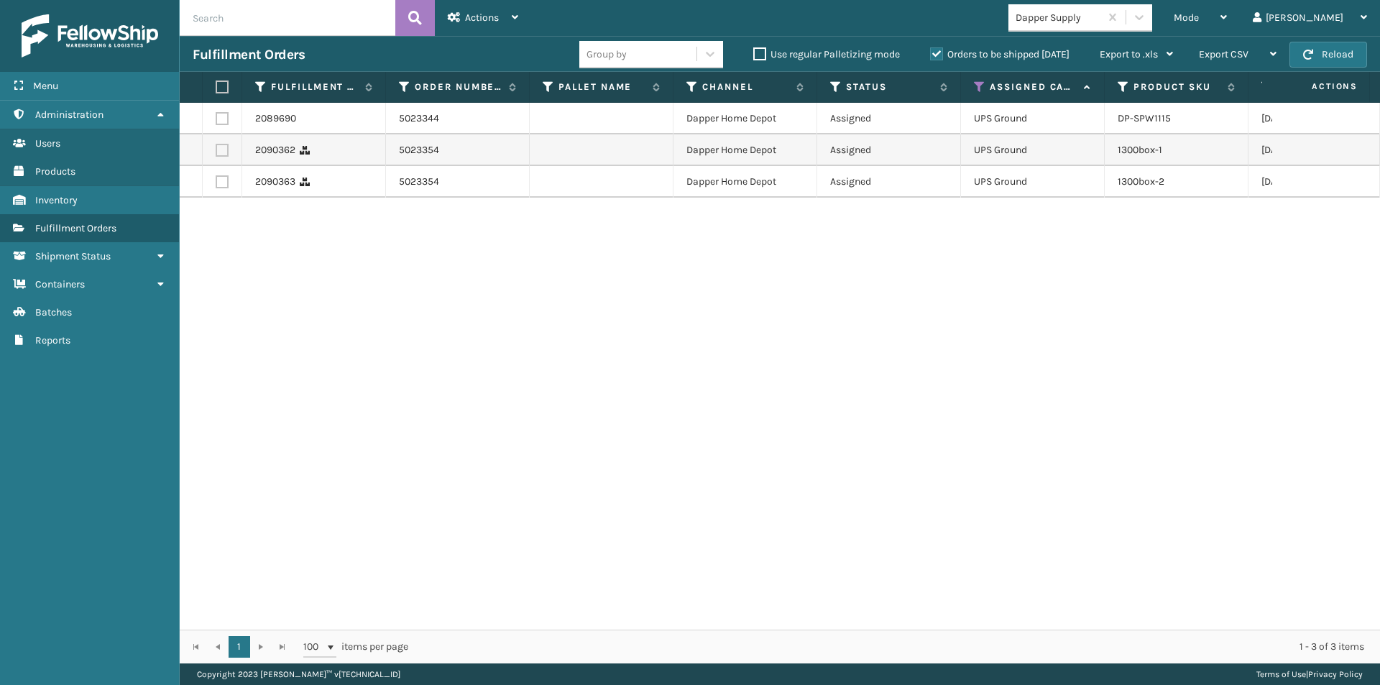
click at [219, 90] on label at bounding box center [220, 87] width 9 height 13
click at [216, 90] on input "checkbox" at bounding box center [216, 87] width 1 height 9
checkbox input "true"
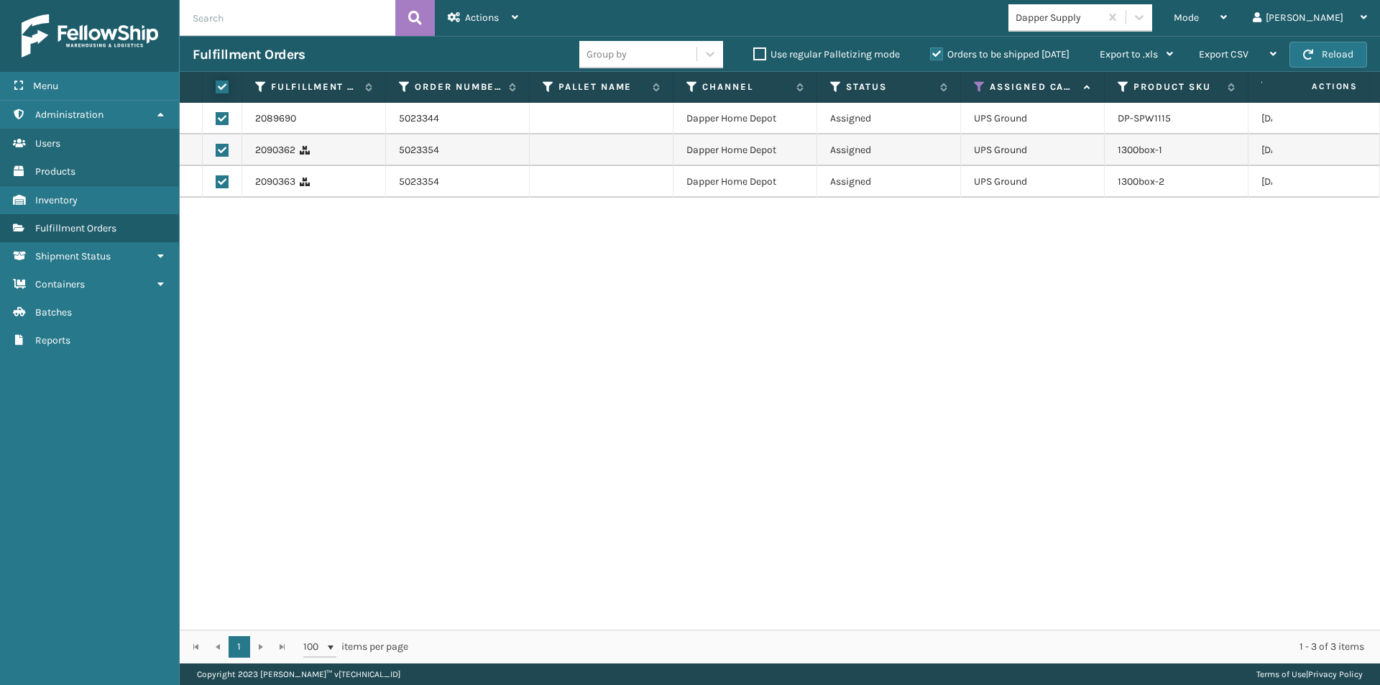
checkbox input "true"
click at [512, 18] on icon at bounding box center [515, 17] width 6 height 10
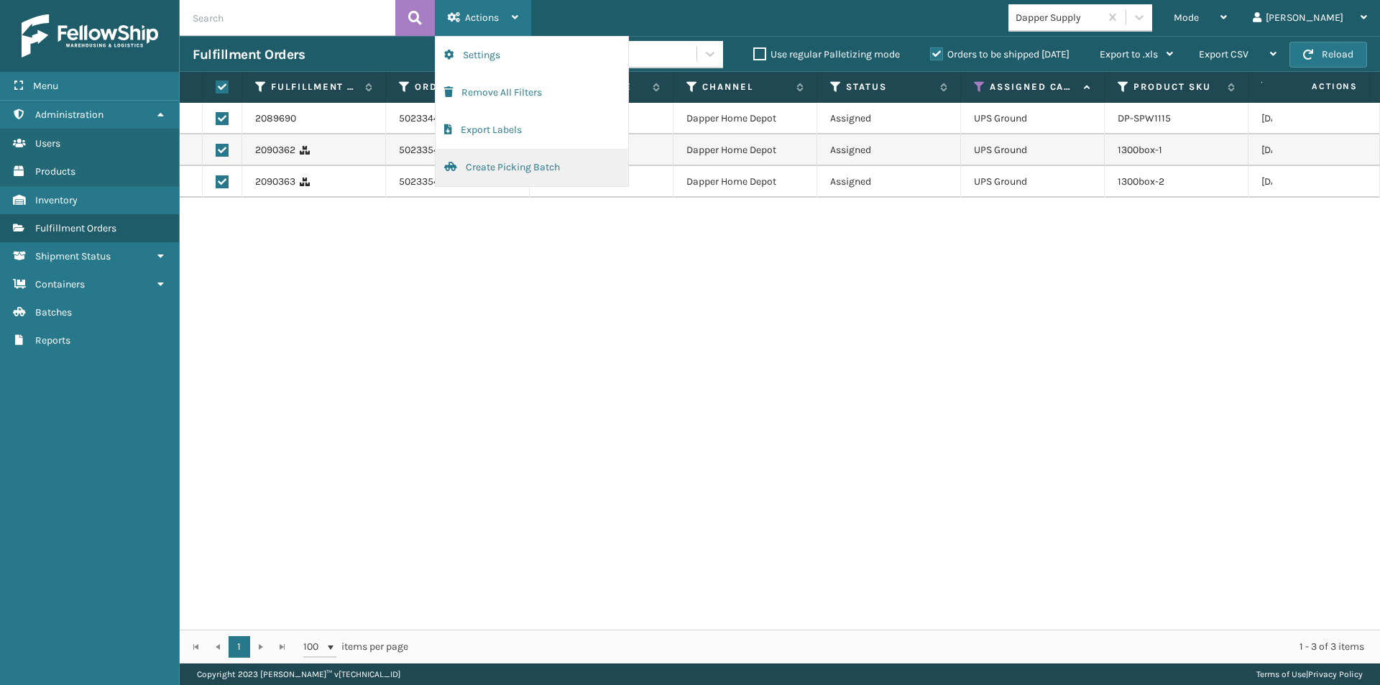
click at [469, 165] on button "Create Picking Batch" at bounding box center [532, 167] width 193 height 37
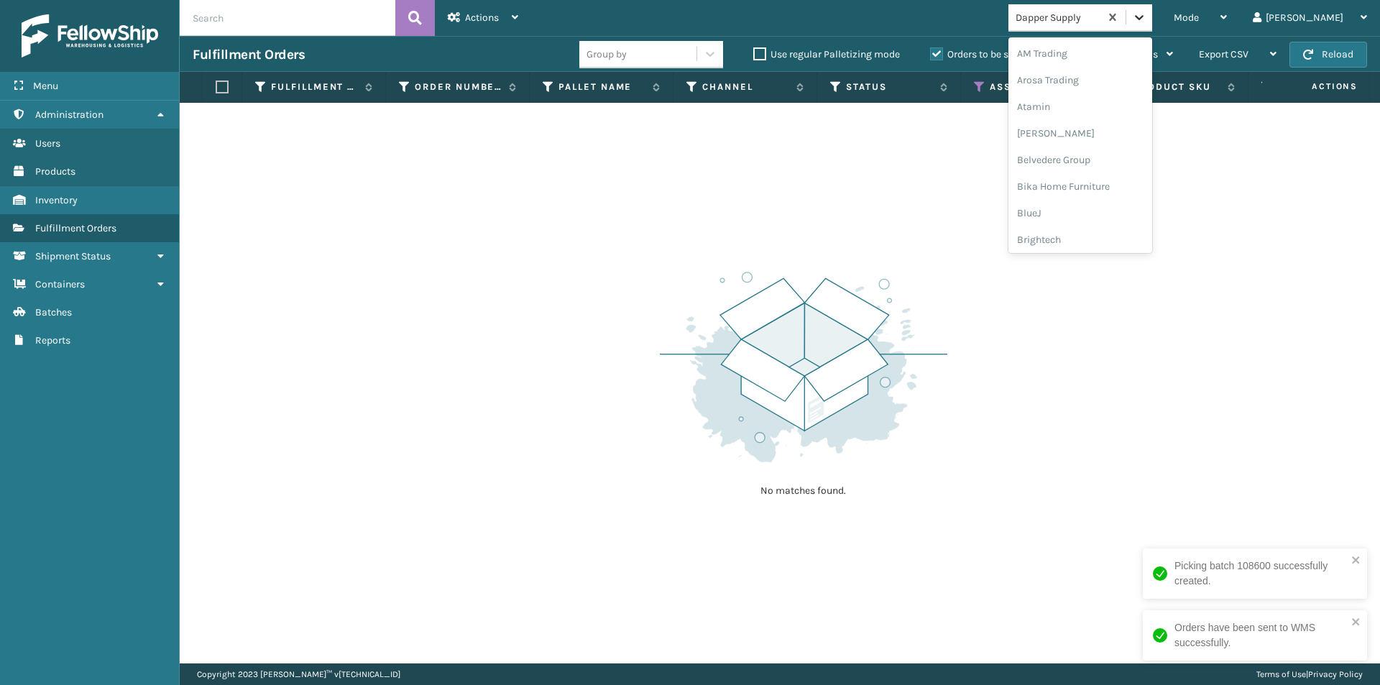
click at [1144, 17] on icon at bounding box center [1139, 17] width 9 height 5
click at [1100, 195] on div "Decoro" at bounding box center [1080, 186] width 144 height 27
click at [1146, 21] on icon at bounding box center [1139, 17] width 14 height 14
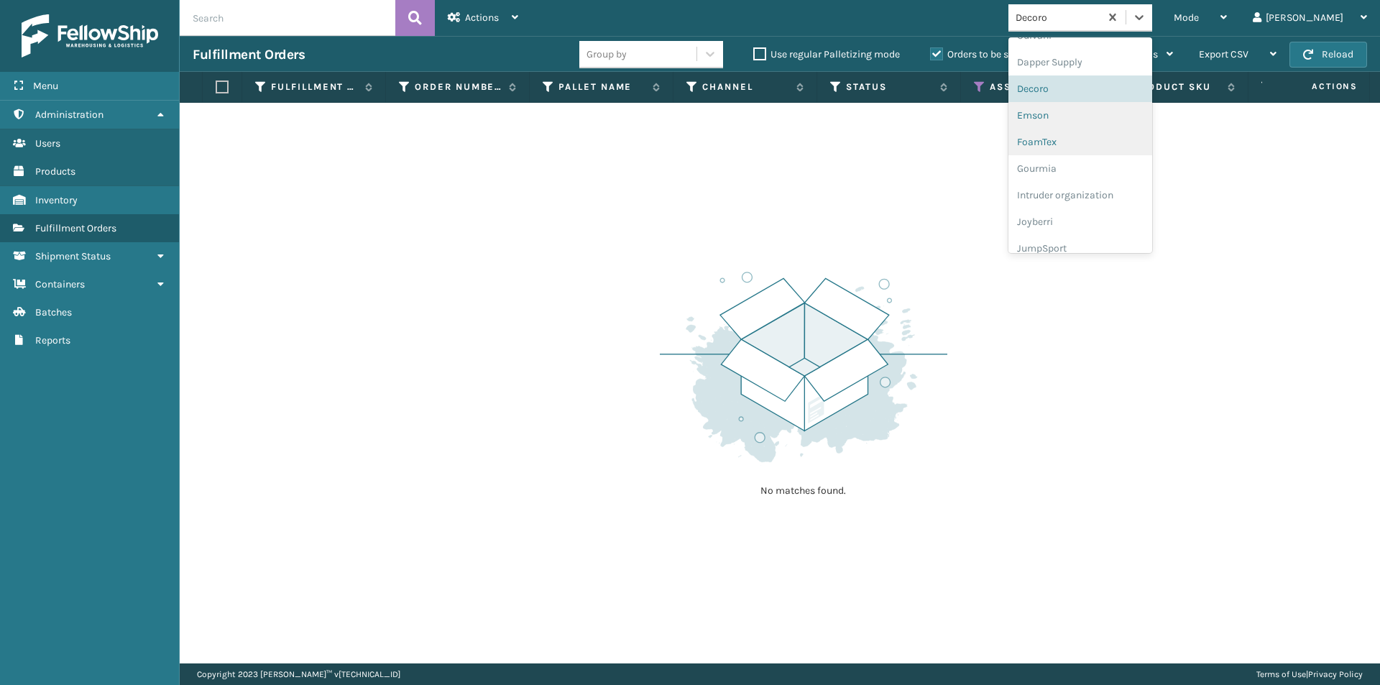
scroll to position [259, 0]
click at [1099, 123] on div "Emson" at bounding box center [1080, 114] width 144 height 27
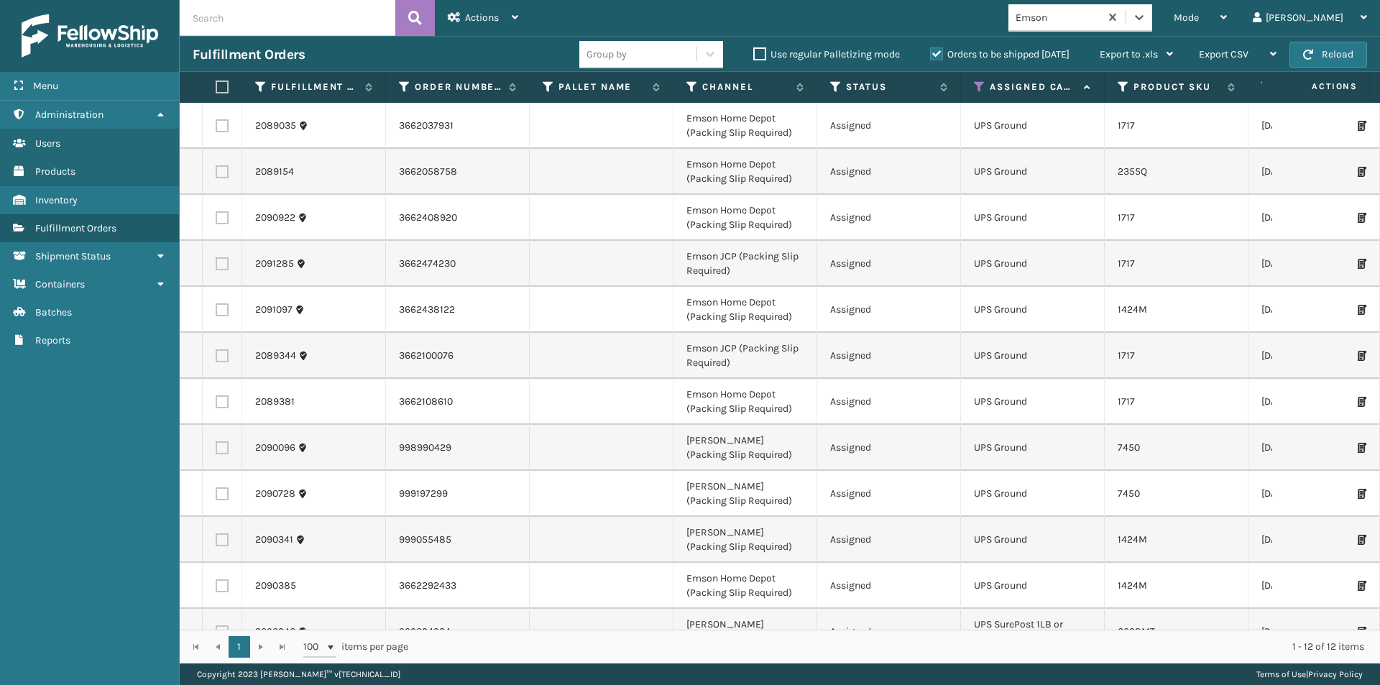
click at [221, 83] on label at bounding box center [220, 87] width 9 height 13
click at [216, 83] on input "checkbox" at bounding box center [216, 87] width 1 height 9
checkbox input "true"
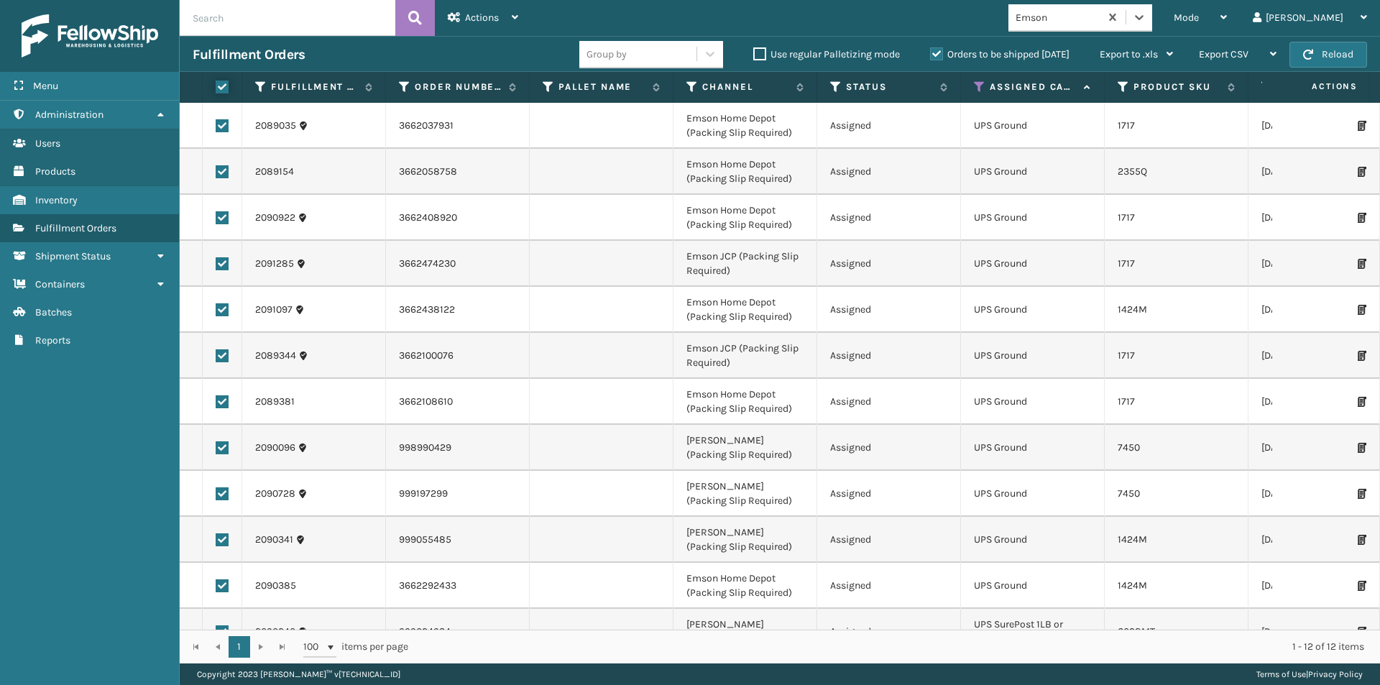
checkbox input "true"
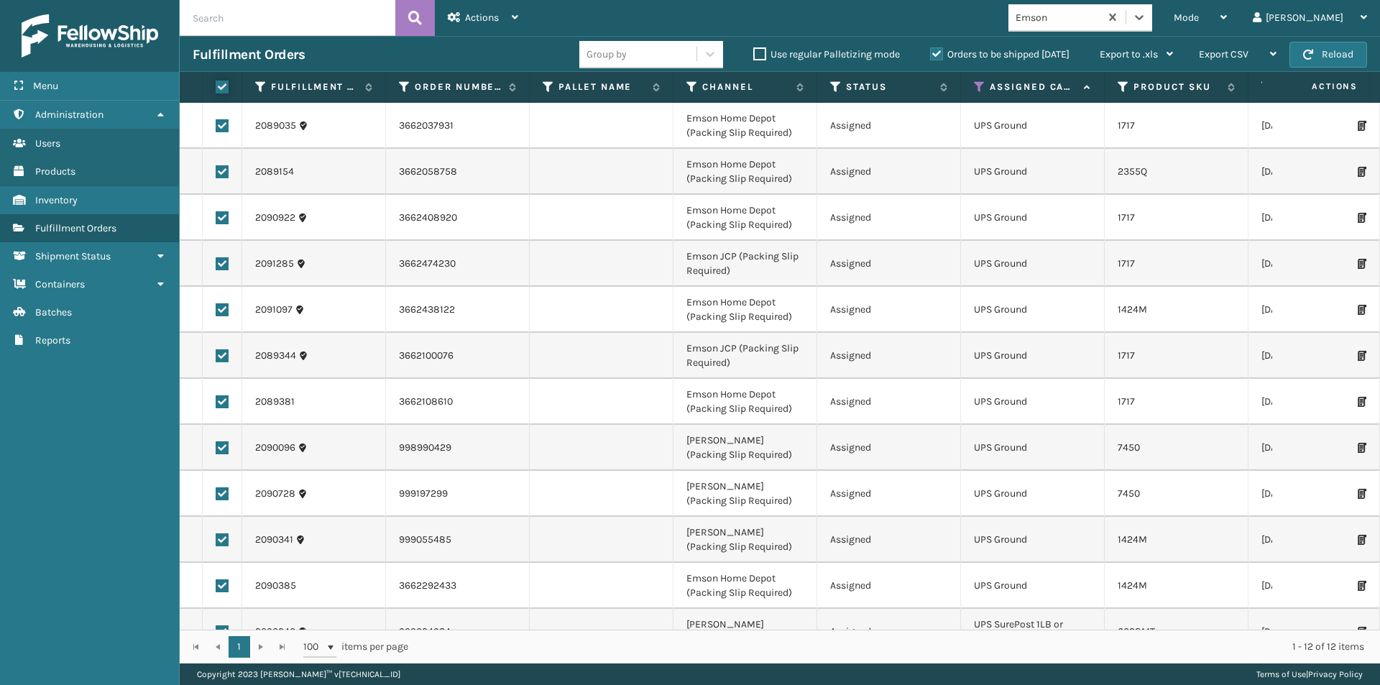
checkbox input "true"
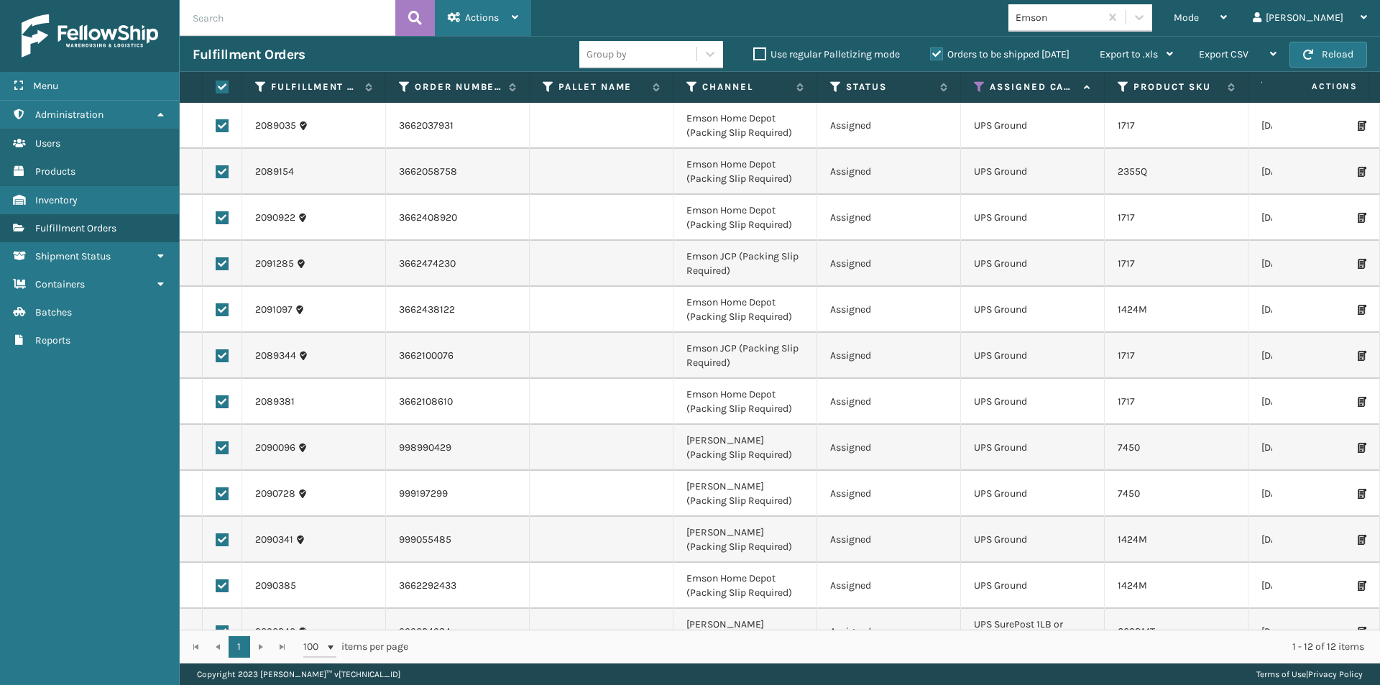
click at [514, 17] on icon at bounding box center [515, 17] width 6 height 10
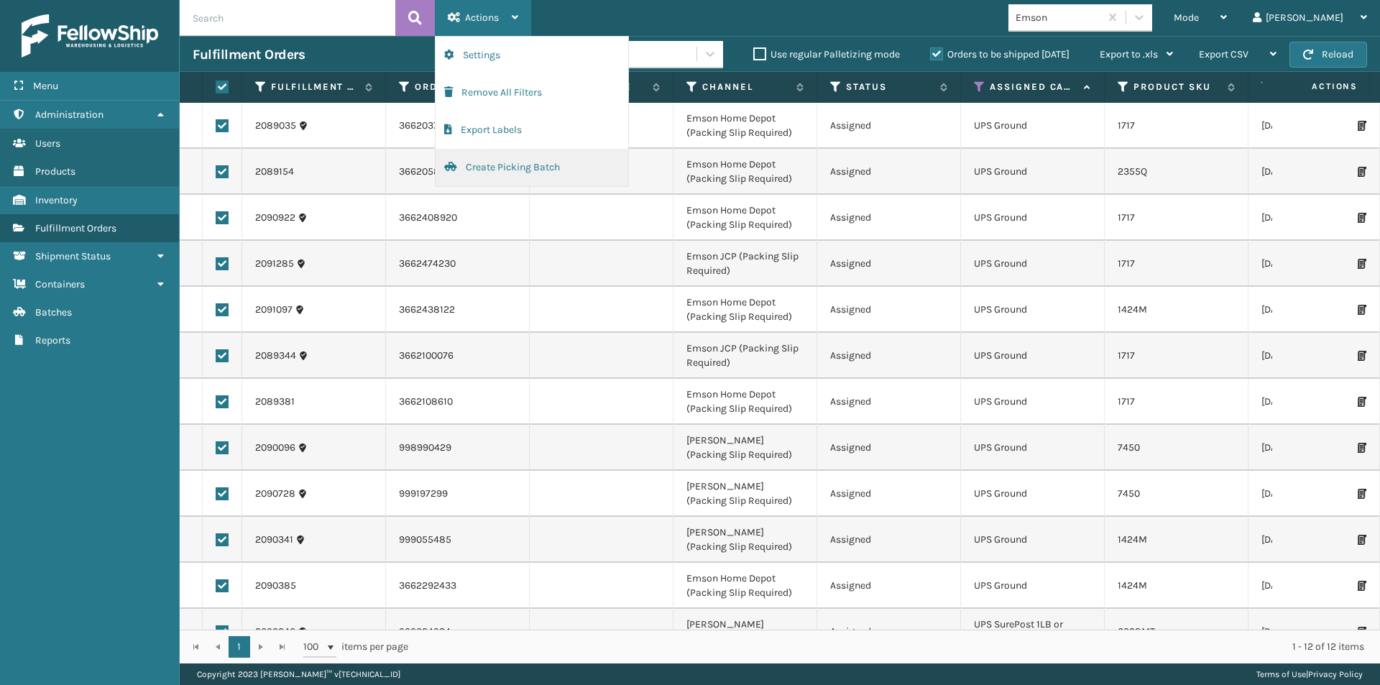
click at [496, 170] on button "Create Picking Batch" at bounding box center [532, 167] width 193 height 37
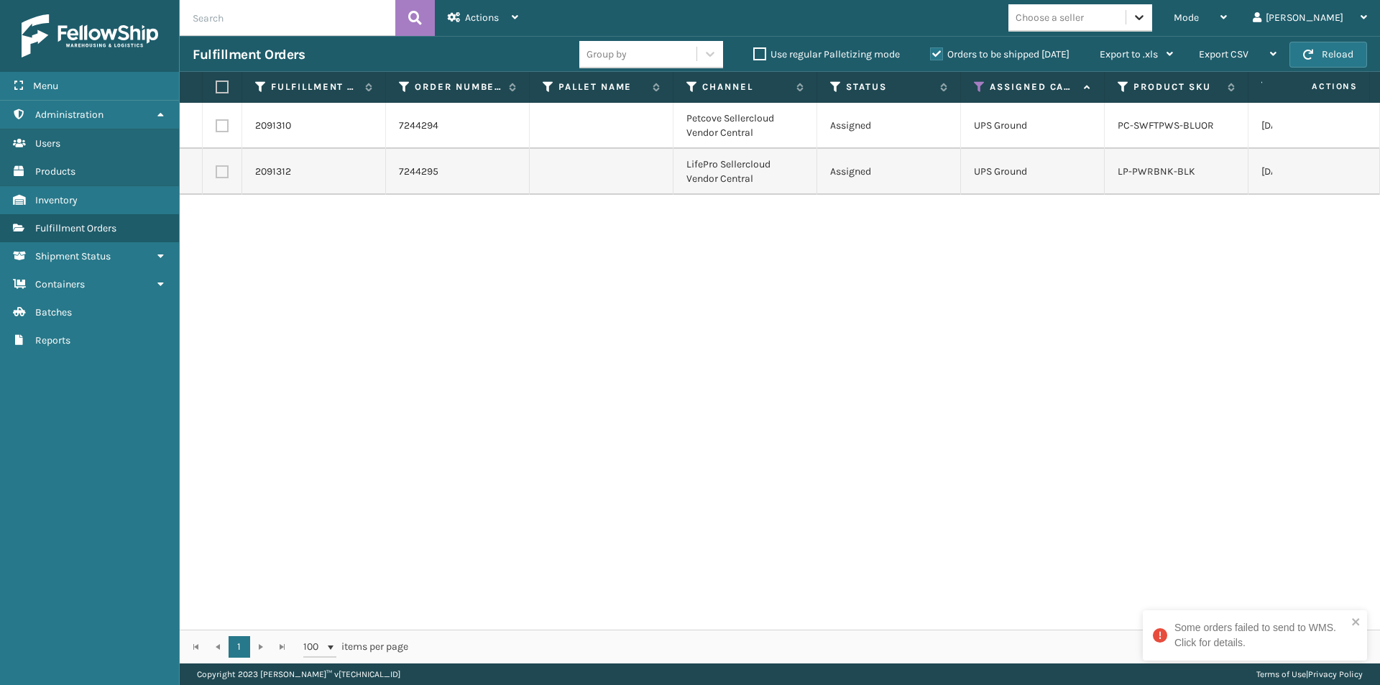
click at [1146, 19] on icon at bounding box center [1139, 17] width 14 height 14
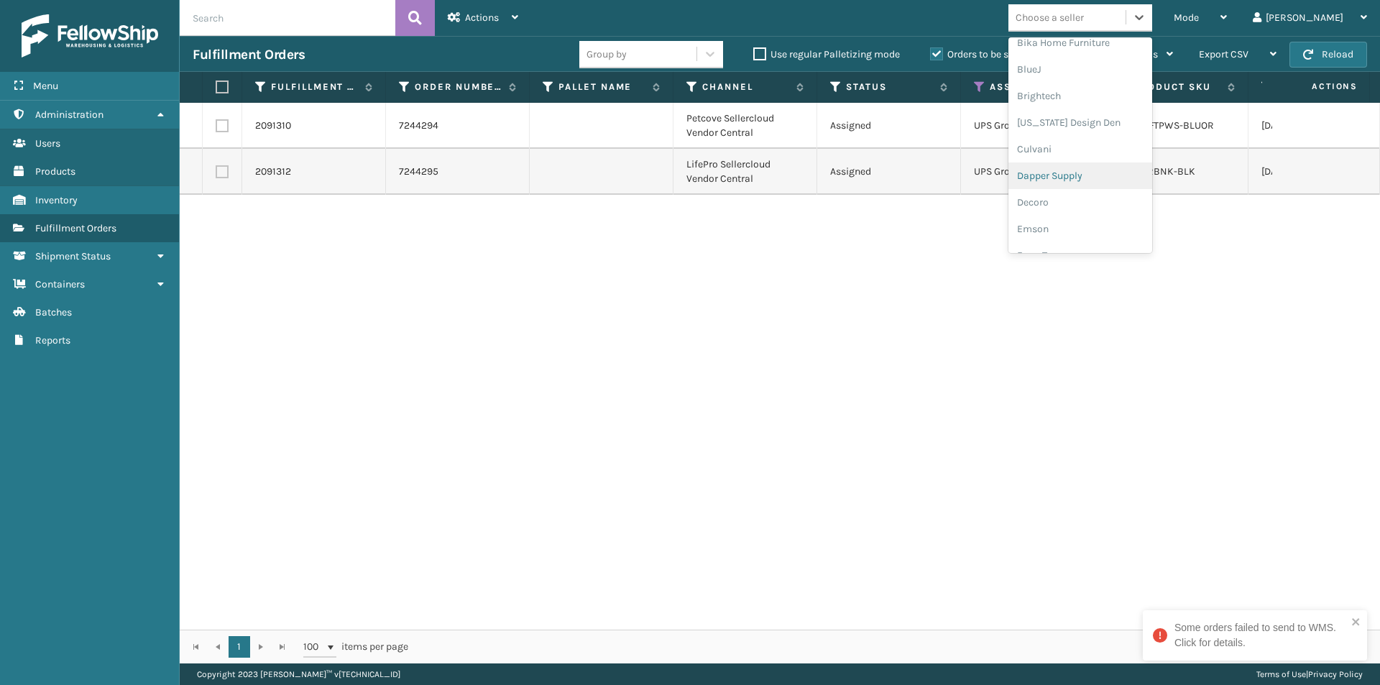
scroll to position [216, 0]
click at [1111, 185] on div "FoamTex" at bounding box center [1080, 183] width 144 height 27
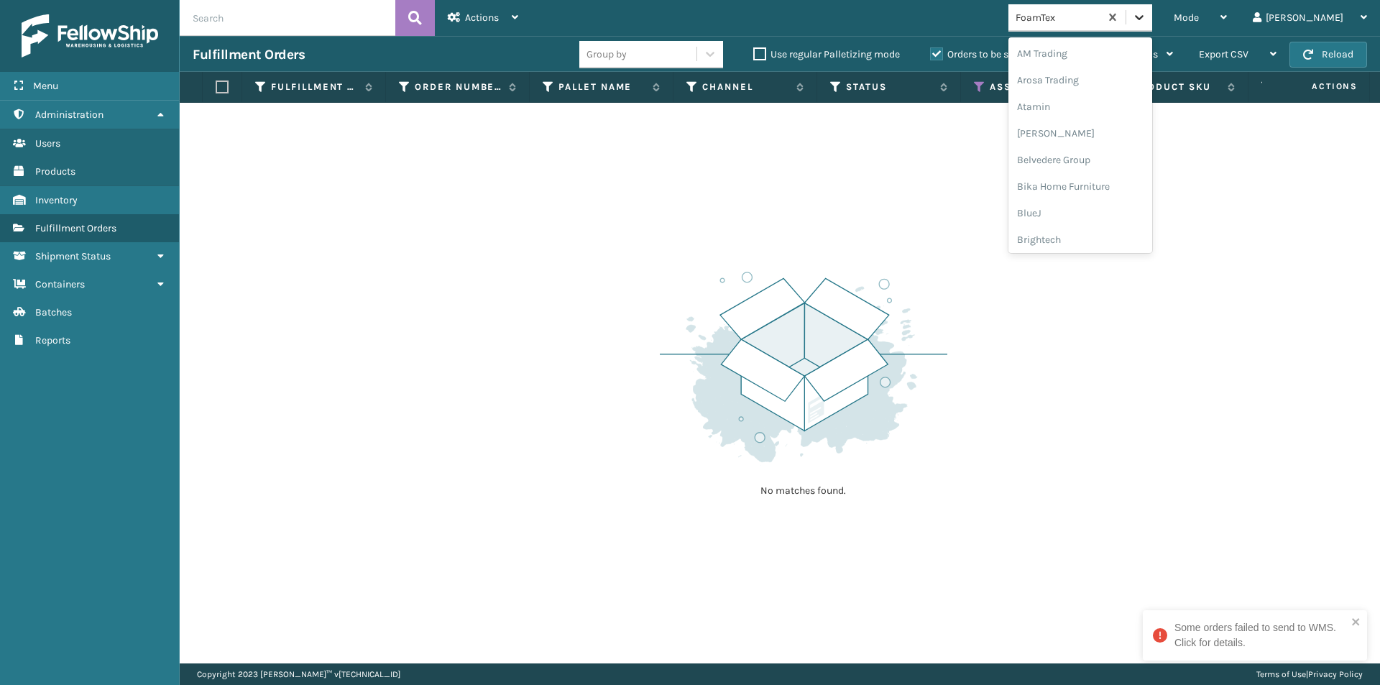
click at [1152, 24] on div at bounding box center [1139, 17] width 26 height 26
click at [1113, 170] on div "Joyberri" at bounding box center [1080, 167] width 144 height 27
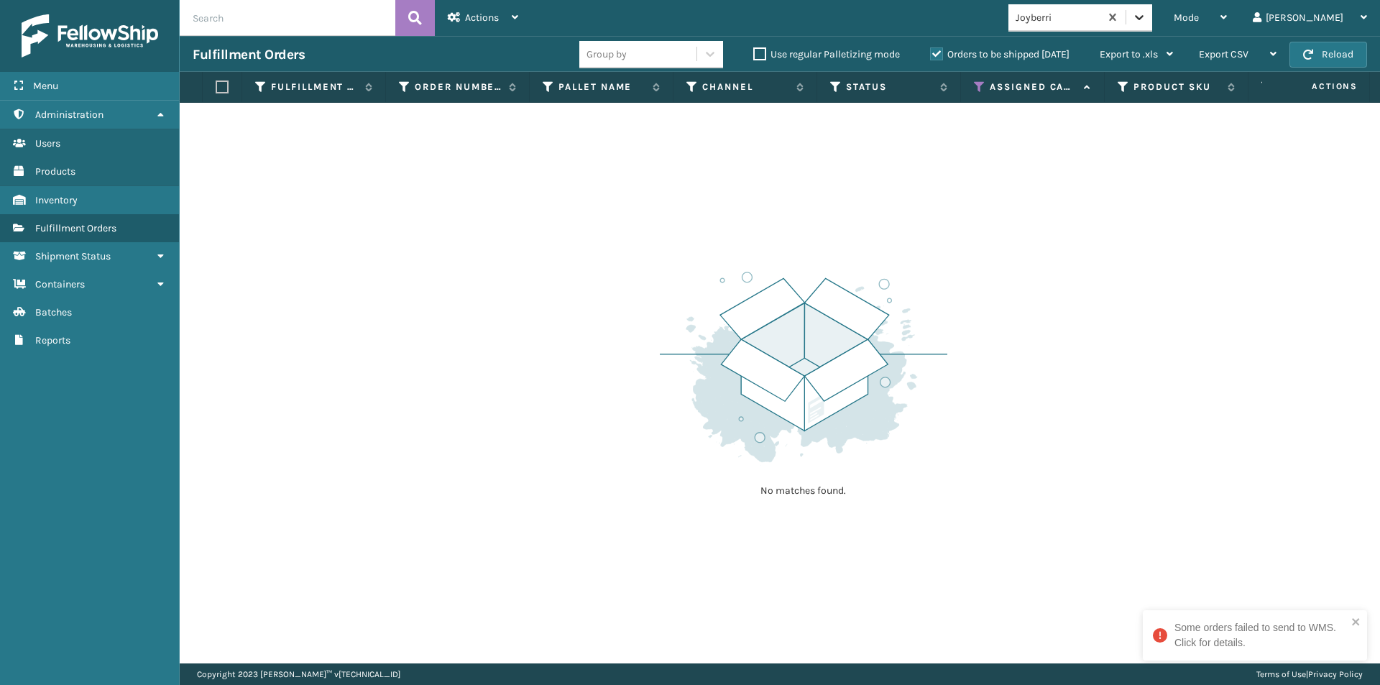
click at [1146, 21] on icon at bounding box center [1139, 17] width 14 height 14
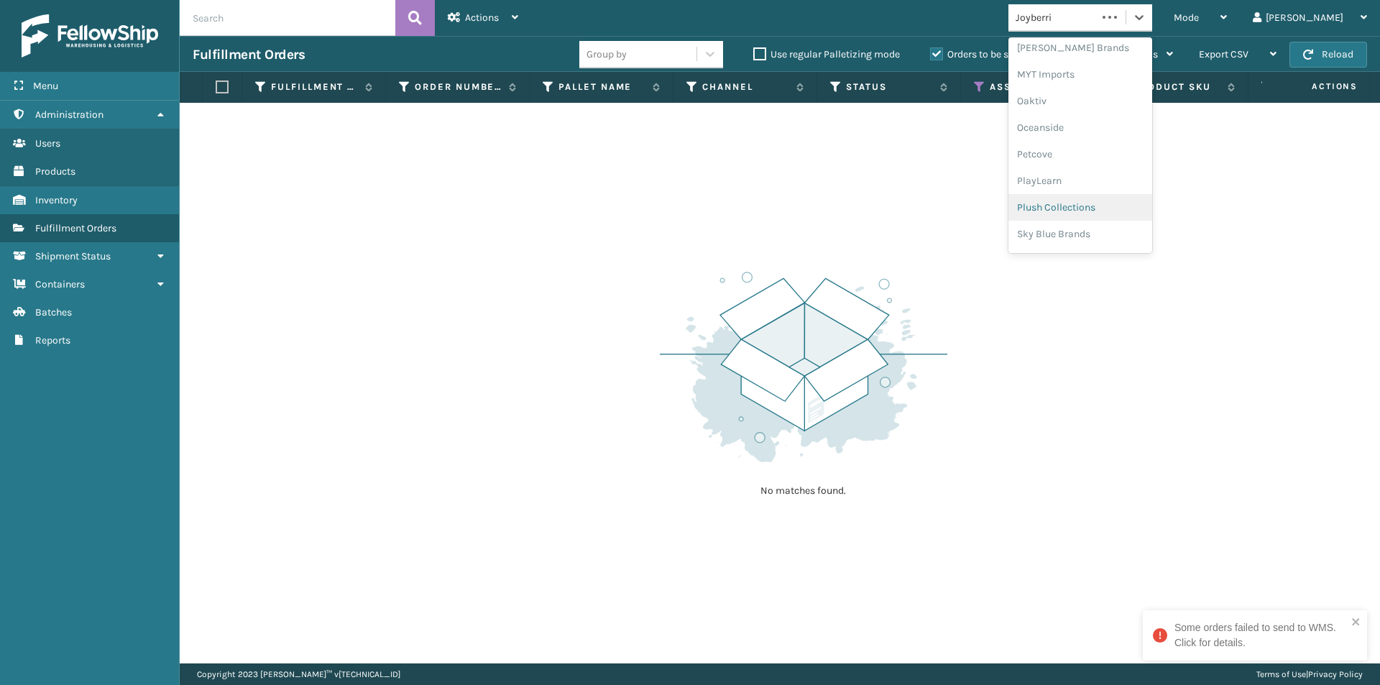
scroll to position [721, 0]
